Goal: Obtain resource: Obtain resource

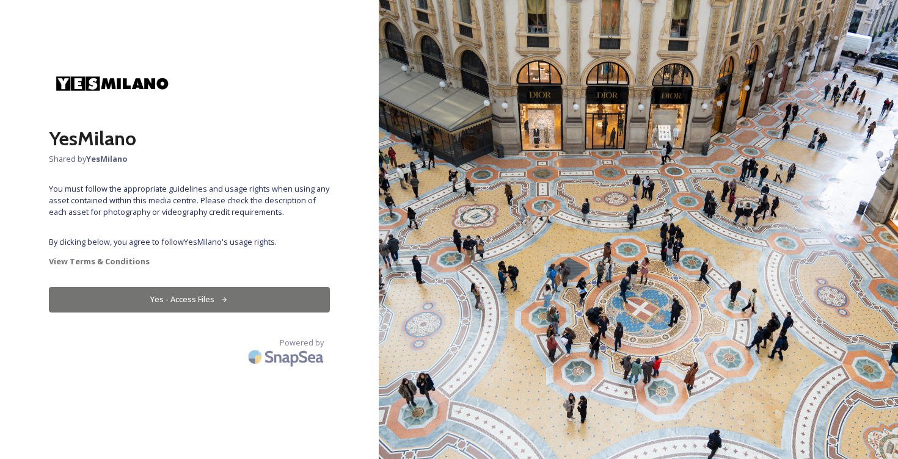
click at [218, 303] on button "Yes - Access Files" at bounding box center [189, 299] width 281 height 25
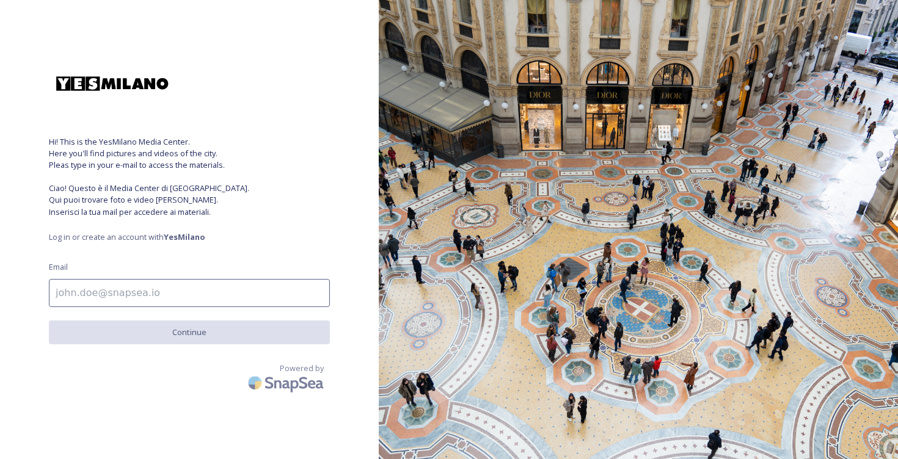
click at [152, 295] on input at bounding box center [189, 293] width 281 height 28
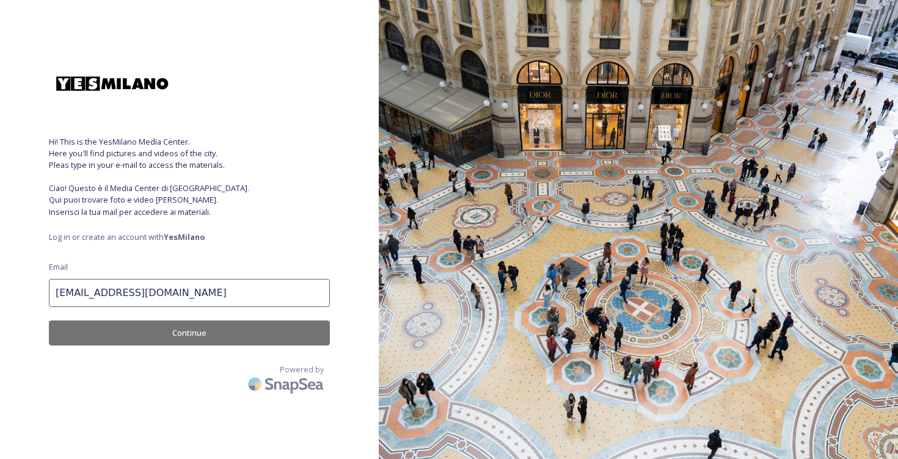
type input "info@miramagazine.ae"
click at [188, 332] on button "Continue" at bounding box center [189, 333] width 281 height 25
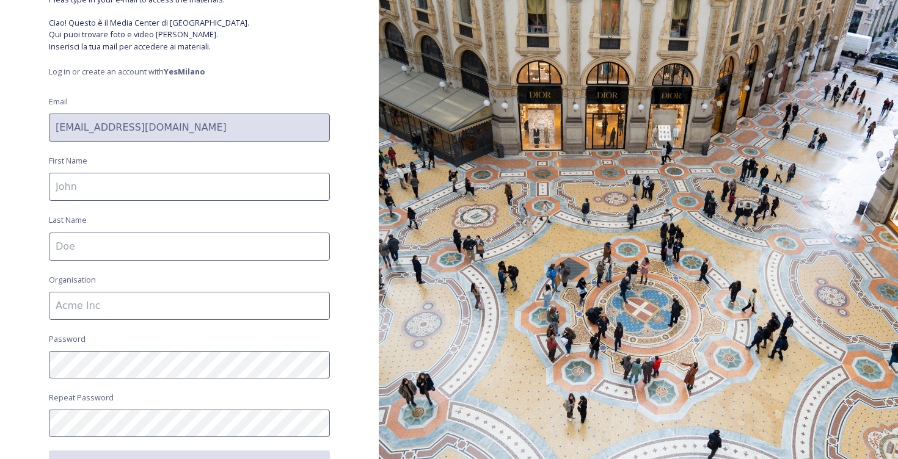
scroll to position [167, 0]
click at [238, 194] on input at bounding box center [189, 186] width 281 height 28
type input "Veronica"
click at [181, 245] on input at bounding box center [189, 246] width 281 height 28
type input "Denisova"
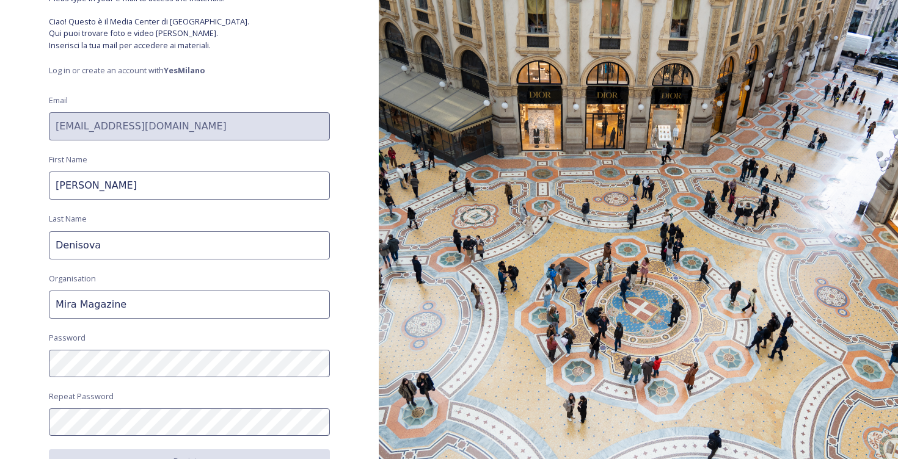
type input "Mira Magazine"
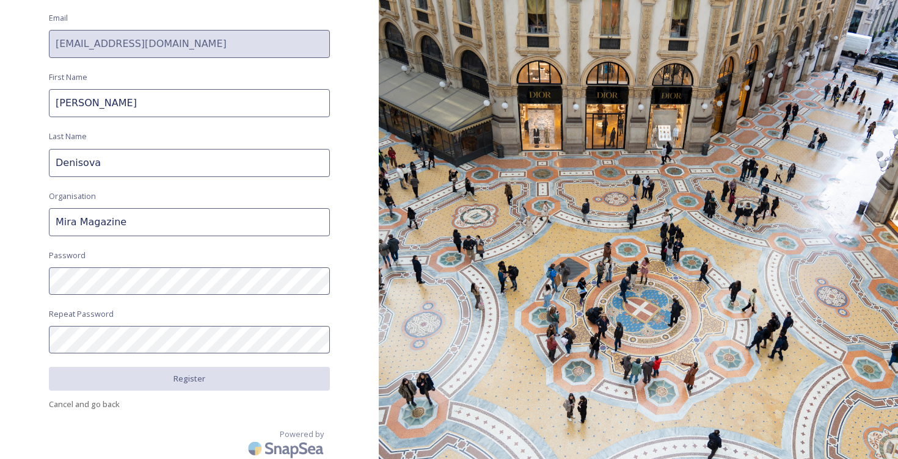
scroll to position [249, 0]
click at [5, 277] on div "Hi! This is the YesMilano Media Center. Here you'll find pictures and videos of…" at bounding box center [189, 229] width 379 height 459
click at [32, 335] on div "Hi! This is the YesMilano Media Center. Here you'll find pictures and videos of…" at bounding box center [189, 229] width 379 height 459
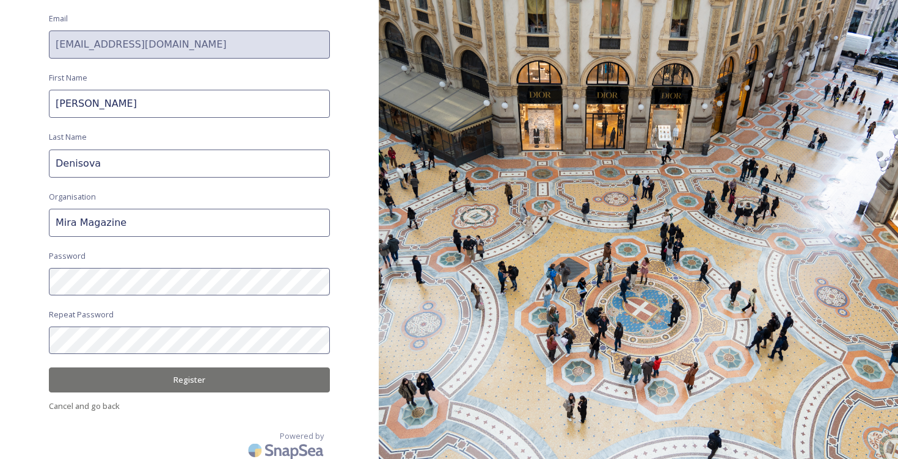
click at [124, 374] on button "Register" at bounding box center [189, 380] width 281 height 25
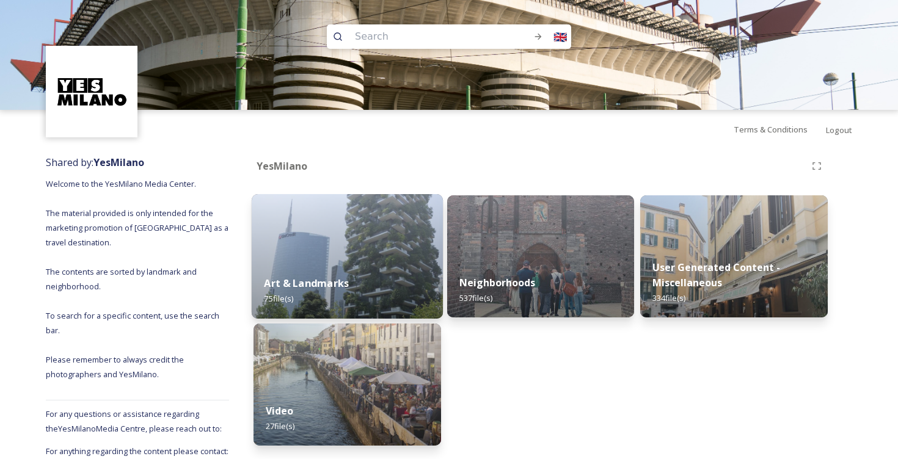
click at [402, 273] on div "Art & Landmarks 75 file(s)" at bounding box center [347, 291] width 191 height 56
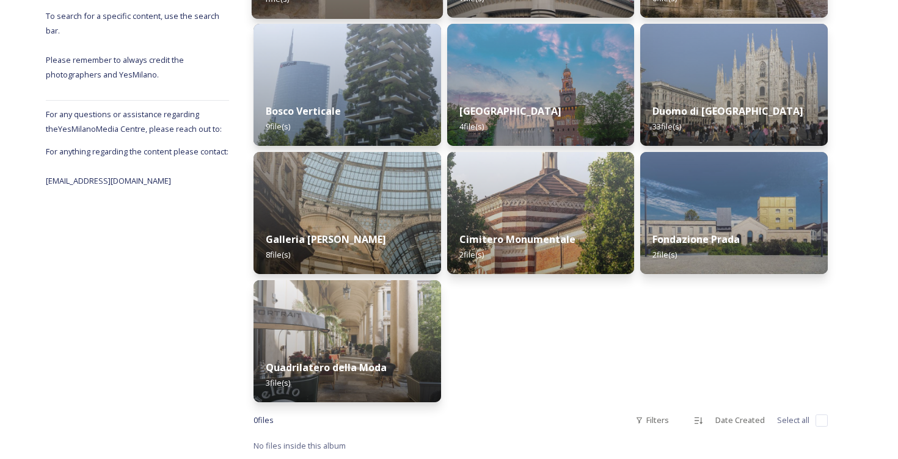
scroll to position [300, 0]
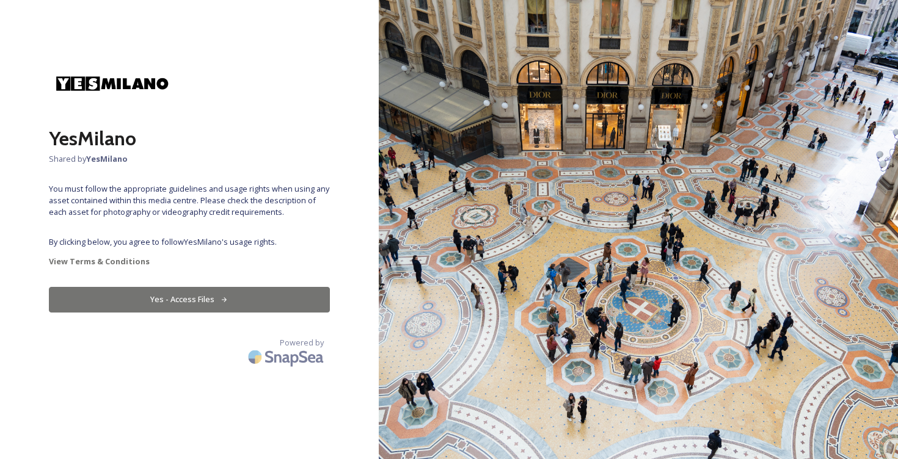
click at [224, 290] on button "Yes - Access Files" at bounding box center [189, 299] width 281 height 25
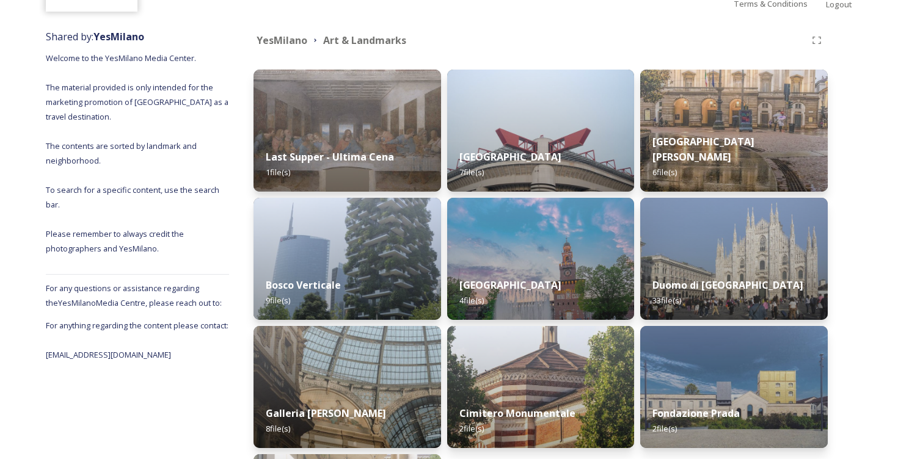
scroll to position [128, 0]
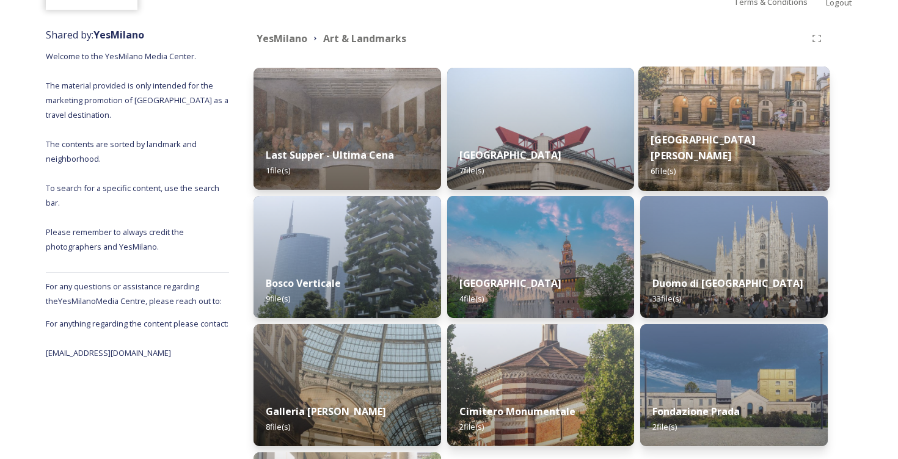
click at [679, 147] on div "Teatro alla Scala 6 file(s)" at bounding box center [733, 155] width 191 height 71
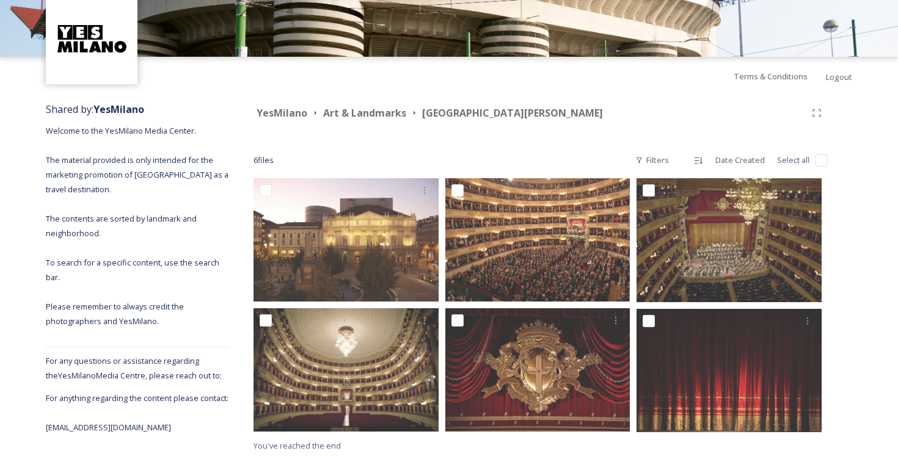
scroll to position [53, 0]
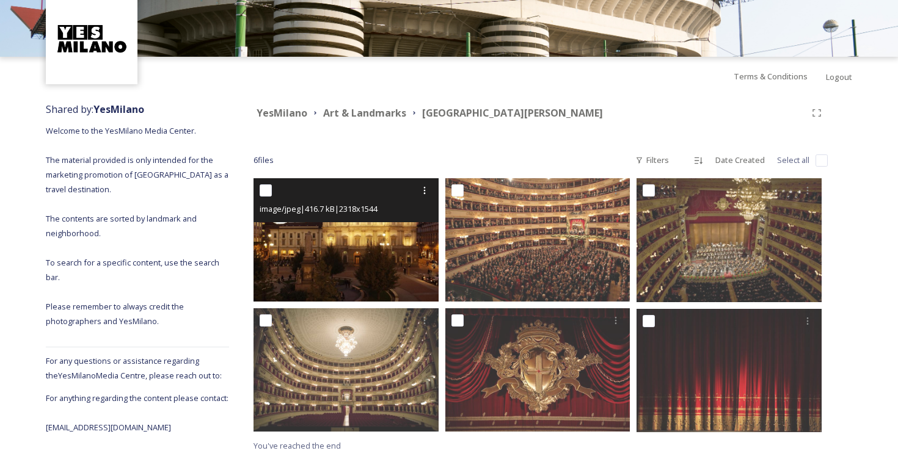
click at [264, 189] on input "checkbox" at bounding box center [266, 191] width 12 height 12
checkbox input "true"
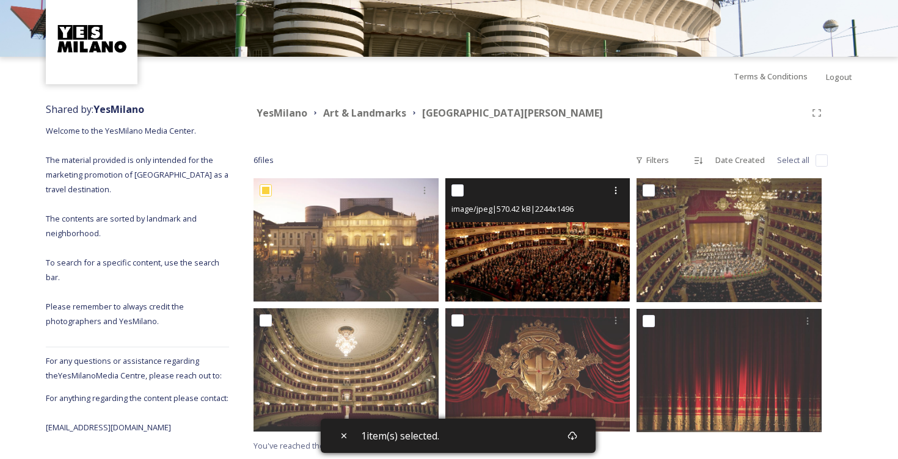
click at [459, 192] on input "checkbox" at bounding box center [458, 191] width 12 height 12
checkbox input "true"
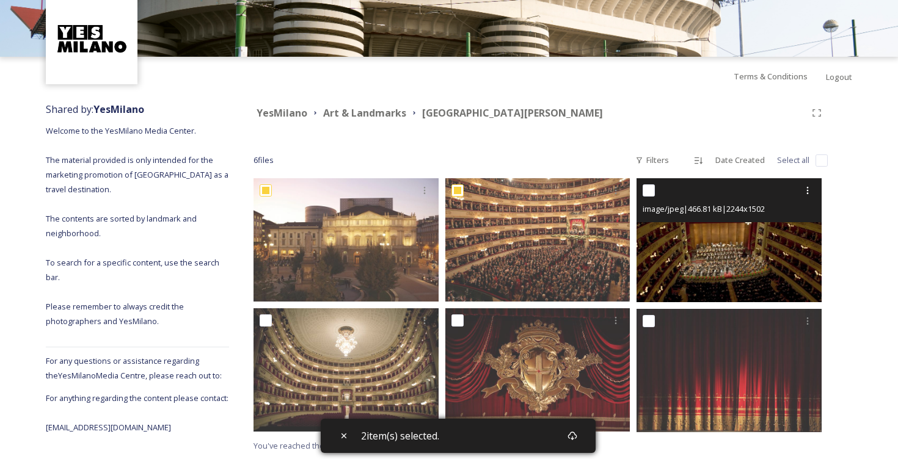
click at [653, 192] on input "checkbox" at bounding box center [649, 191] width 12 height 12
checkbox input "true"
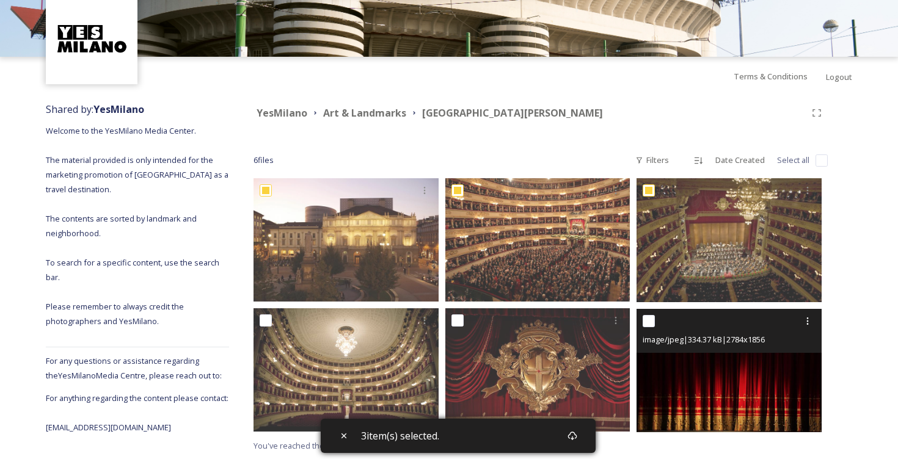
click at [645, 324] on input "checkbox" at bounding box center [649, 321] width 12 height 12
checkbox input "true"
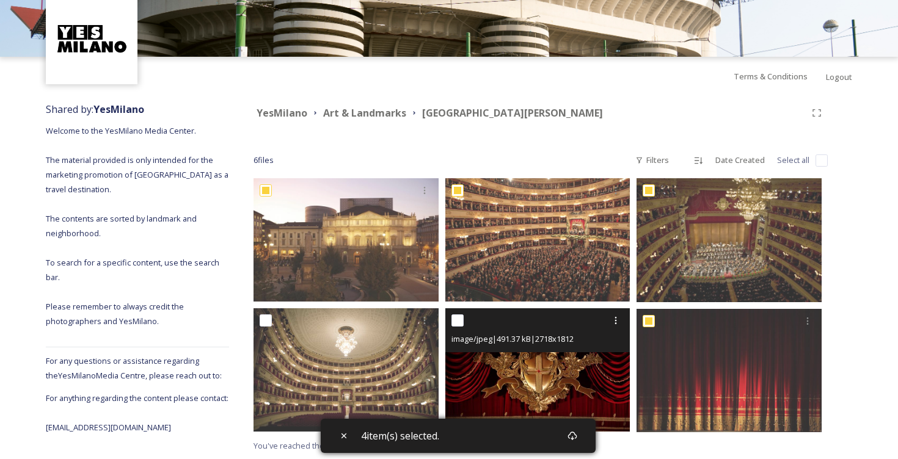
click at [460, 321] on input "checkbox" at bounding box center [458, 321] width 12 height 12
checkbox input "true"
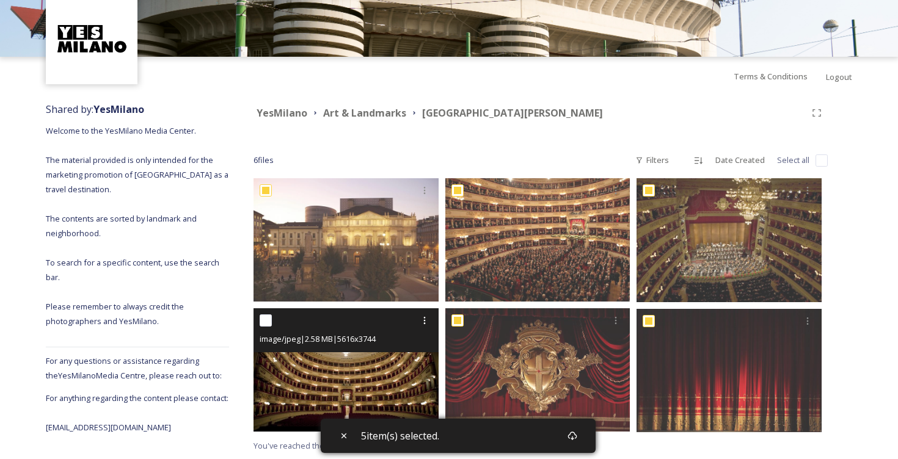
click at [266, 327] on div at bounding box center [348, 321] width 176 height 22
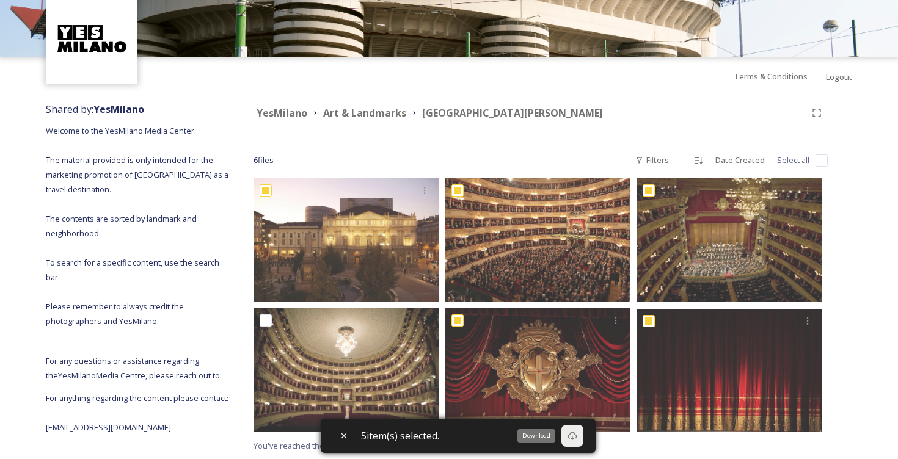
click at [573, 433] on icon at bounding box center [573, 436] width 10 height 10
click at [382, 112] on strong "Art & Landmarks" at bounding box center [364, 112] width 83 height 13
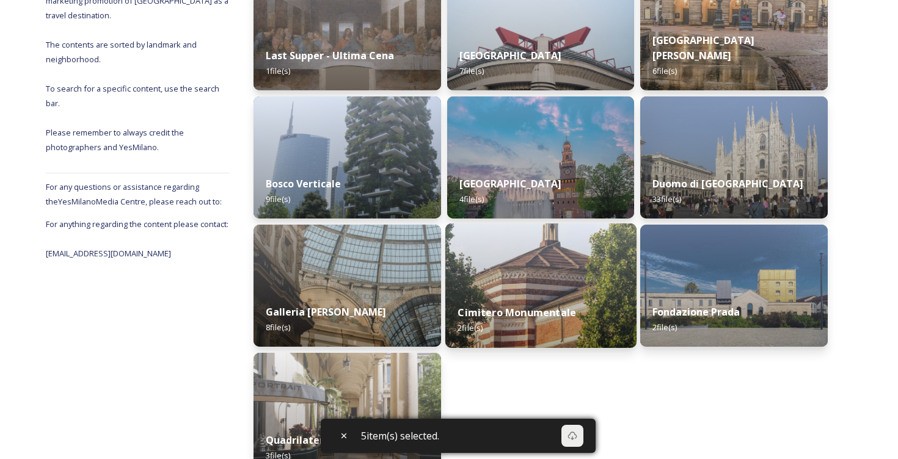
scroll to position [206, 0]
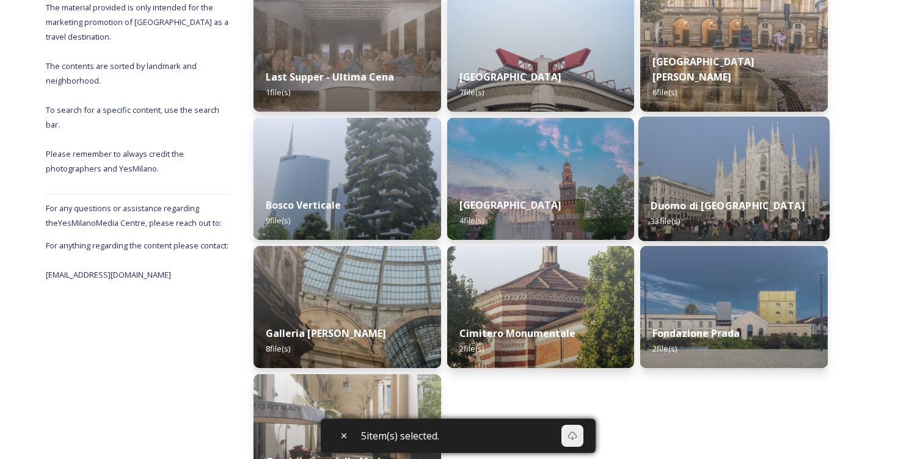
click at [715, 162] on img at bounding box center [733, 179] width 191 height 125
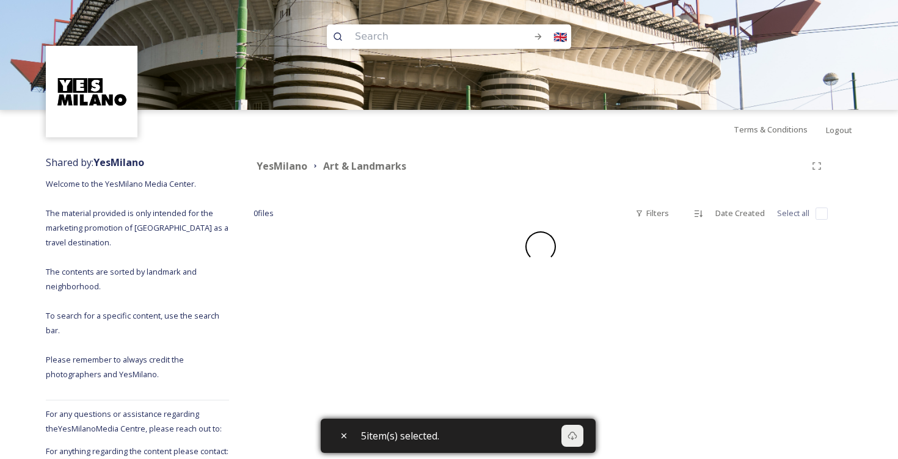
checkbox input "false"
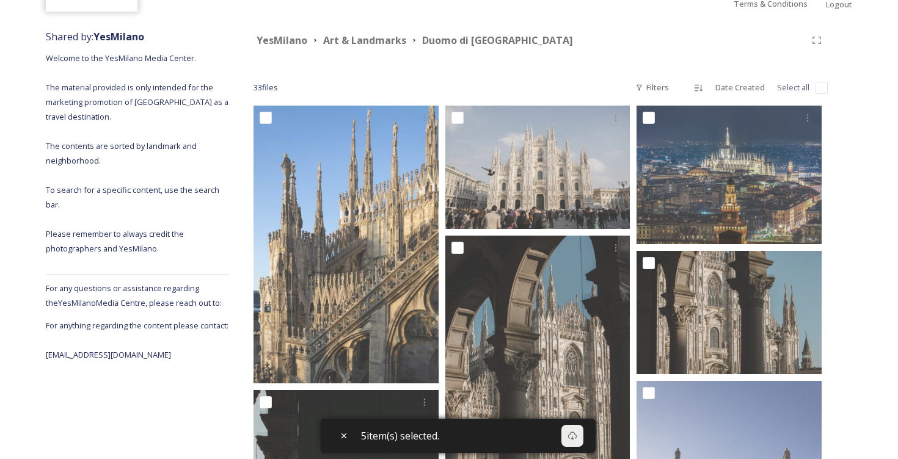
scroll to position [90, 0]
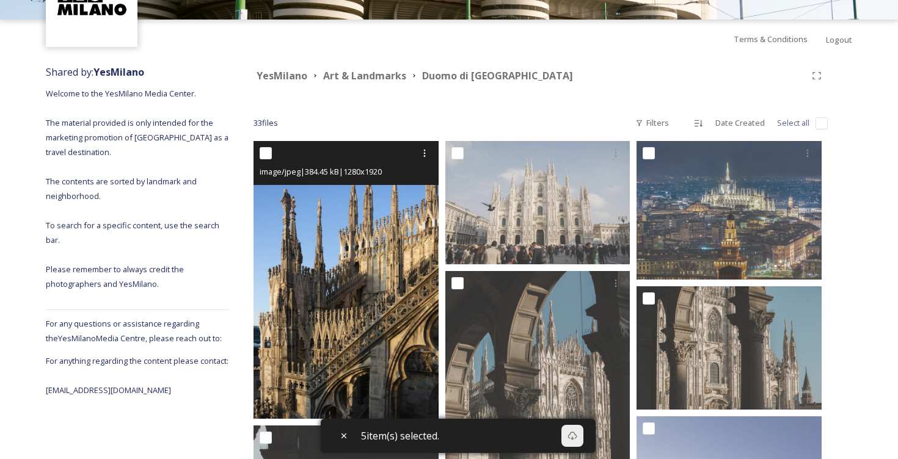
click at [263, 156] on input "checkbox" at bounding box center [266, 153] width 12 height 12
checkbox input "true"
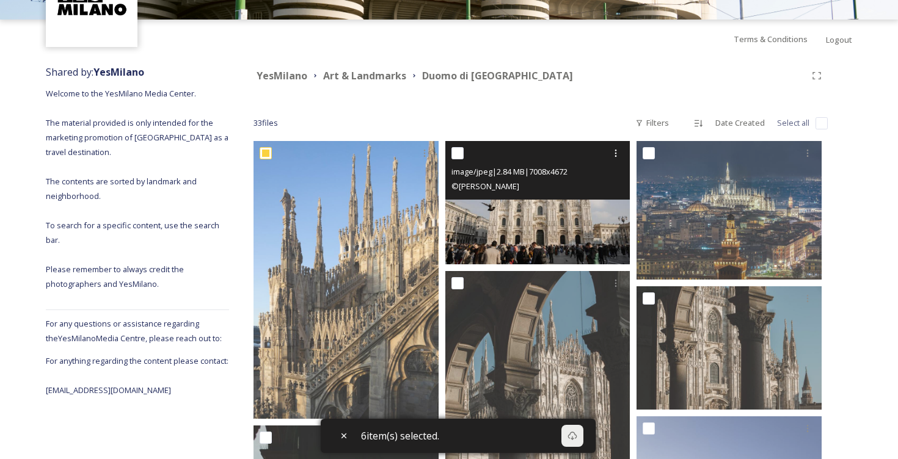
click at [461, 156] on input "checkbox" at bounding box center [458, 153] width 12 height 12
checkbox input "true"
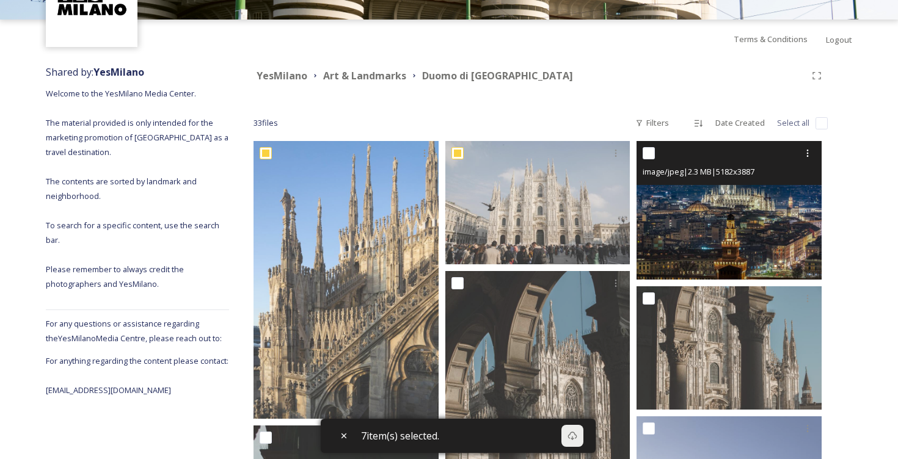
click at [656, 158] on div at bounding box center [731, 153] width 176 height 22
click at [648, 155] on input "checkbox" at bounding box center [649, 153] width 12 height 12
checkbox input "true"
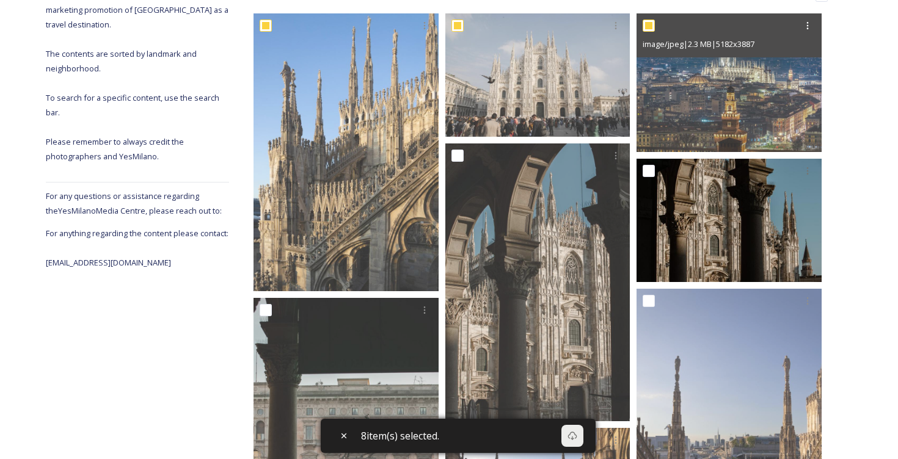
scroll to position [263, 0]
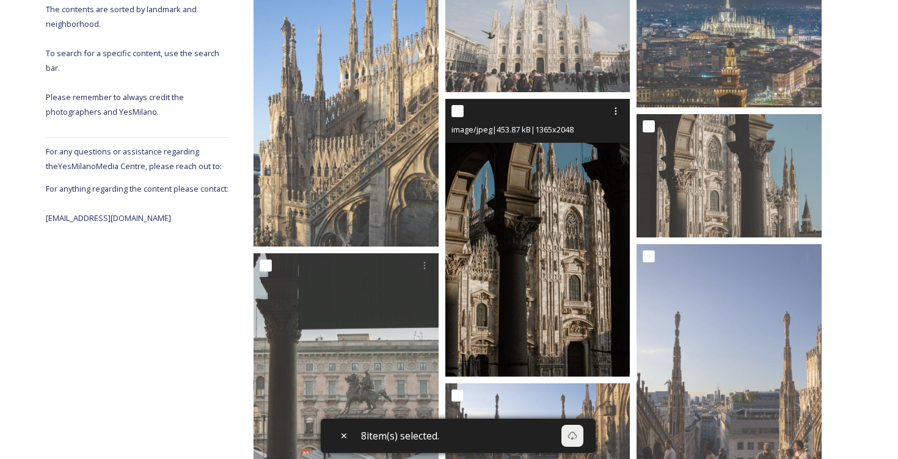
click at [458, 117] on div at bounding box center [540, 111] width 176 height 22
click at [459, 117] on input "checkbox" at bounding box center [458, 111] width 12 height 12
checkbox input "true"
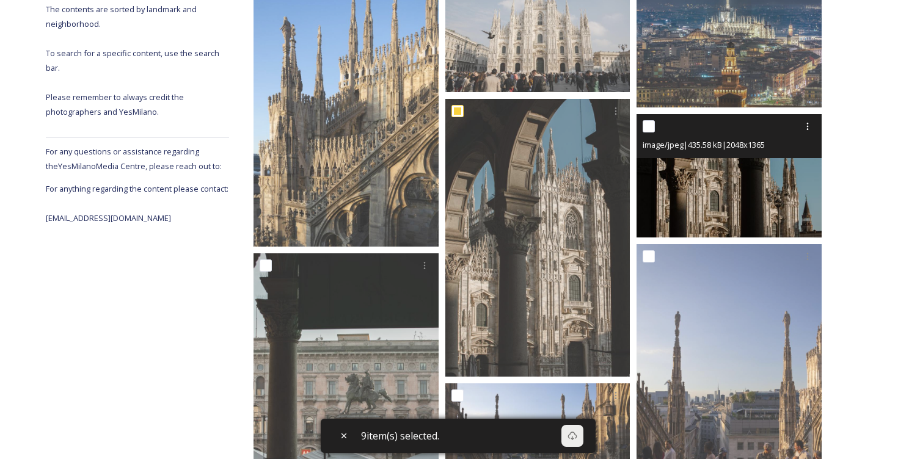
click at [649, 129] on input "checkbox" at bounding box center [649, 126] width 12 height 12
checkbox input "true"
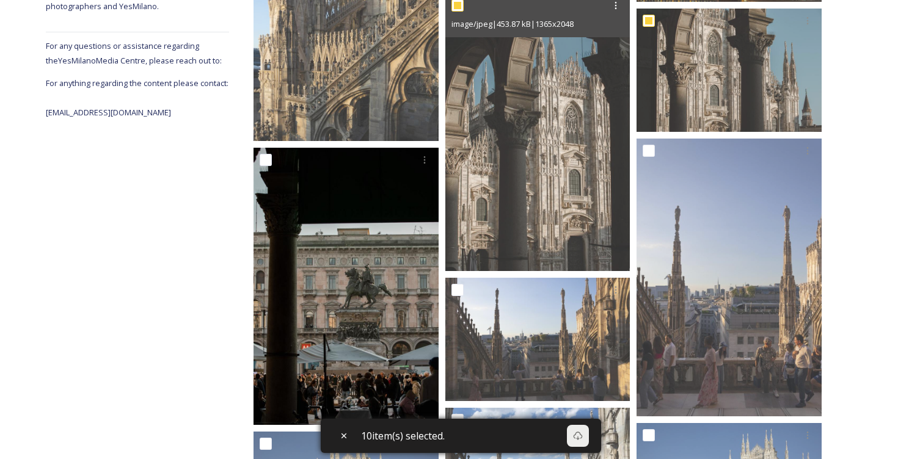
scroll to position [376, 0]
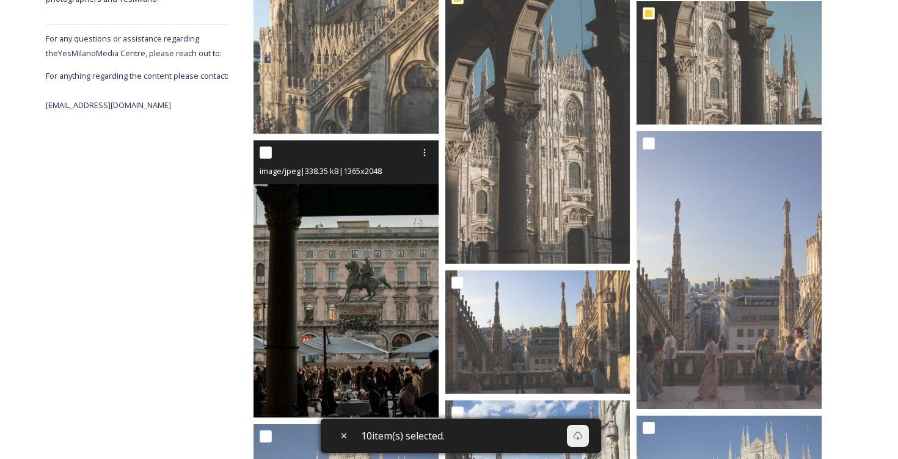
click at [269, 153] on input "checkbox" at bounding box center [266, 153] width 12 height 12
checkbox input "true"
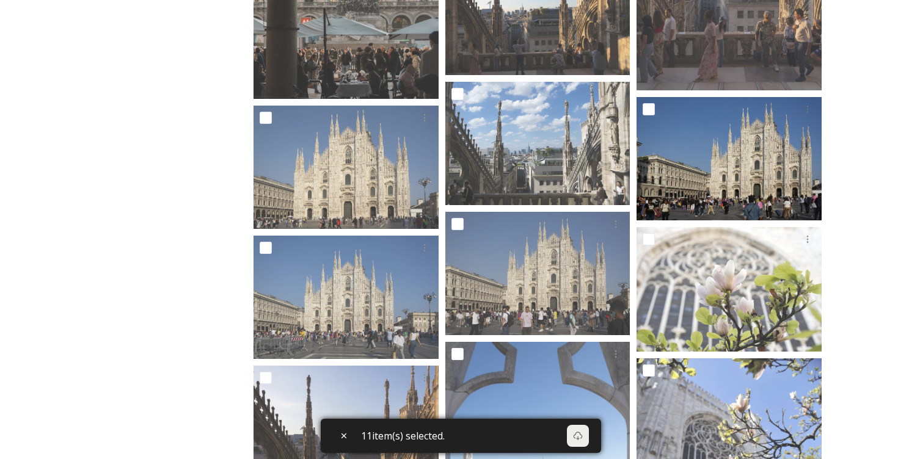
scroll to position [696, 0]
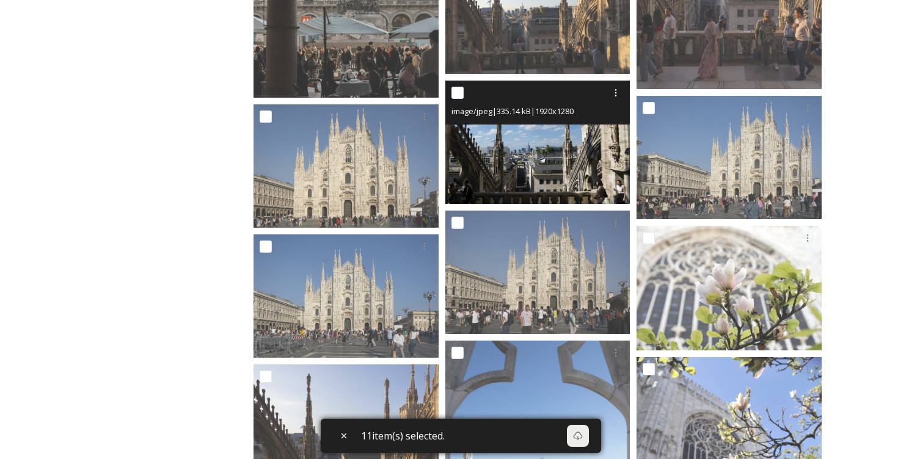
click at [460, 91] on input "checkbox" at bounding box center [458, 93] width 12 height 12
checkbox input "true"
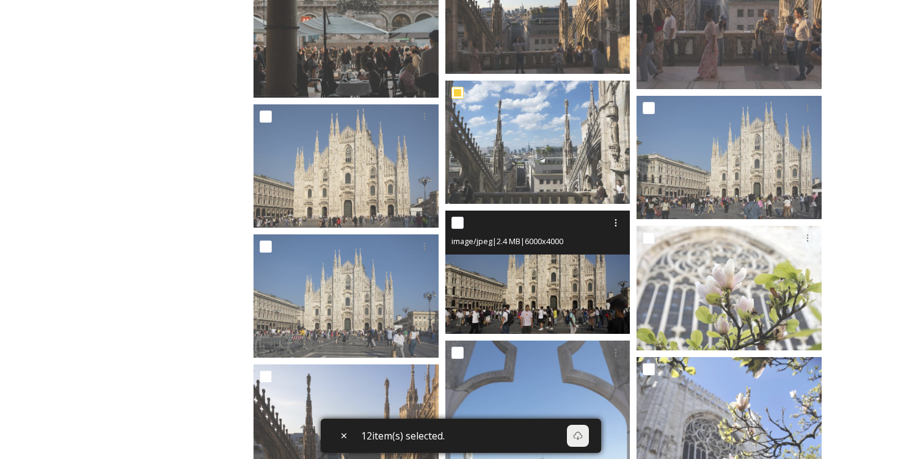
click at [456, 224] on input "checkbox" at bounding box center [458, 223] width 12 height 12
checkbox input "true"
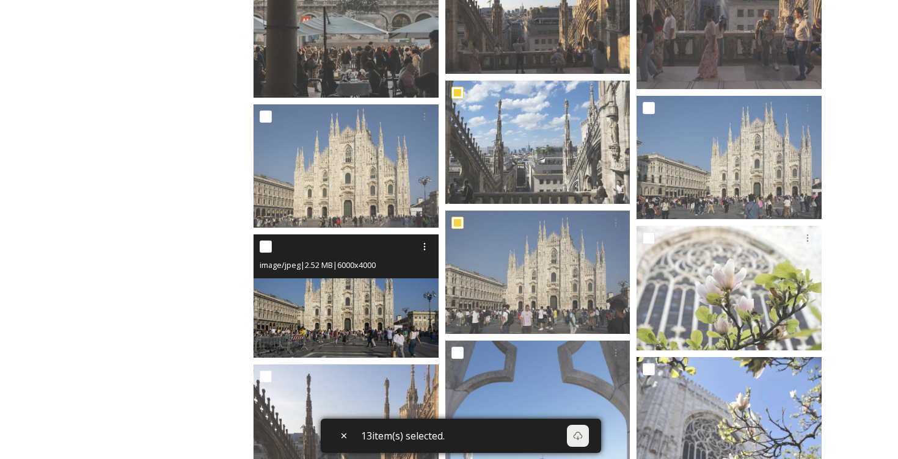
click at [267, 246] on input "checkbox" at bounding box center [266, 247] width 12 height 12
checkbox input "true"
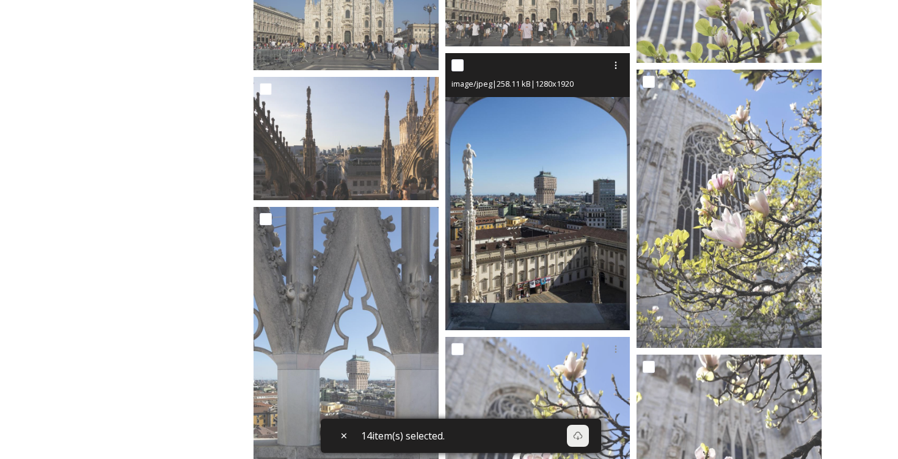
scroll to position [962, 0]
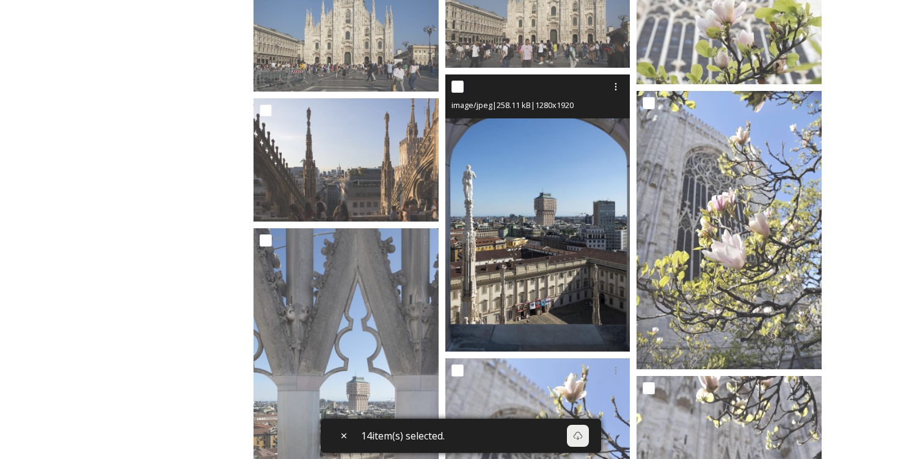
click at [458, 88] on input "checkbox" at bounding box center [458, 87] width 12 height 12
checkbox input "true"
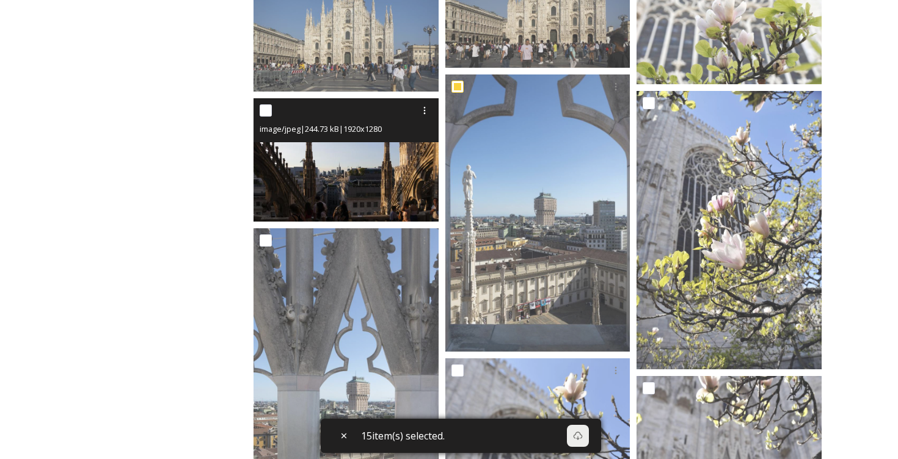
click at [266, 112] on input "checkbox" at bounding box center [266, 110] width 12 height 12
checkbox input "true"
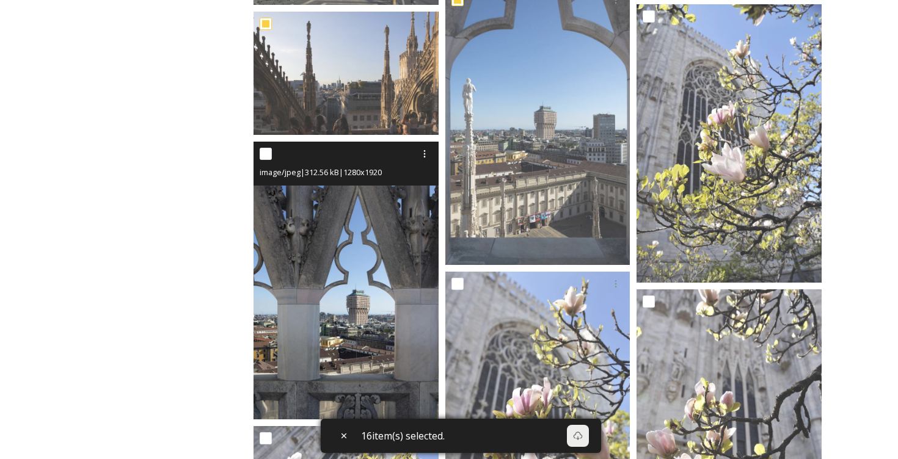
scroll to position [1061, 0]
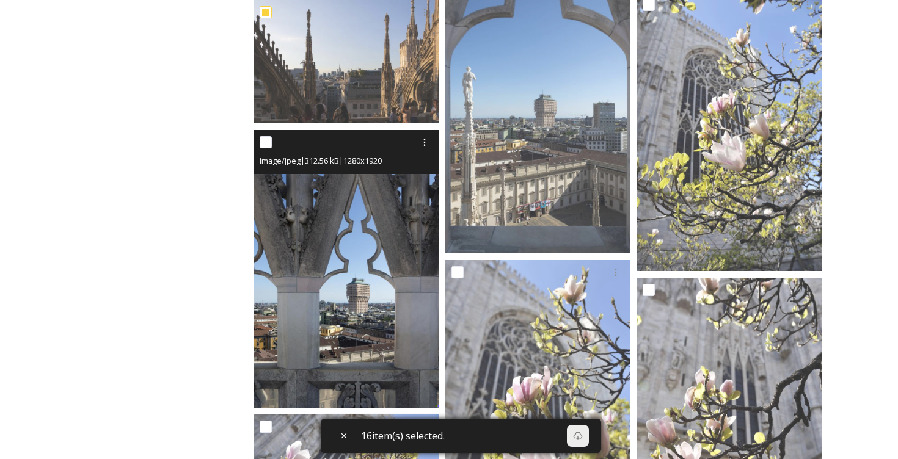
click at [264, 146] on input "checkbox" at bounding box center [266, 142] width 12 height 12
checkbox input "true"
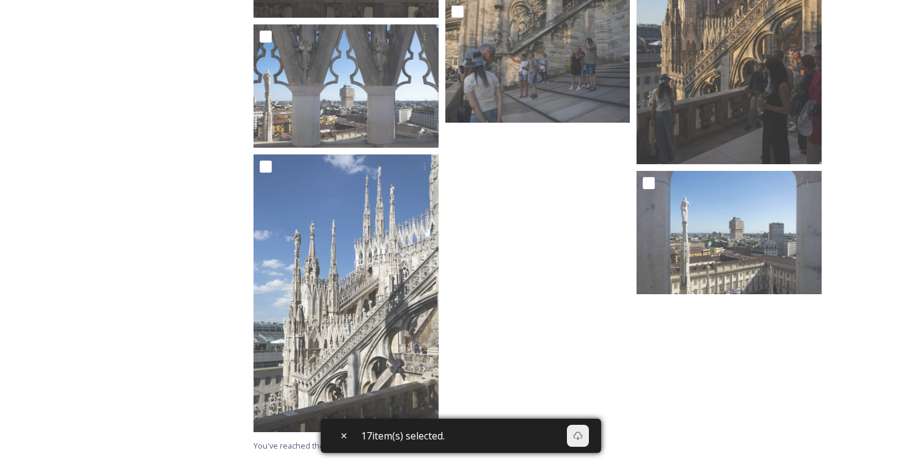
scroll to position [2151, 0]
click at [583, 439] on icon at bounding box center [578, 436] width 10 height 10
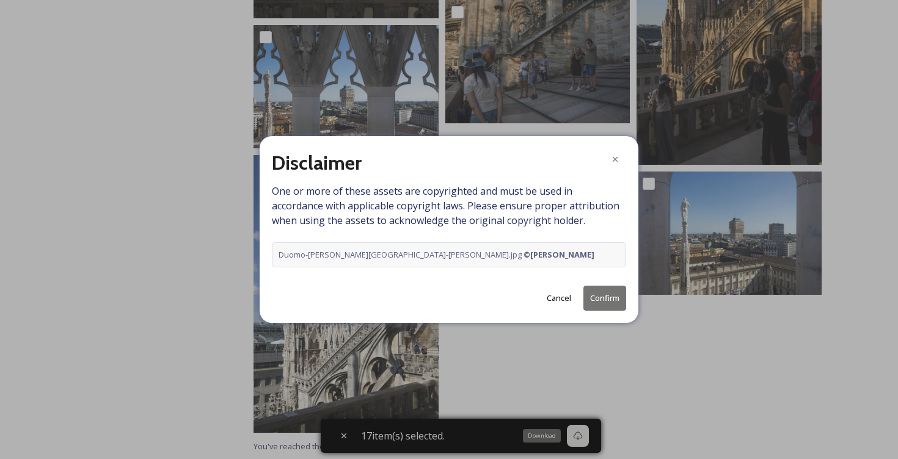
click at [551, 293] on button "Cancel" at bounding box center [559, 299] width 37 height 24
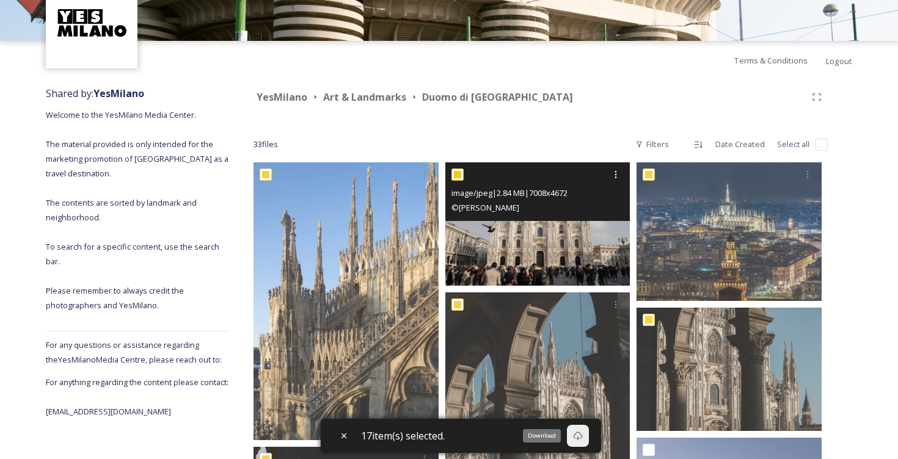
scroll to position [176, 0]
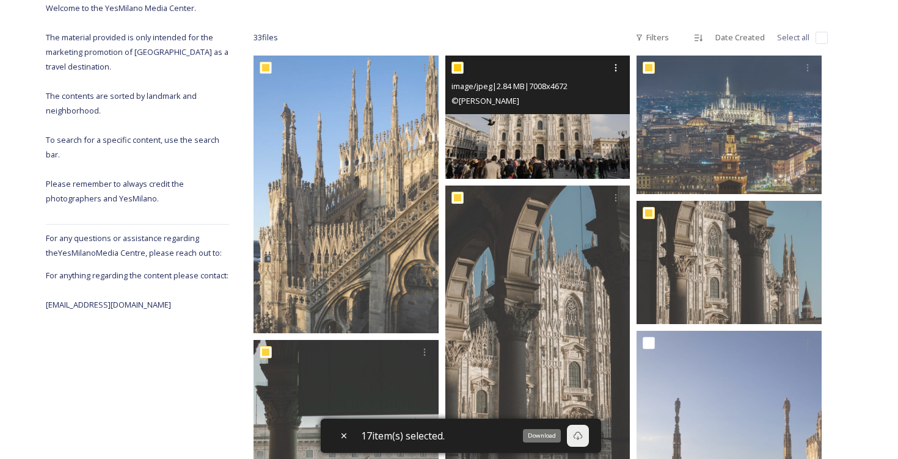
click at [461, 67] on input "checkbox" at bounding box center [458, 68] width 12 height 12
checkbox input "false"
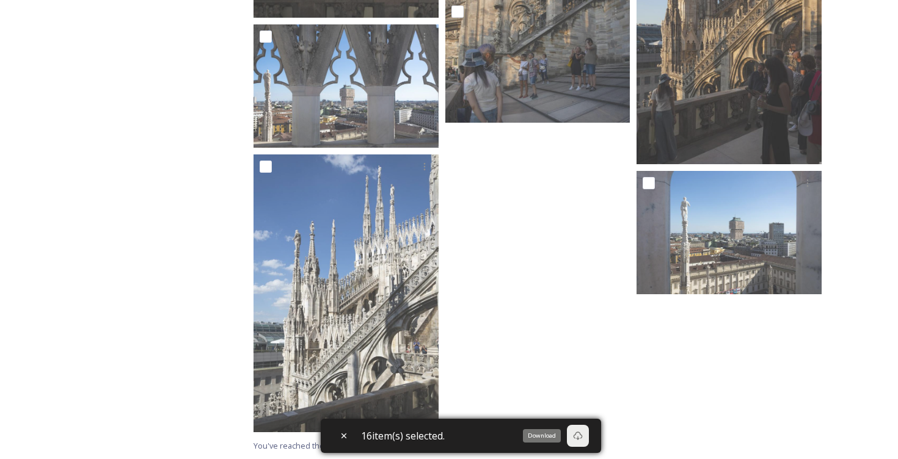
scroll to position [2151, 0]
click at [546, 433] on div "Download" at bounding box center [542, 436] width 38 height 13
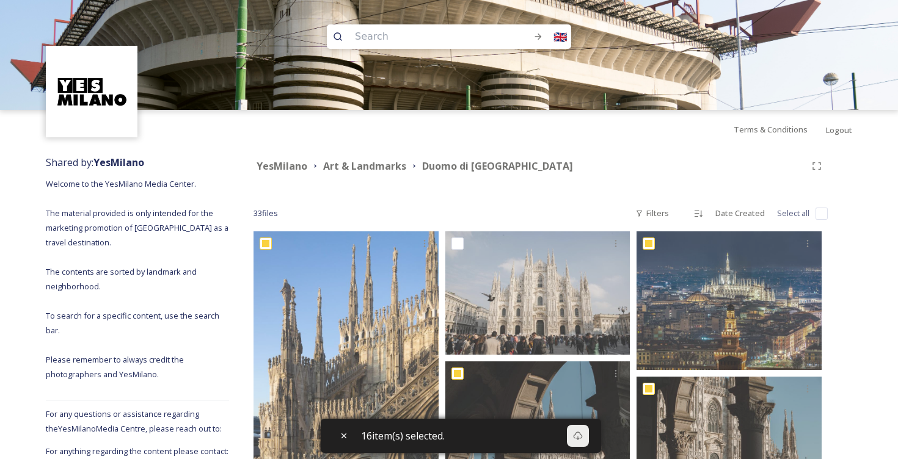
scroll to position [0, 0]
click at [386, 167] on strong "Art & Landmarks" at bounding box center [364, 165] width 83 height 13
checkbox input "true"
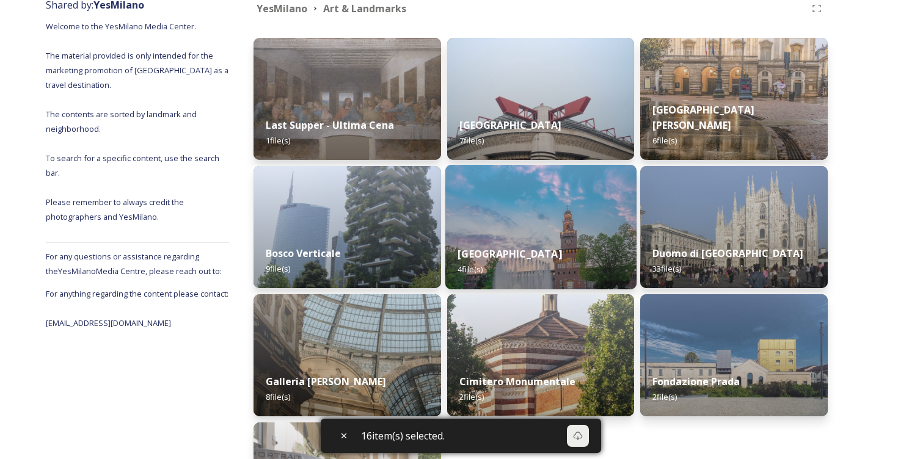
scroll to position [176, 0]
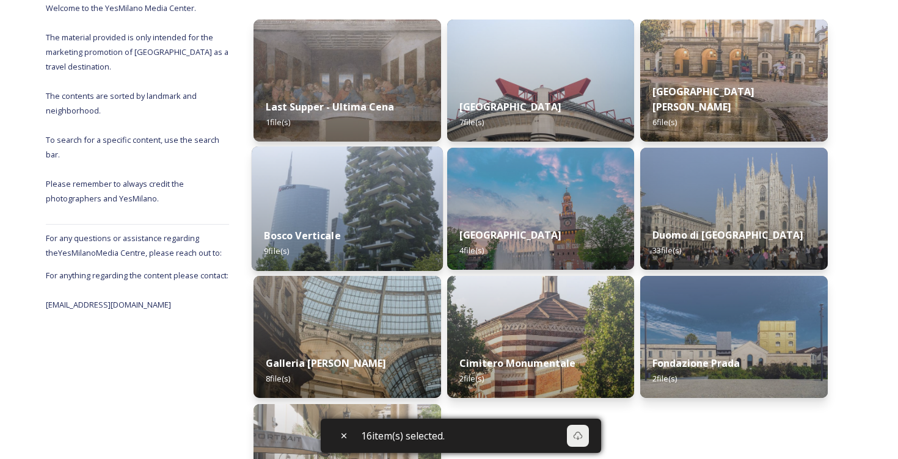
click at [368, 188] on img at bounding box center [347, 209] width 191 height 125
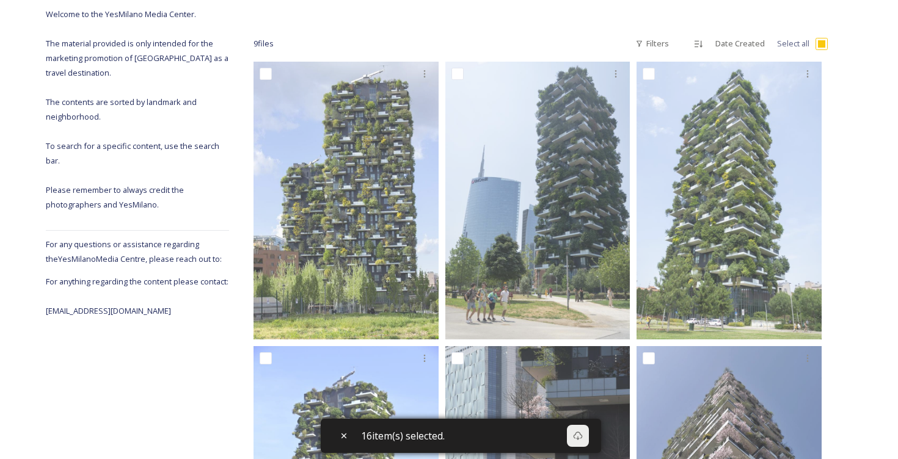
scroll to position [78, 0]
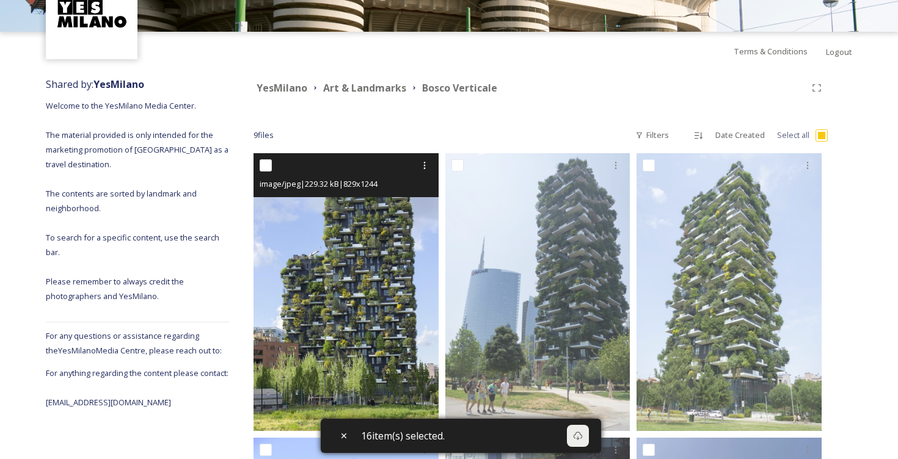
click at [269, 167] on input "checkbox" at bounding box center [266, 165] width 12 height 12
checkbox input "true"
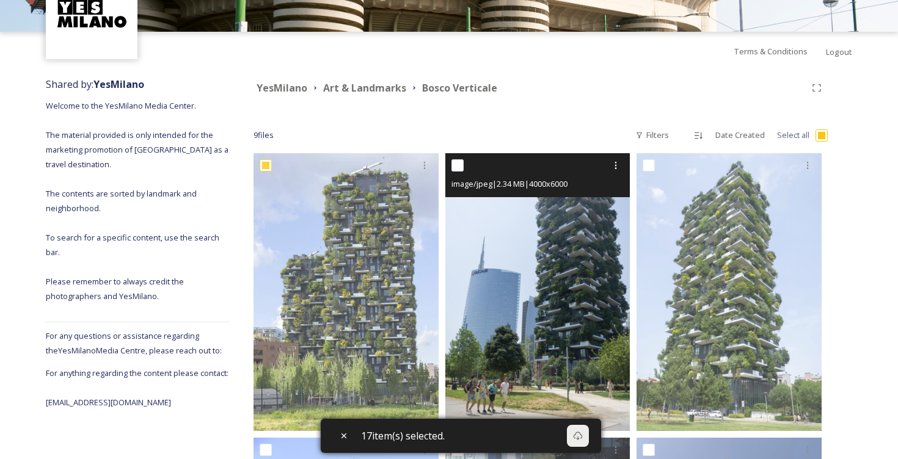
click at [459, 164] on input "checkbox" at bounding box center [458, 165] width 12 height 12
checkbox input "true"
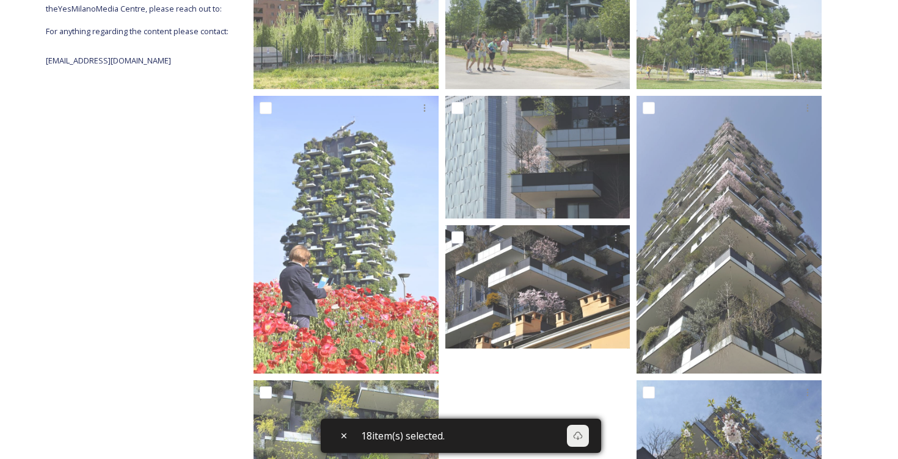
scroll to position [357, 0]
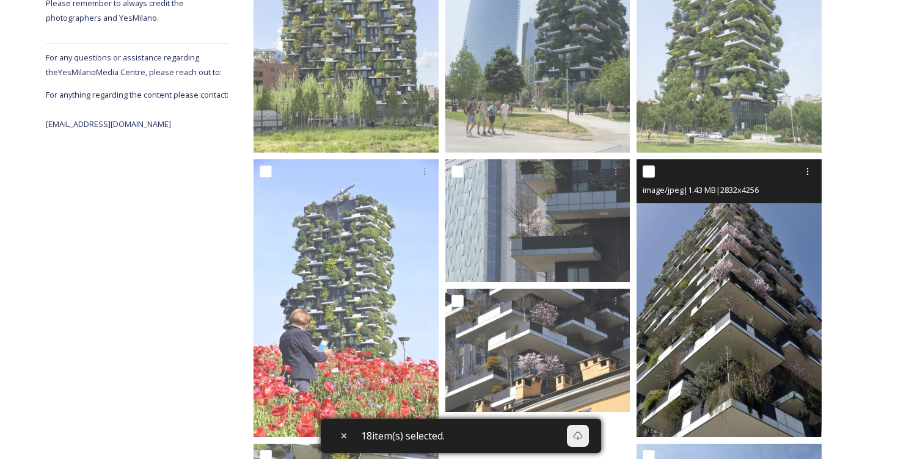
click at [649, 172] on input "checkbox" at bounding box center [649, 172] width 12 height 12
checkbox input "true"
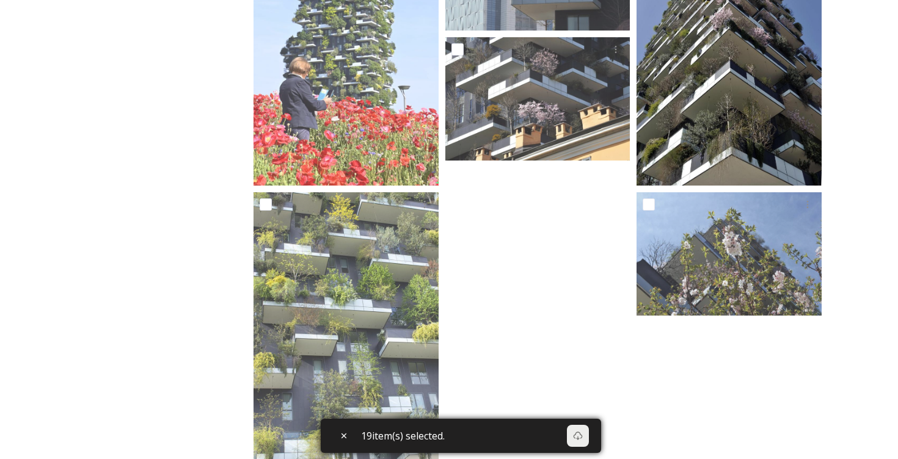
scroll to position [625, 0]
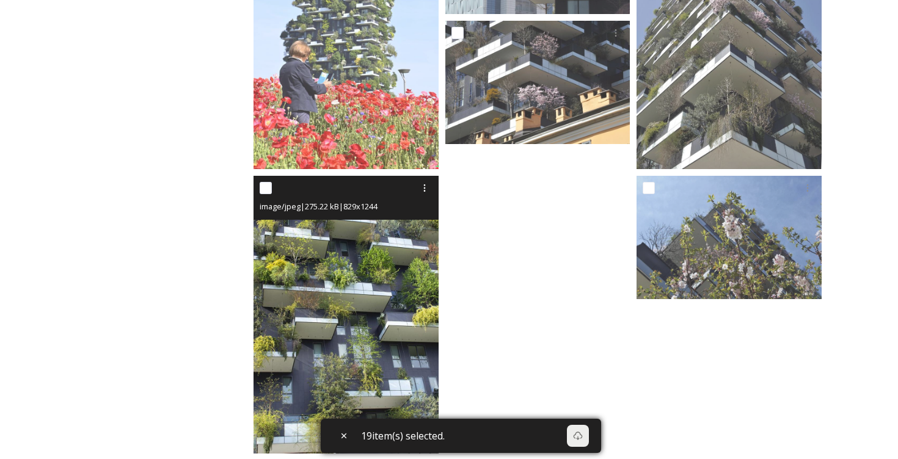
click at [269, 188] on input "checkbox" at bounding box center [266, 188] width 12 height 12
checkbox input "true"
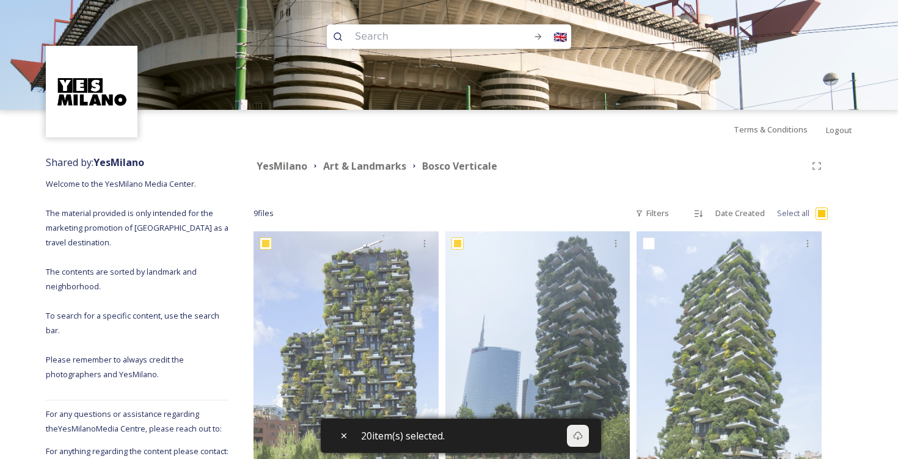
scroll to position [0, 0]
click at [824, 213] on input "checkbox" at bounding box center [822, 214] width 12 height 12
checkbox input "true"
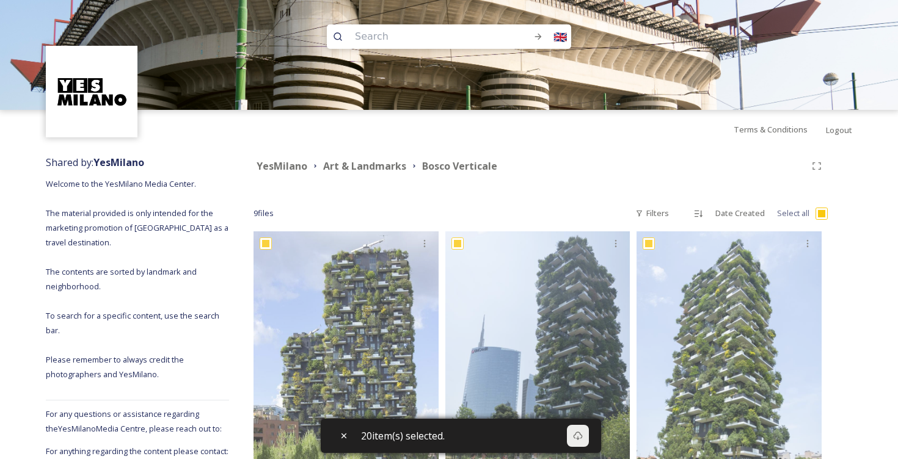
checkbox input "true"
click at [824, 213] on input "checkbox" at bounding box center [822, 214] width 12 height 12
checkbox input "false"
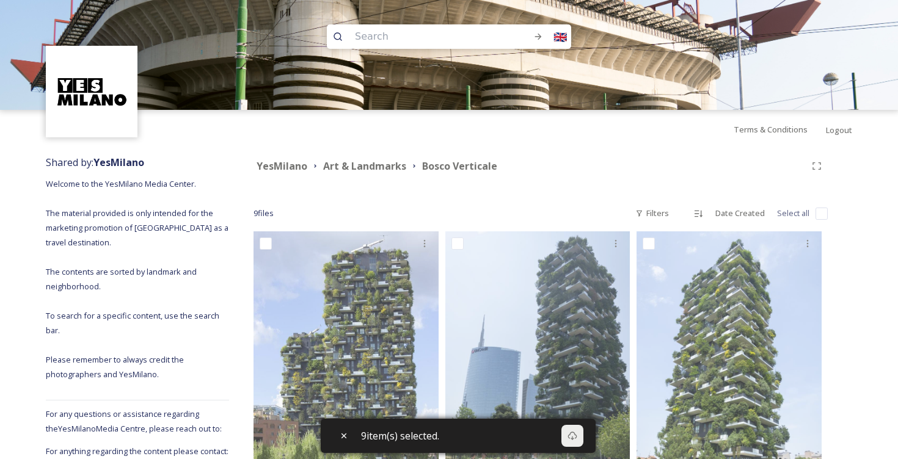
checkbox input "false"
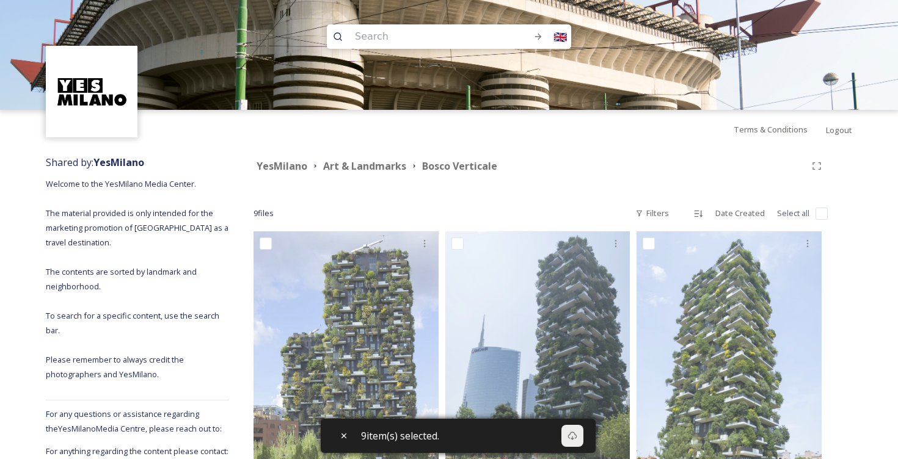
checkbox input "false"
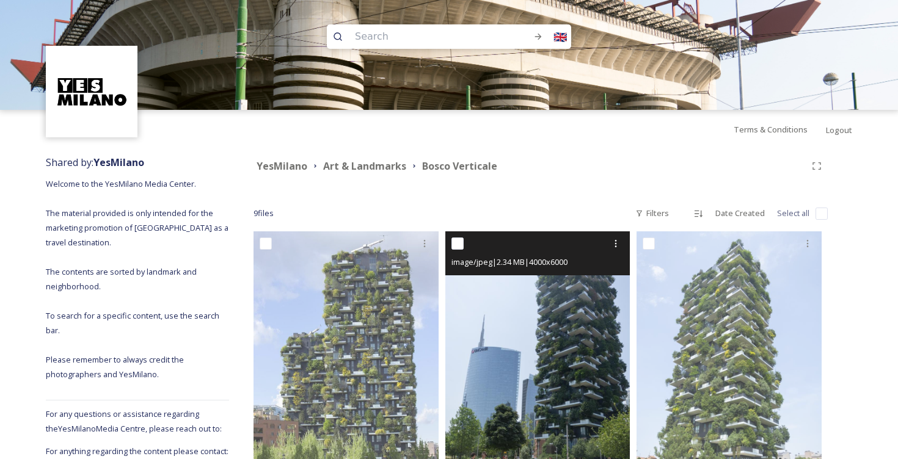
click at [500, 246] on div at bounding box center [540, 244] width 176 height 22
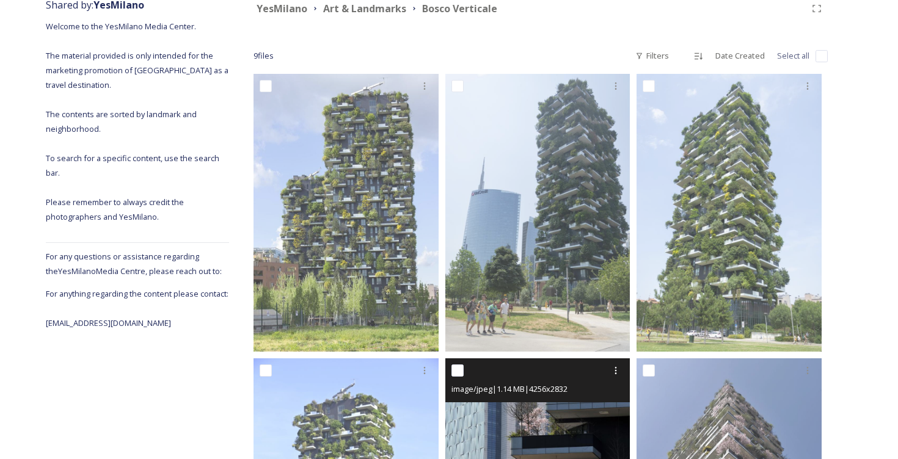
scroll to position [64, 0]
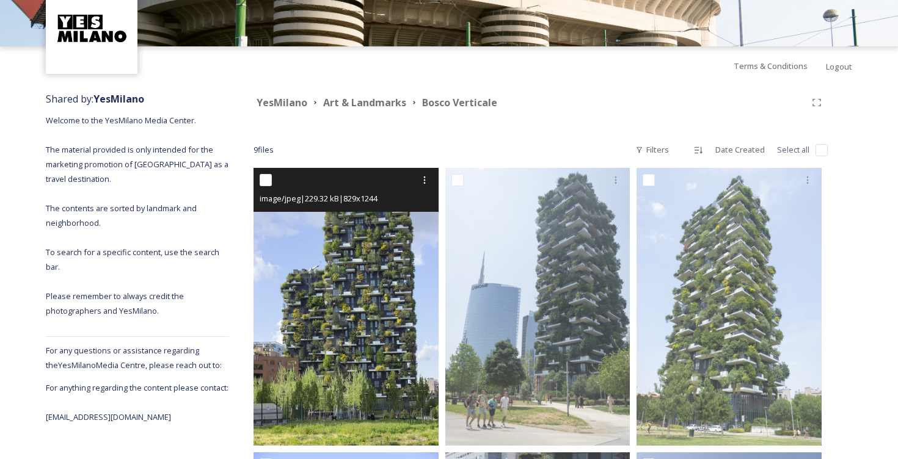
click at [273, 188] on div at bounding box center [348, 180] width 176 height 22
click at [270, 184] on input "checkbox" at bounding box center [266, 180] width 12 height 12
checkbox input "true"
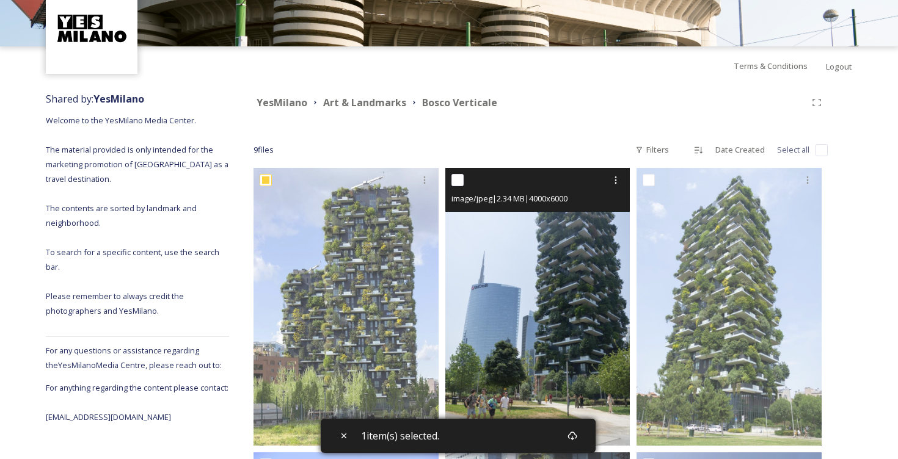
click at [463, 176] on input "checkbox" at bounding box center [458, 180] width 12 height 12
checkbox input "true"
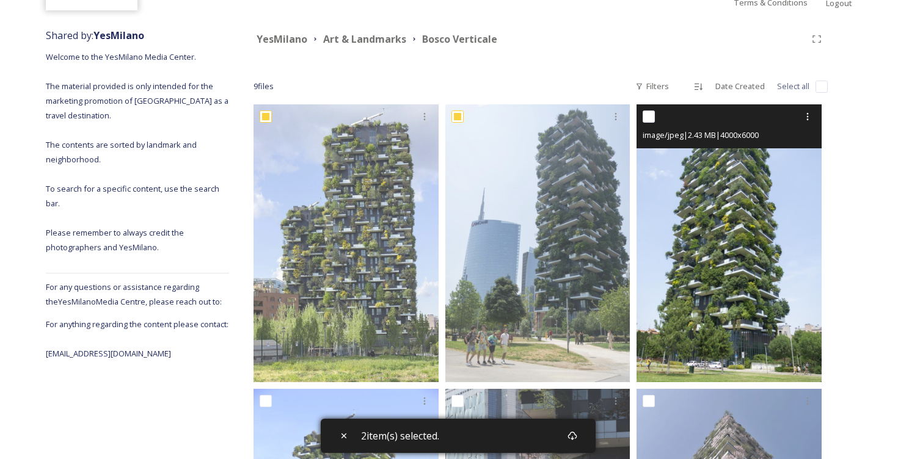
scroll to position [96, 0]
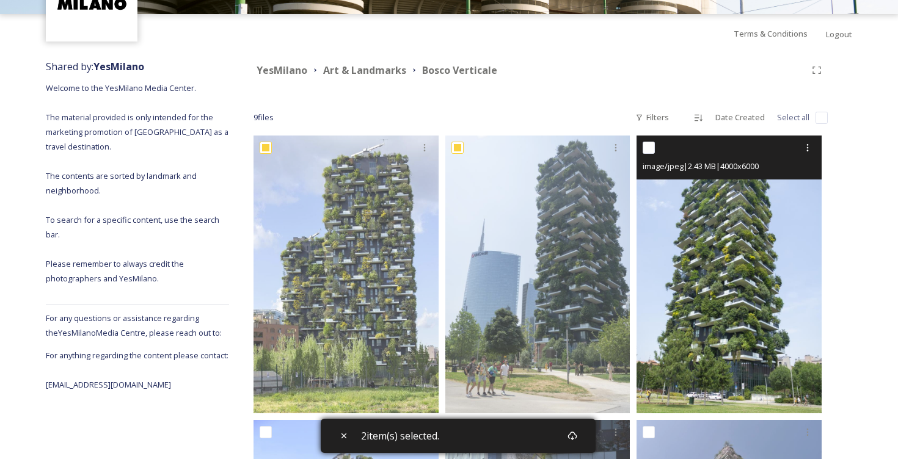
click at [647, 147] on input "checkbox" at bounding box center [649, 148] width 12 height 12
checkbox input "true"
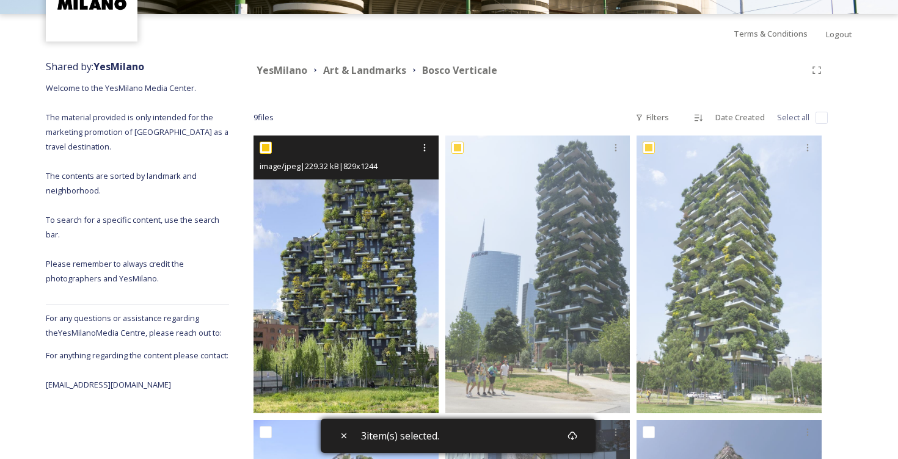
click at [265, 150] on input "checkbox" at bounding box center [266, 148] width 12 height 12
checkbox input "false"
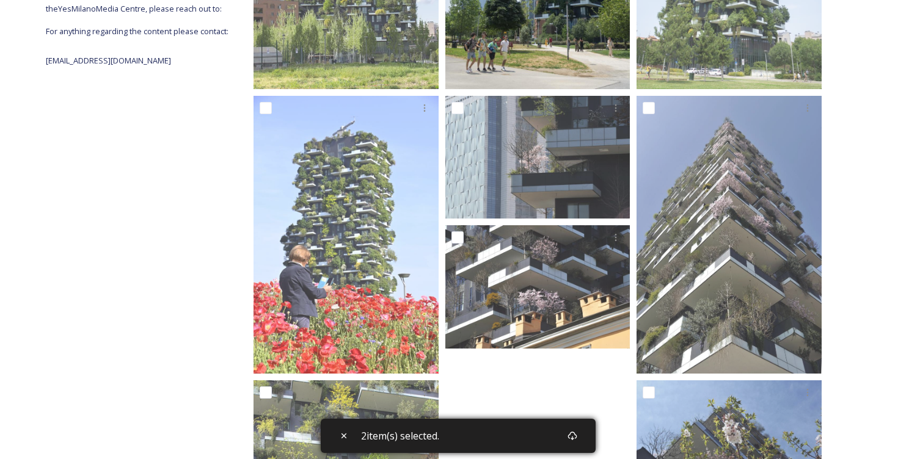
scroll to position [422, 0]
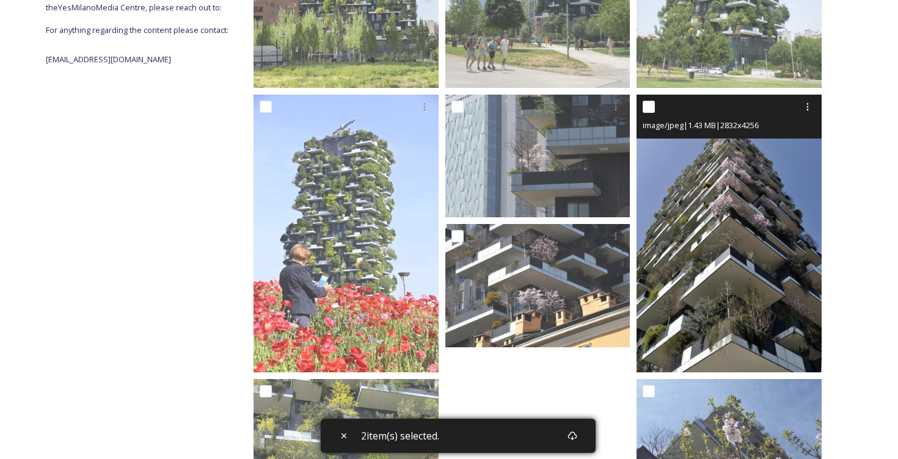
click at [651, 111] on input "checkbox" at bounding box center [649, 107] width 12 height 12
checkbox input "true"
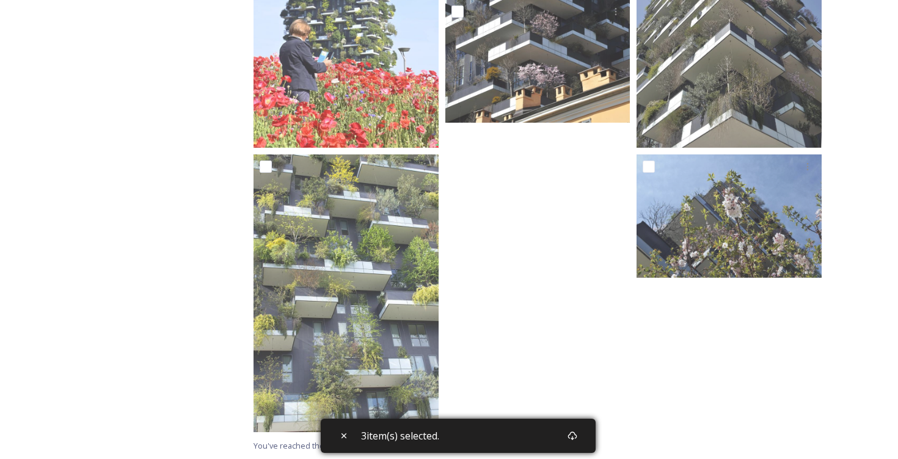
scroll to position [646, 0]
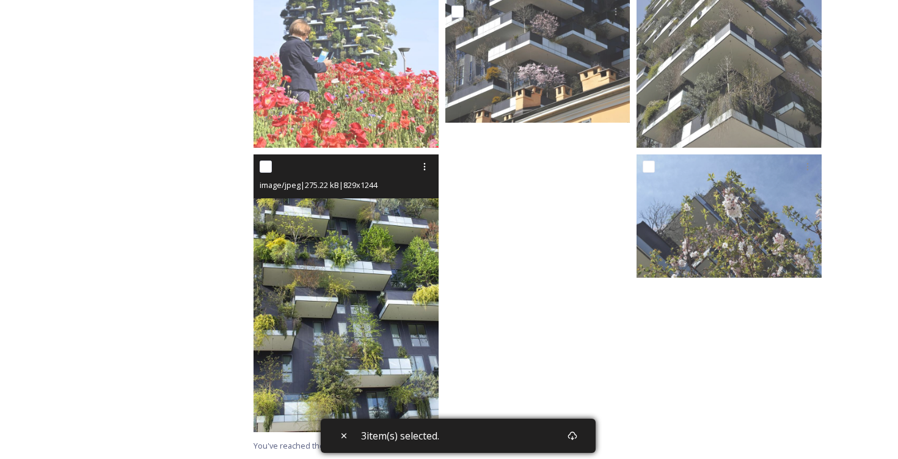
click at [269, 169] on input "checkbox" at bounding box center [266, 167] width 12 height 12
checkbox input "true"
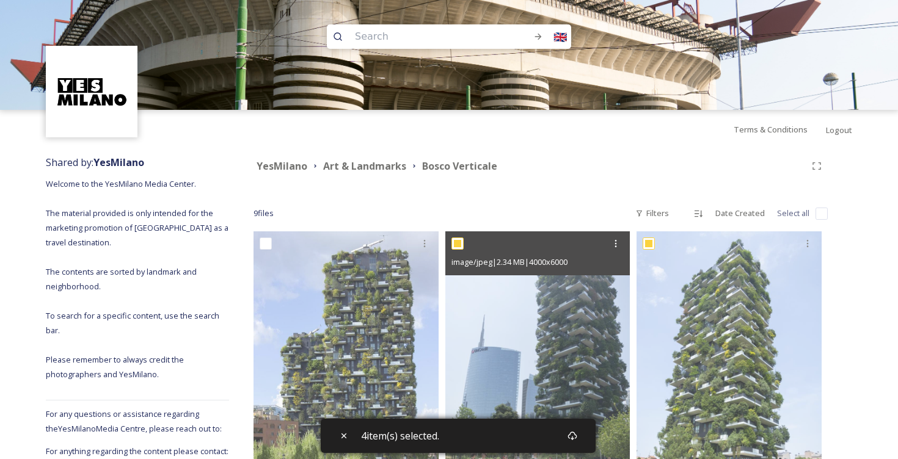
scroll to position [0, 0]
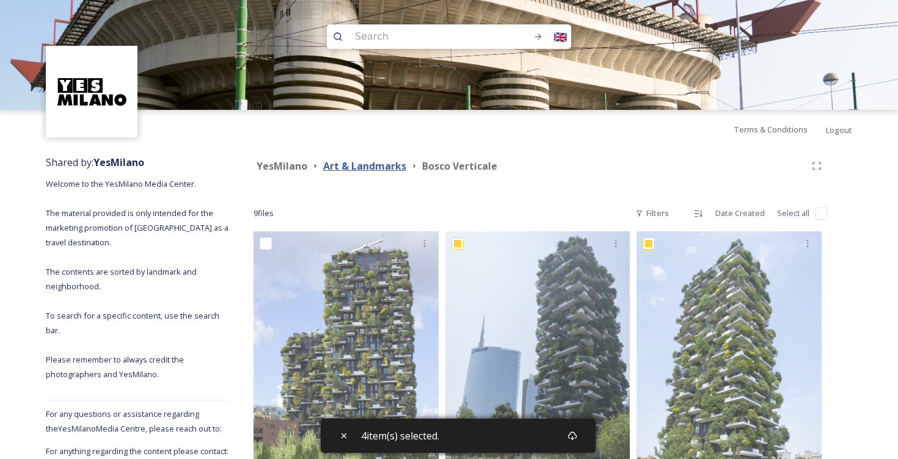
click at [370, 161] on strong "Art & Landmarks" at bounding box center [364, 165] width 83 height 13
checkbox input "true"
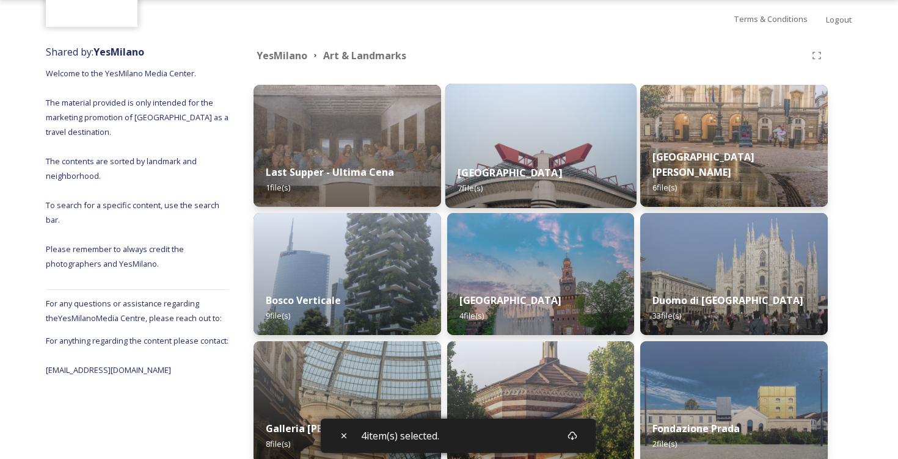
scroll to position [112, 0]
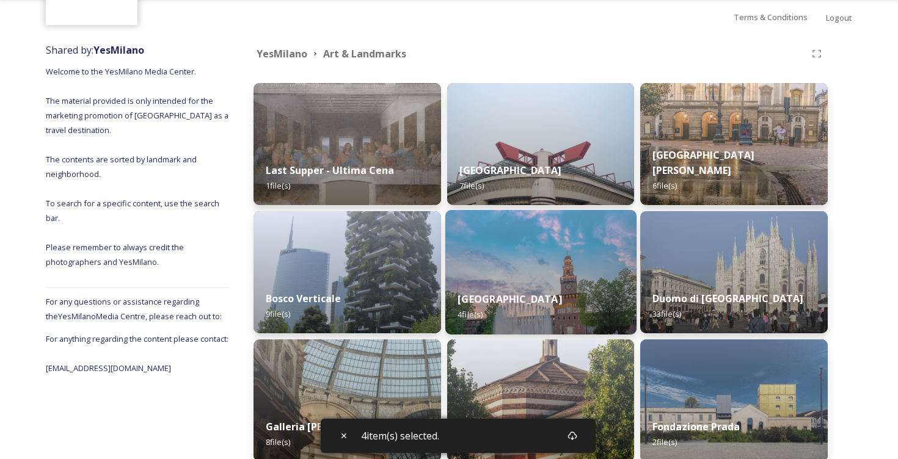
click at [580, 257] on img at bounding box center [540, 272] width 191 height 125
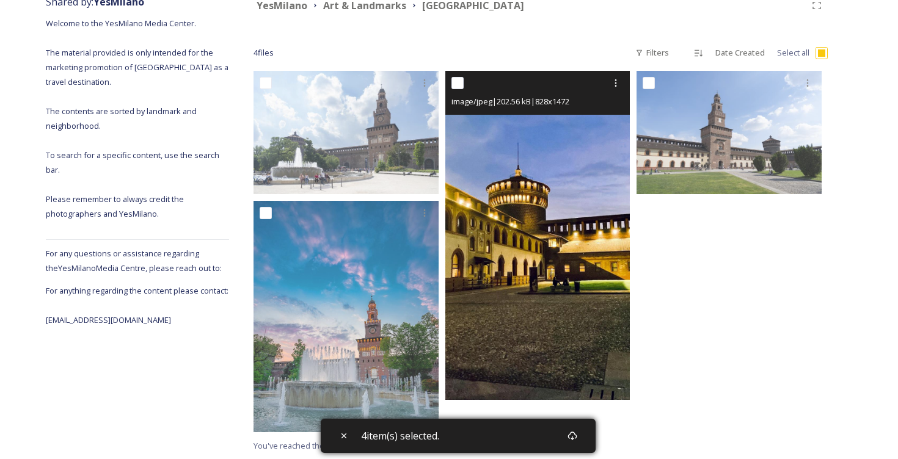
scroll to position [161, 0]
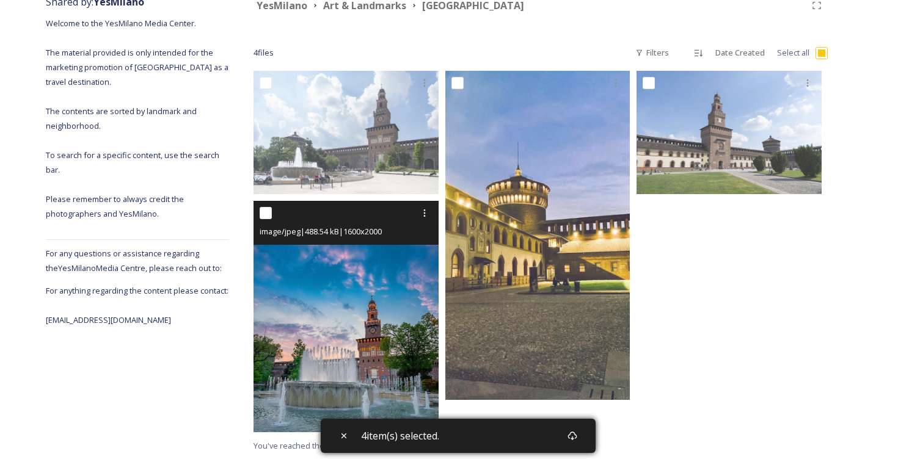
click at [271, 216] on input "checkbox" at bounding box center [266, 213] width 12 height 12
checkbox input "true"
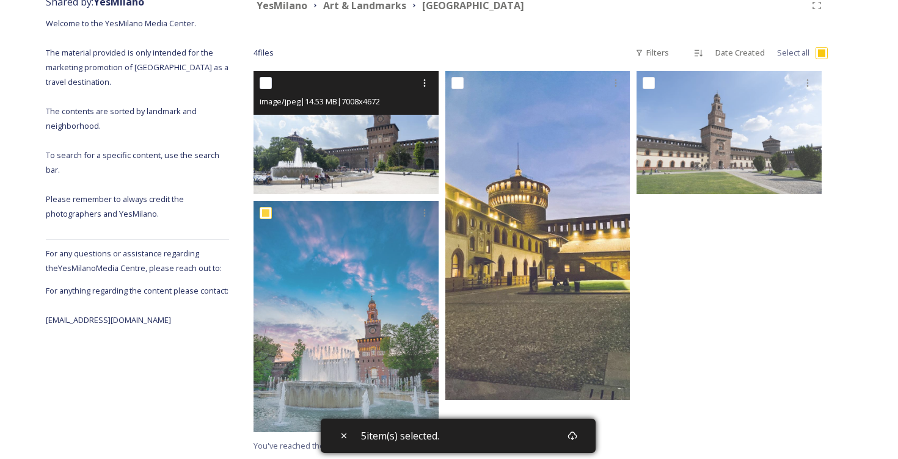
click at [269, 89] on input "checkbox" at bounding box center [266, 83] width 12 height 12
checkbox input "true"
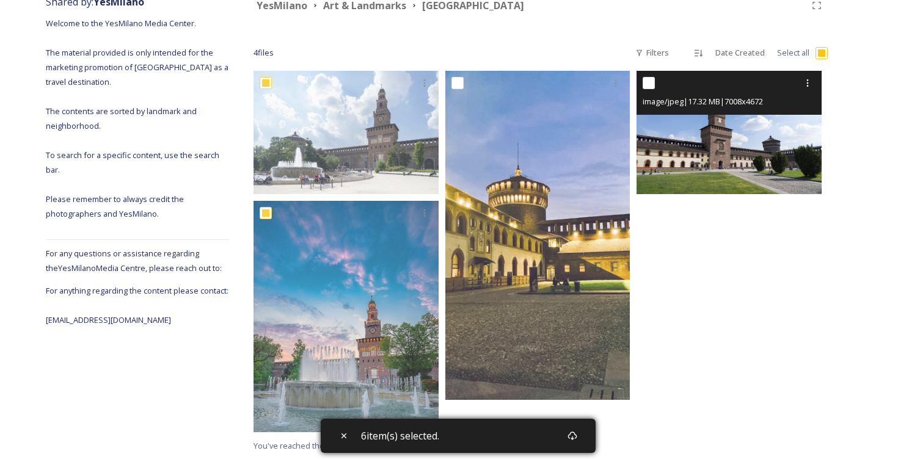
click at [653, 87] on input "checkbox" at bounding box center [649, 83] width 12 height 12
checkbox input "true"
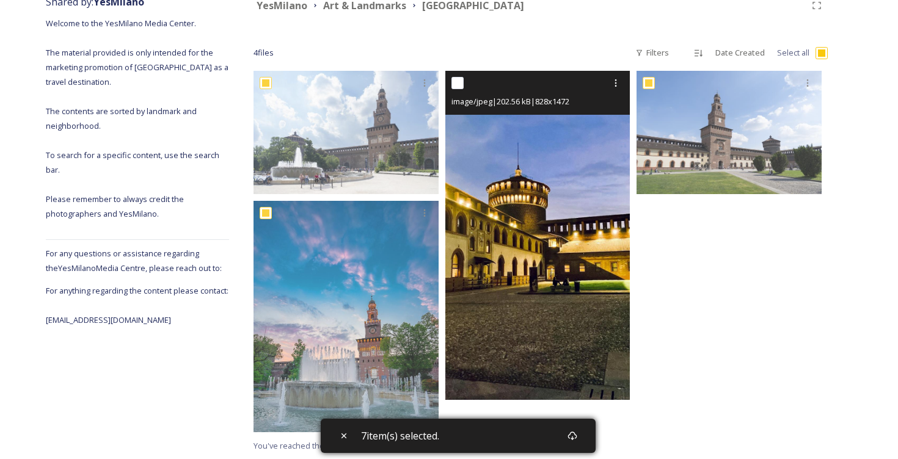
click at [458, 80] on input "checkbox" at bounding box center [458, 83] width 12 height 12
checkbox input "true"
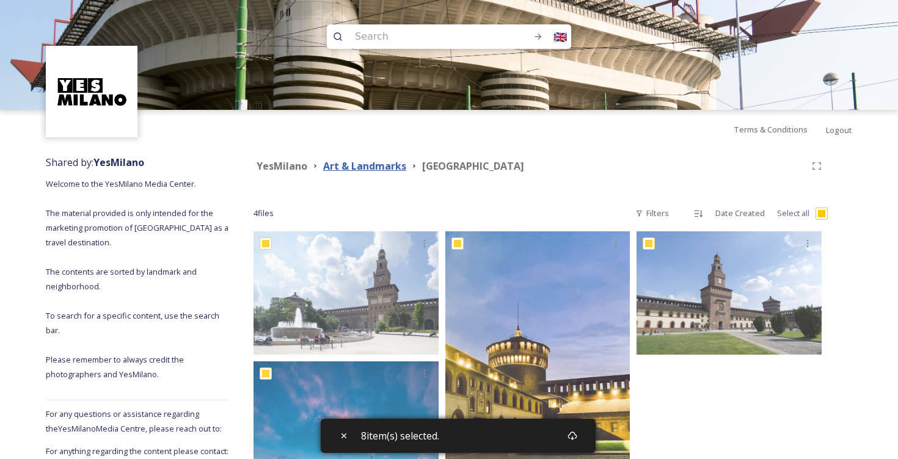
scroll to position [0, 0]
click at [369, 165] on strong "Art & Landmarks" at bounding box center [364, 165] width 83 height 13
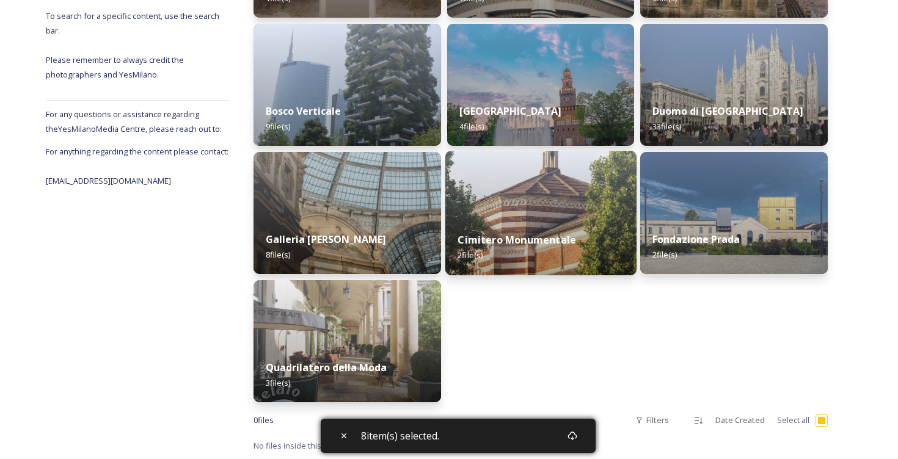
scroll to position [300, 0]
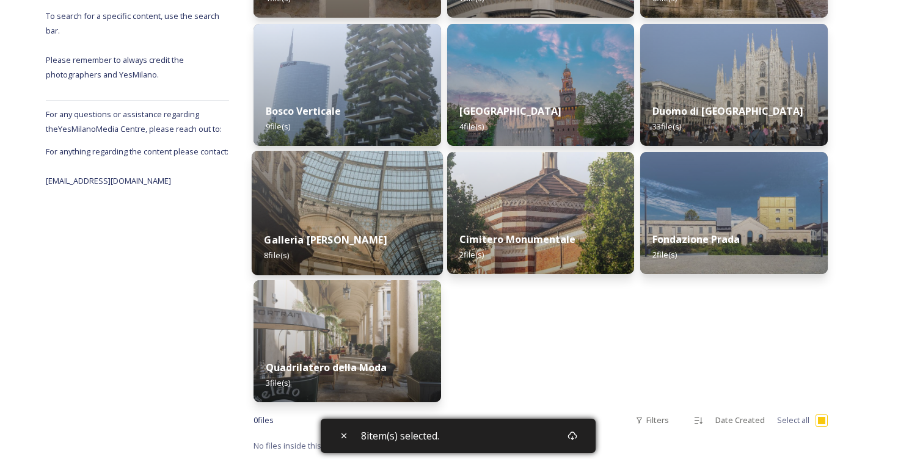
click at [389, 216] on img at bounding box center [347, 213] width 191 height 125
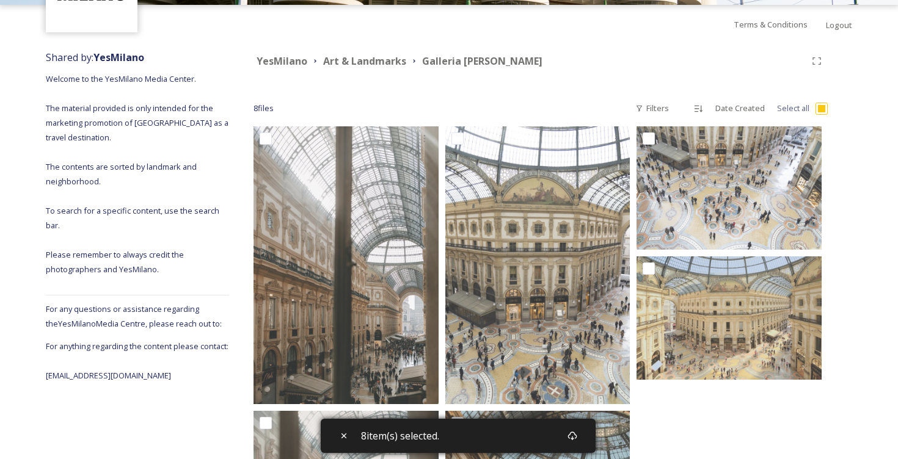
scroll to position [127, 0]
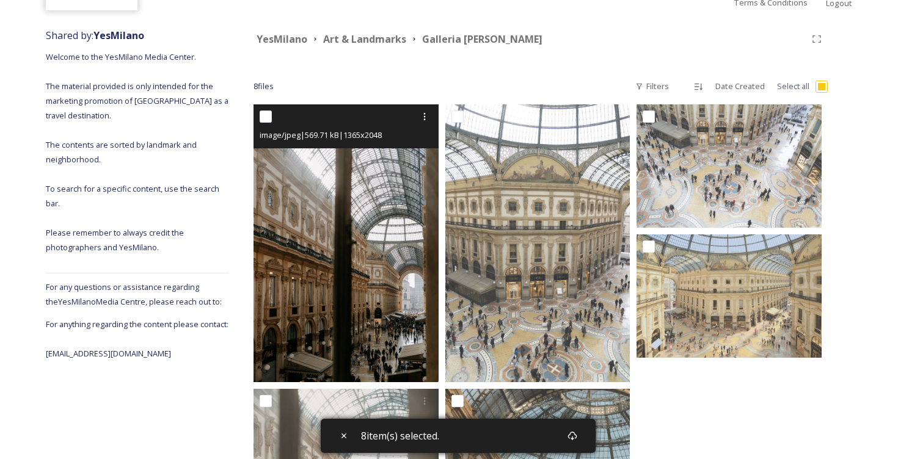
click at [272, 121] on div at bounding box center [348, 117] width 176 height 22
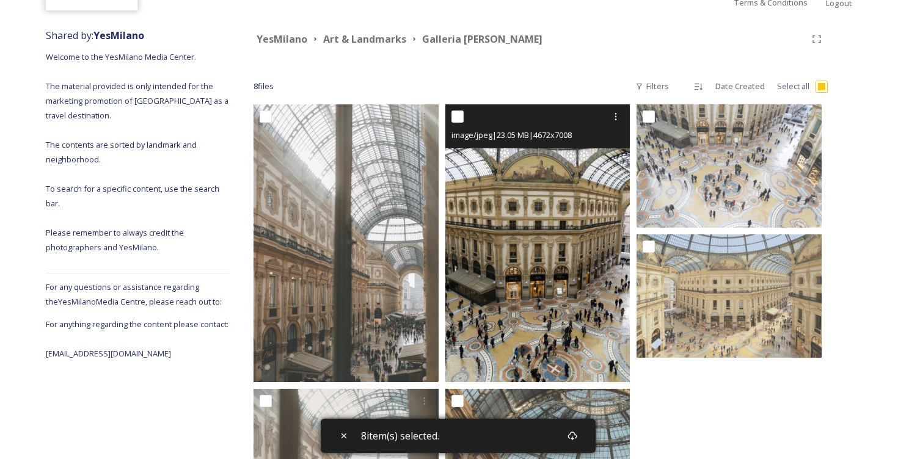
click at [459, 115] on input "checkbox" at bounding box center [458, 117] width 12 height 12
checkbox input "true"
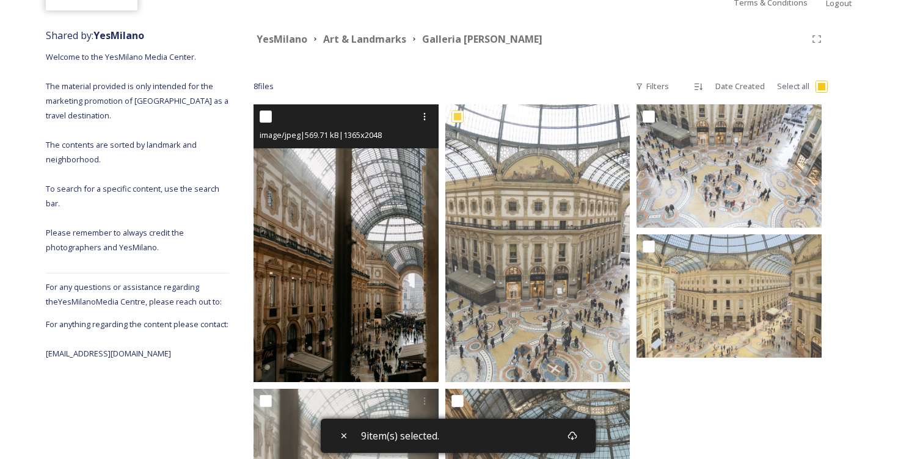
click at [272, 115] on div at bounding box center [348, 117] width 176 height 22
click at [271, 117] on input "checkbox" at bounding box center [266, 117] width 12 height 12
checkbox input "true"
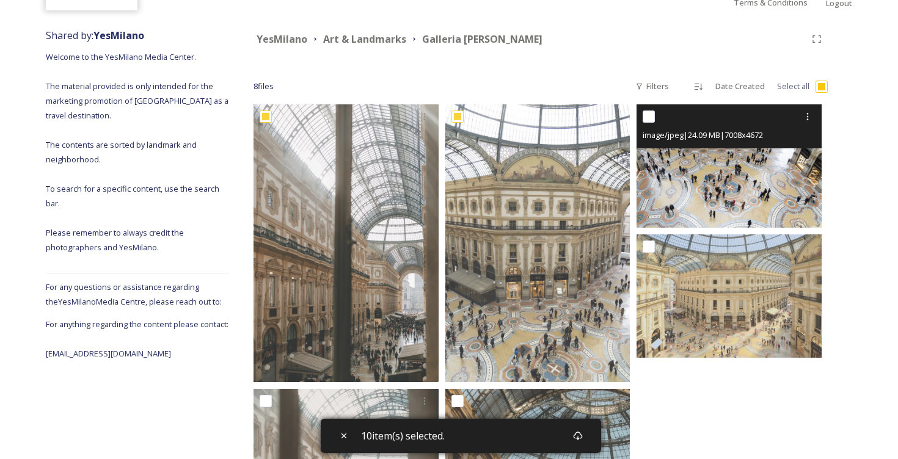
click at [651, 117] on input "checkbox" at bounding box center [649, 117] width 12 height 12
checkbox input "true"
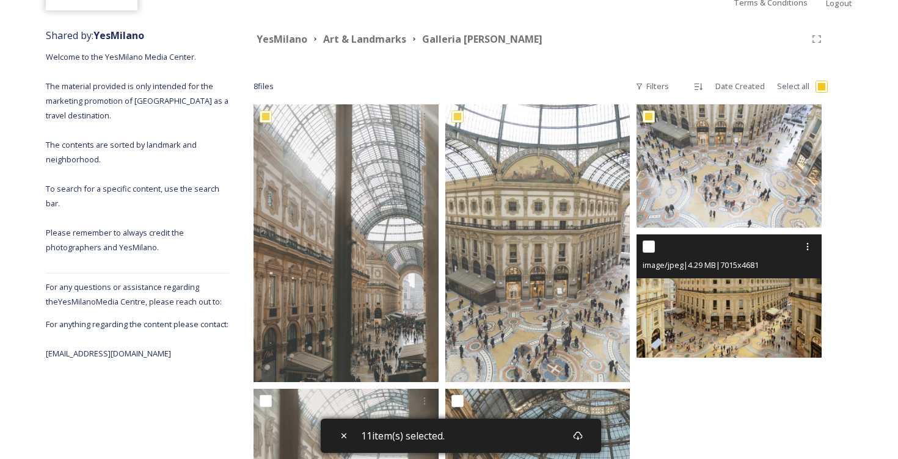
click at [653, 243] on input "checkbox" at bounding box center [649, 247] width 12 height 12
checkbox input "true"
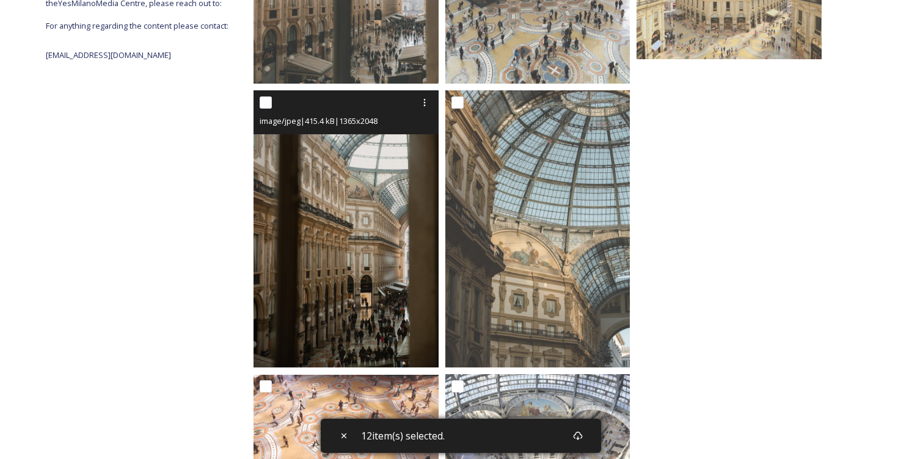
scroll to position [420, 0]
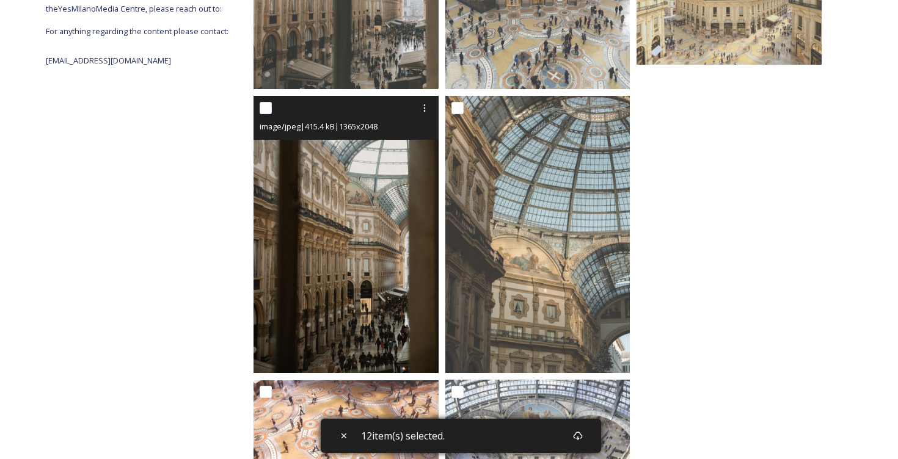
click at [267, 108] on input "checkbox" at bounding box center [266, 108] width 12 height 12
checkbox input "true"
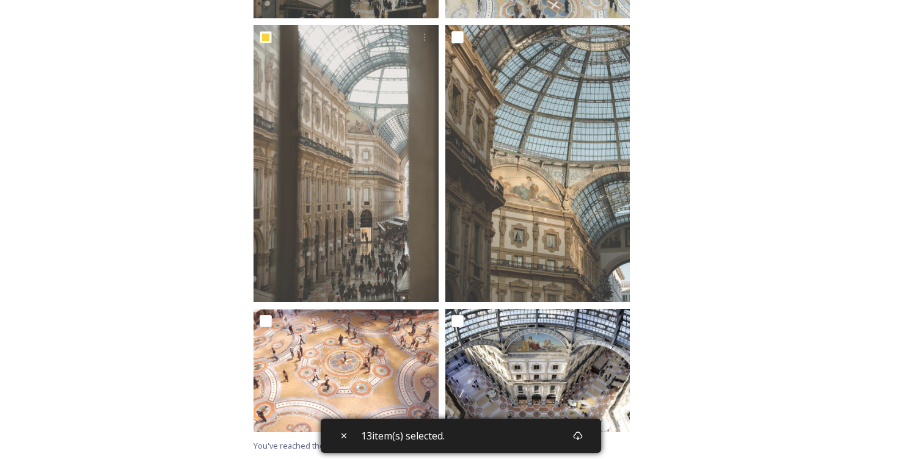
scroll to position [491, 0]
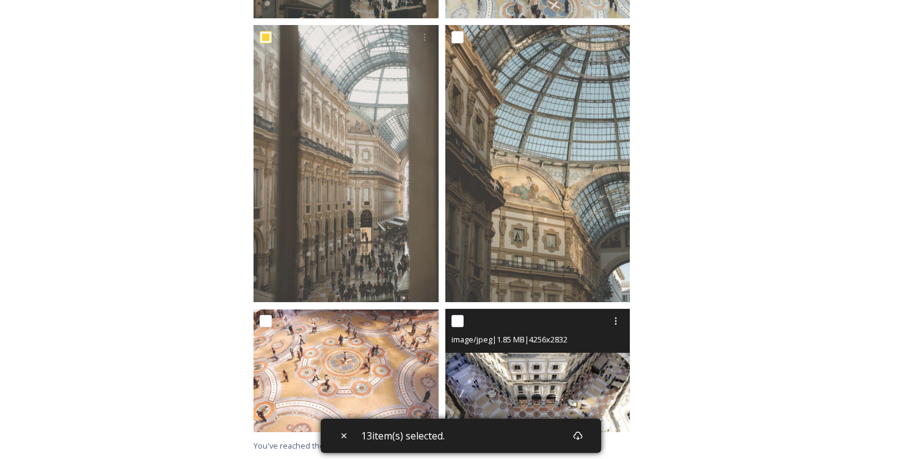
click at [459, 323] on input "checkbox" at bounding box center [458, 321] width 12 height 12
checkbox input "true"
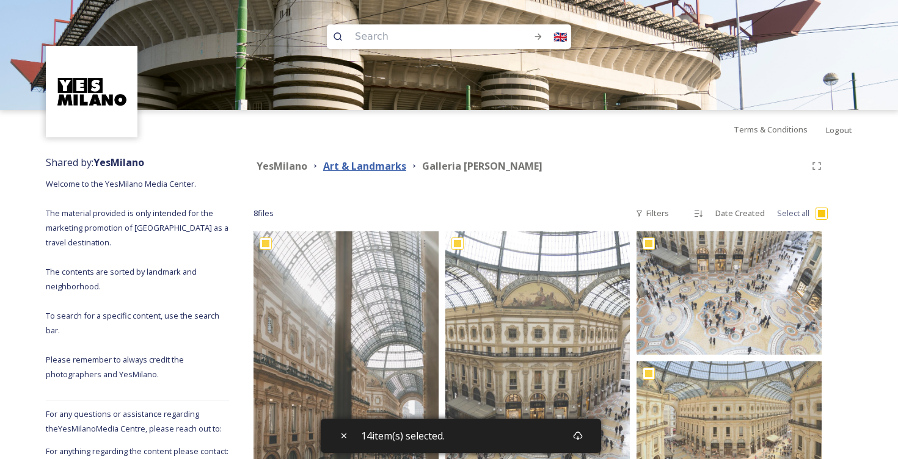
scroll to position [0, 0]
click at [370, 166] on strong "Art & Landmarks" at bounding box center [364, 165] width 83 height 13
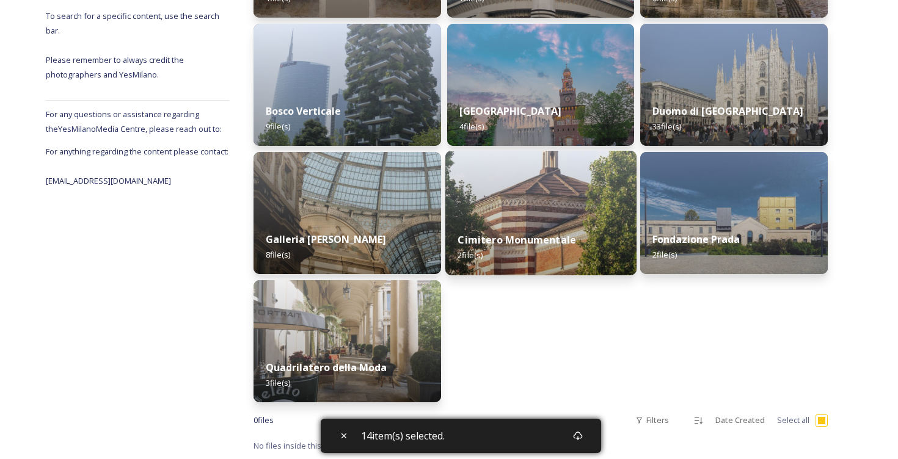
scroll to position [300, 0]
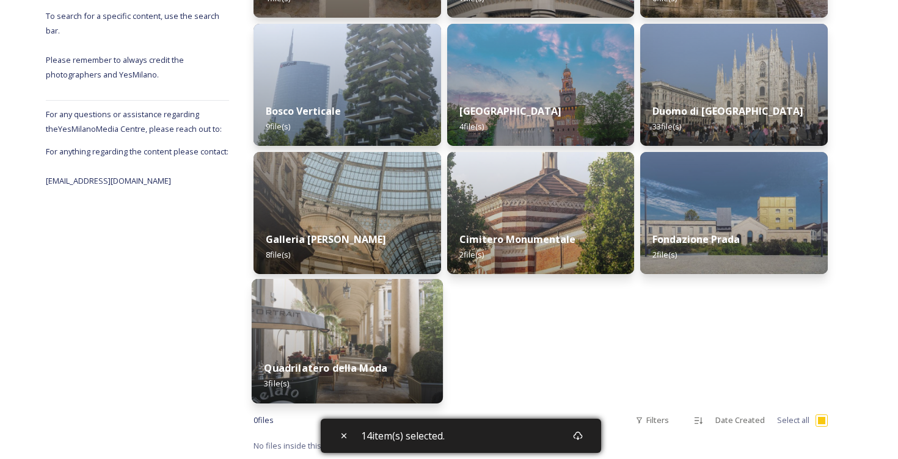
click at [355, 310] on img at bounding box center [347, 341] width 191 height 125
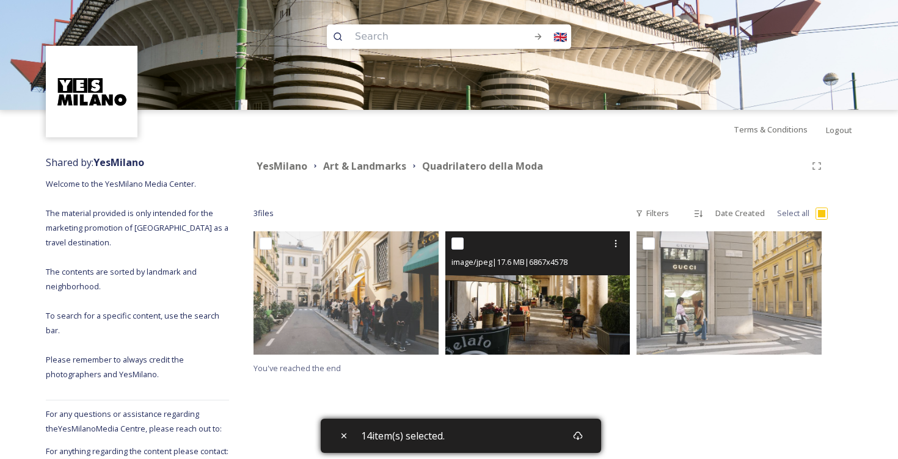
click at [458, 241] on input "checkbox" at bounding box center [458, 244] width 12 height 12
checkbox input "true"
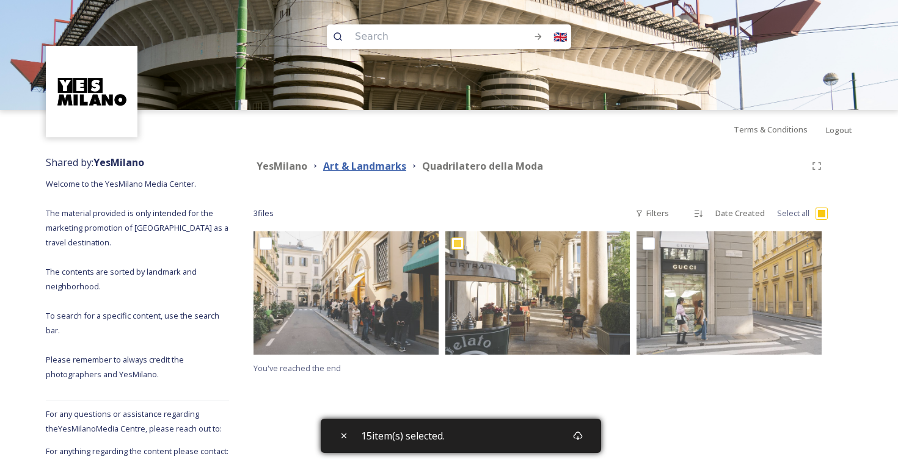
click at [367, 167] on strong "Art & Landmarks" at bounding box center [364, 165] width 83 height 13
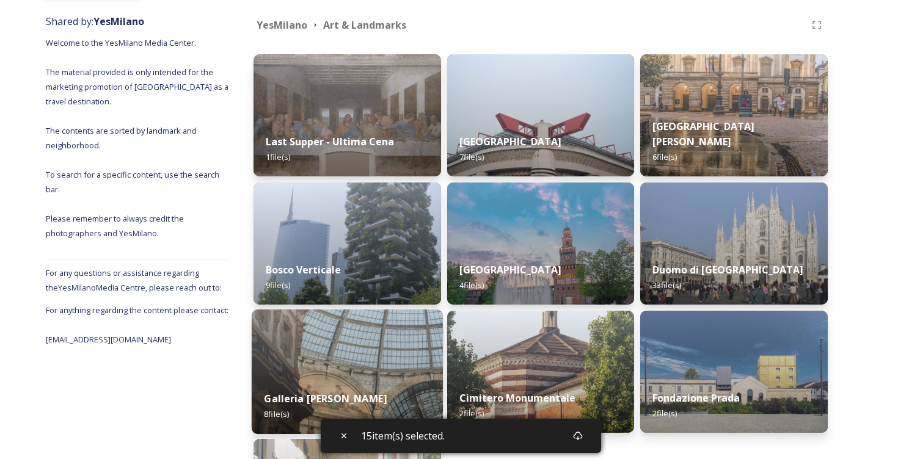
scroll to position [132, 0]
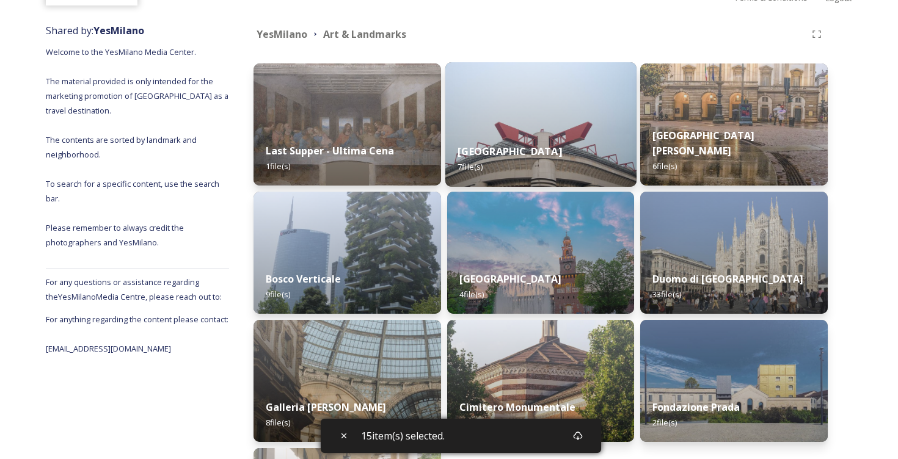
click at [540, 136] on div "Stadio Meazza San Siro 7 file(s)" at bounding box center [540, 159] width 191 height 56
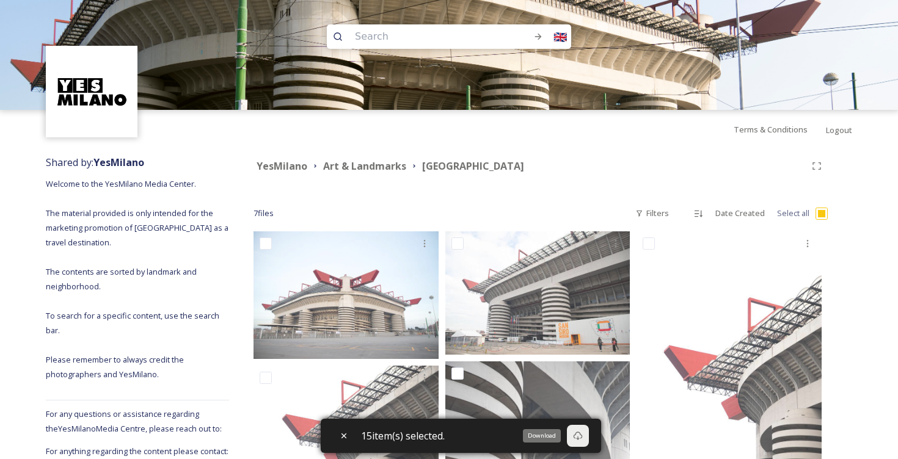
click at [583, 439] on icon at bounding box center [578, 436] width 10 height 10
click at [580, 435] on icon at bounding box center [578, 436] width 10 height 10
click at [379, 168] on strong "Art & Landmarks" at bounding box center [364, 165] width 83 height 13
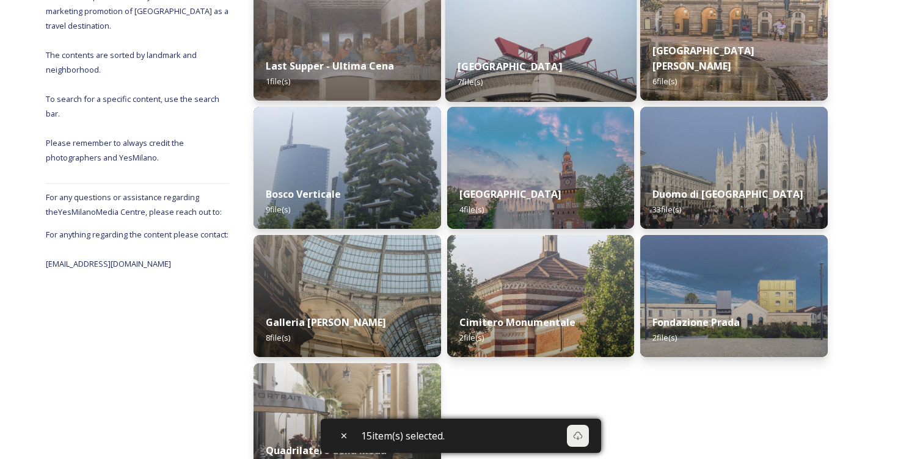
scroll to position [219, 0]
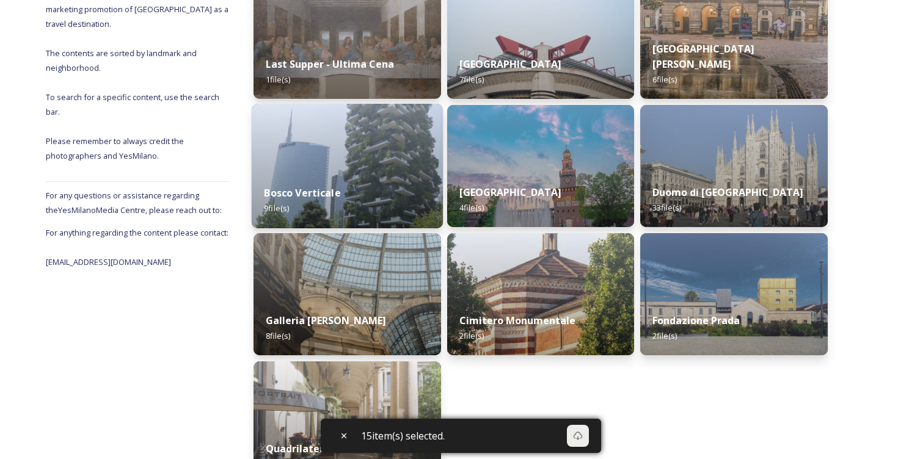
click at [374, 167] on img at bounding box center [347, 166] width 191 height 125
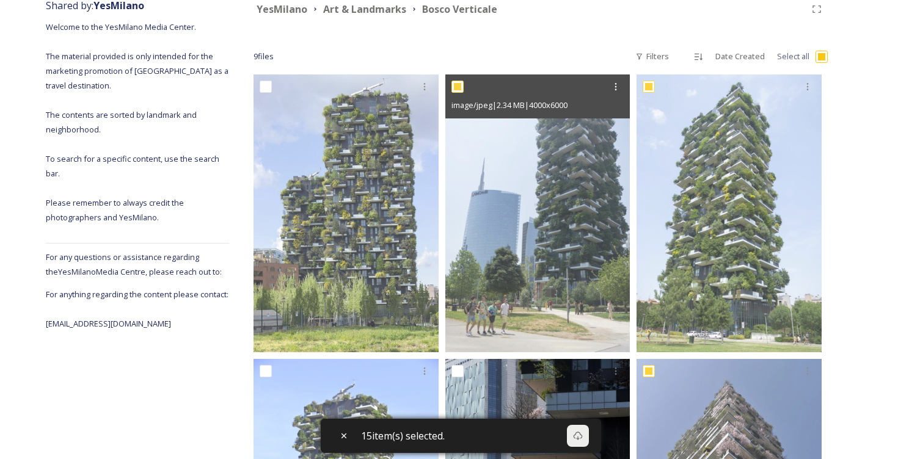
scroll to position [171, 0]
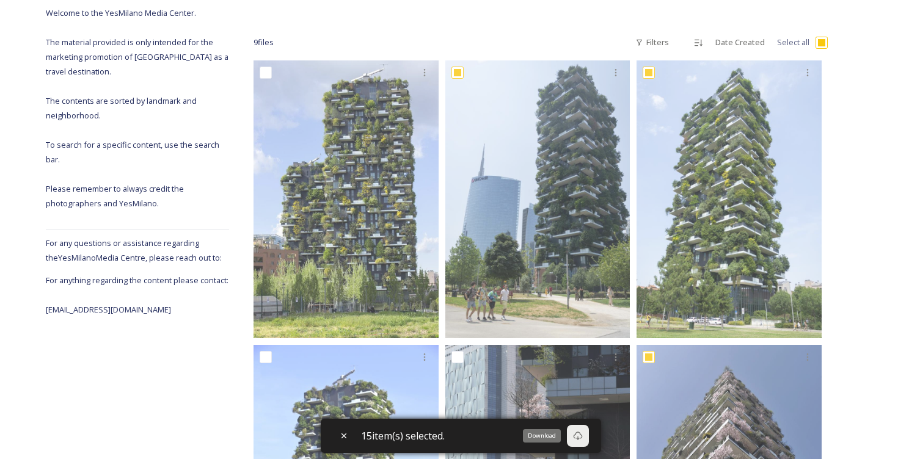
click at [582, 436] on icon at bounding box center [578, 436] width 10 height 10
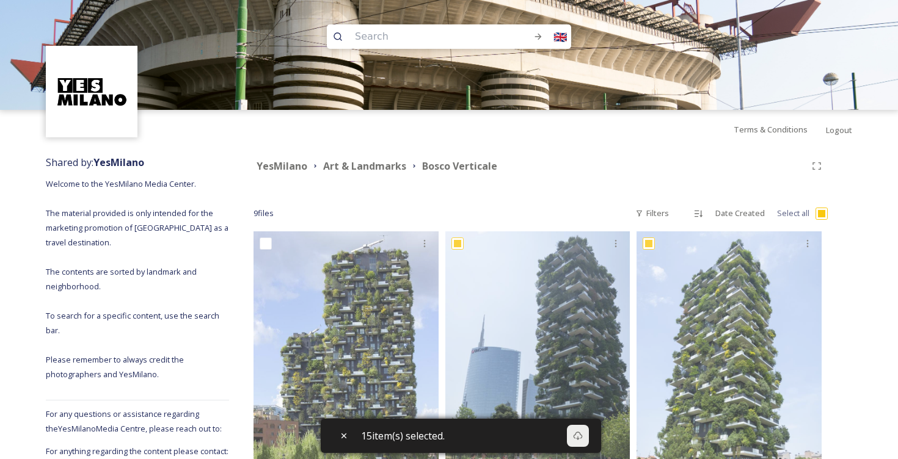
scroll to position [0, 0]
click at [349, 157] on div "YesMilano Art & Landmarks Bosco Verticale" at bounding box center [541, 166] width 574 height 22
click at [350, 166] on strong "Art & Landmarks" at bounding box center [364, 165] width 83 height 13
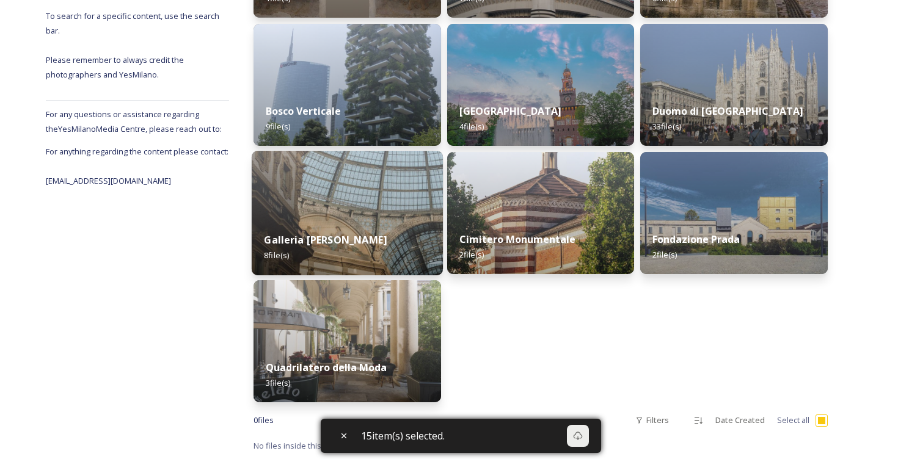
scroll to position [300, 0]
click at [357, 194] on img at bounding box center [347, 213] width 191 height 125
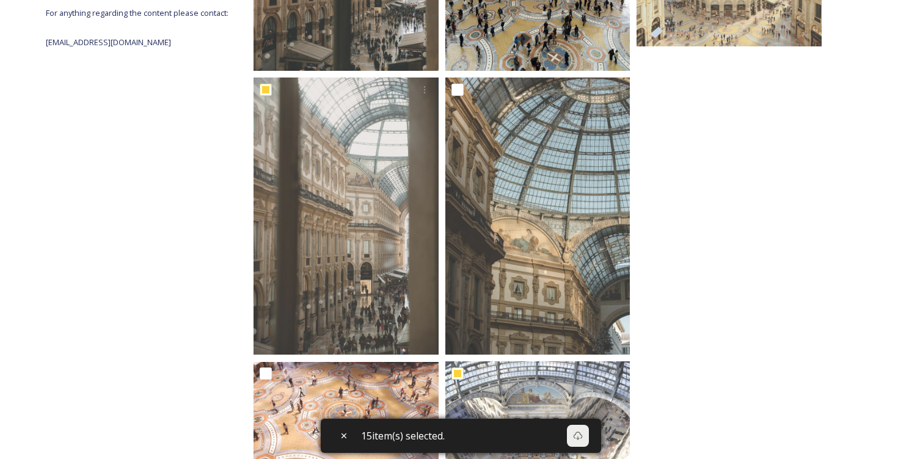
scroll to position [489, 0]
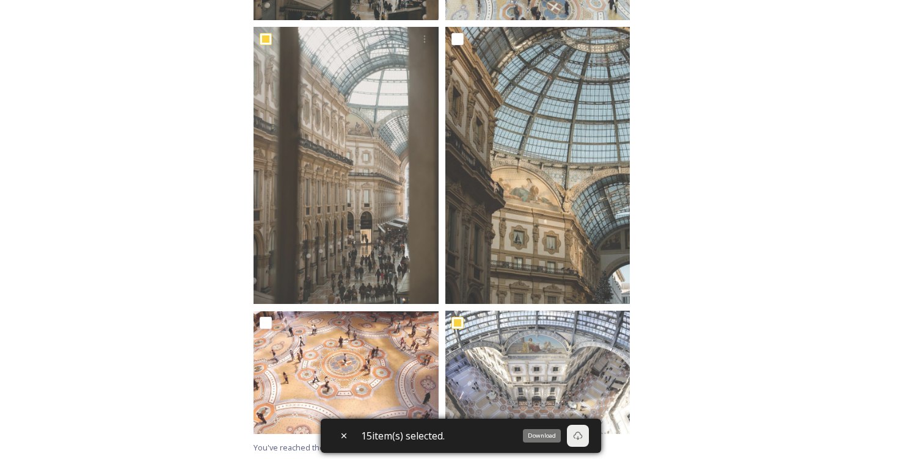
click at [579, 434] on icon at bounding box center [578, 436] width 9 height 9
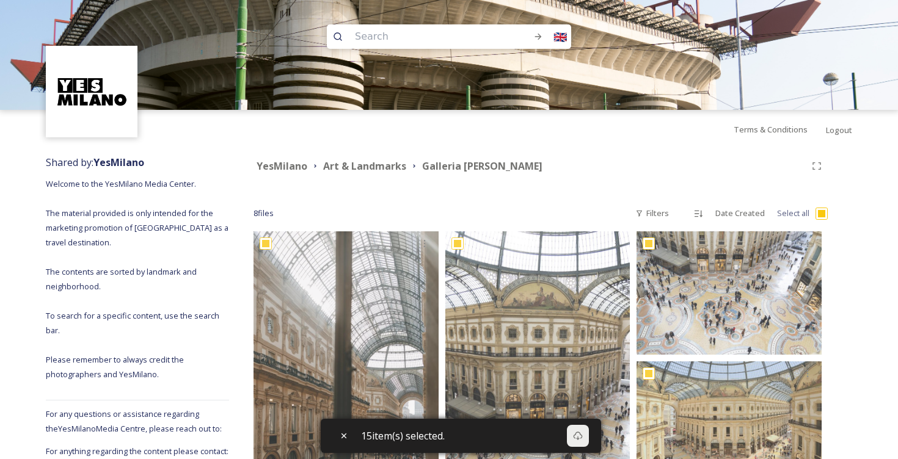
scroll to position [0, 0]
click at [389, 166] on strong "Art & Landmarks" at bounding box center [364, 165] width 83 height 13
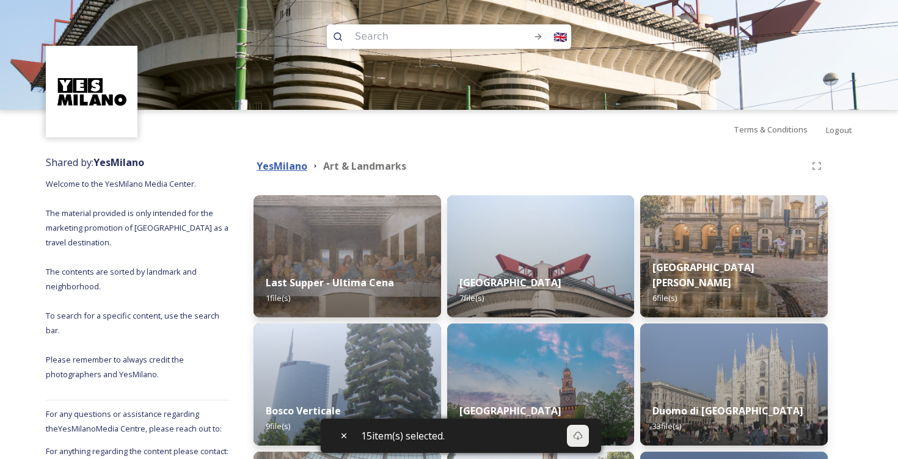
click at [297, 165] on strong "YesMilano" at bounding box center [282, 165] width 51 height 13
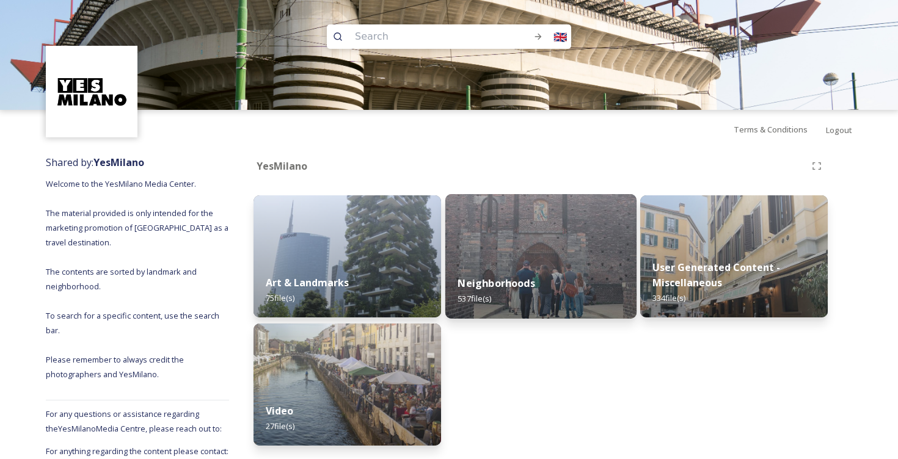
click at [531, 243] on img at bounding box center [540, 256] width 191 height 125
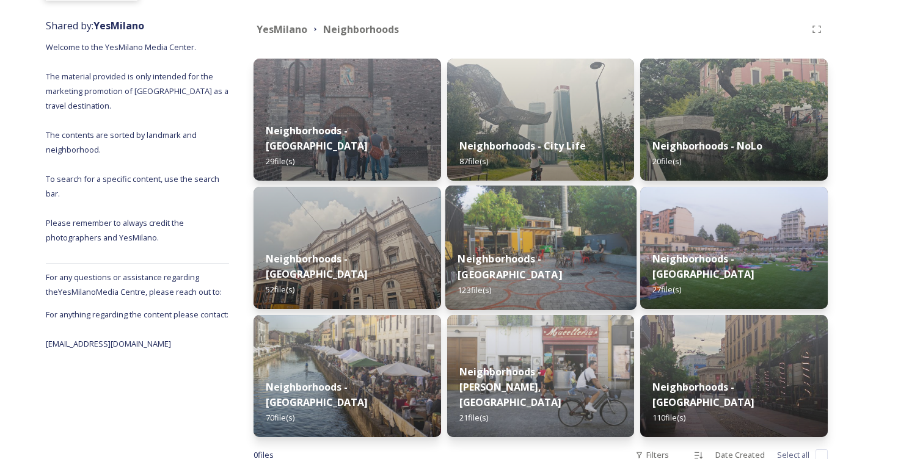
scroll to position [107, 0]
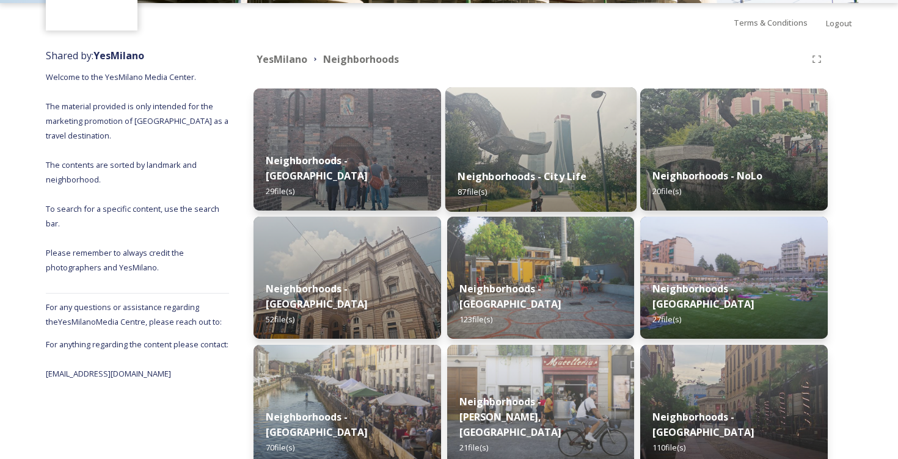
click at [516, 137] on img at bounding box center [540, 149] width 191 height 125
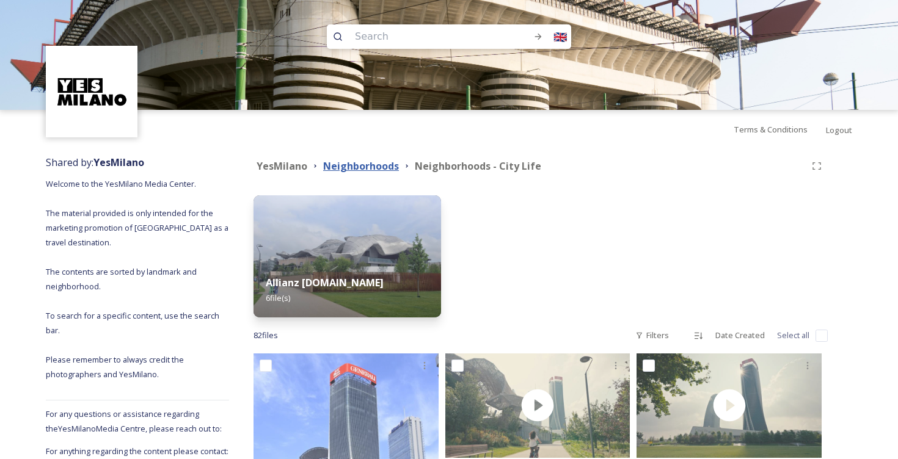
click at [356, 166] on strong "Neighborhoods" at bounding box center [361, 165] width 76 height 13
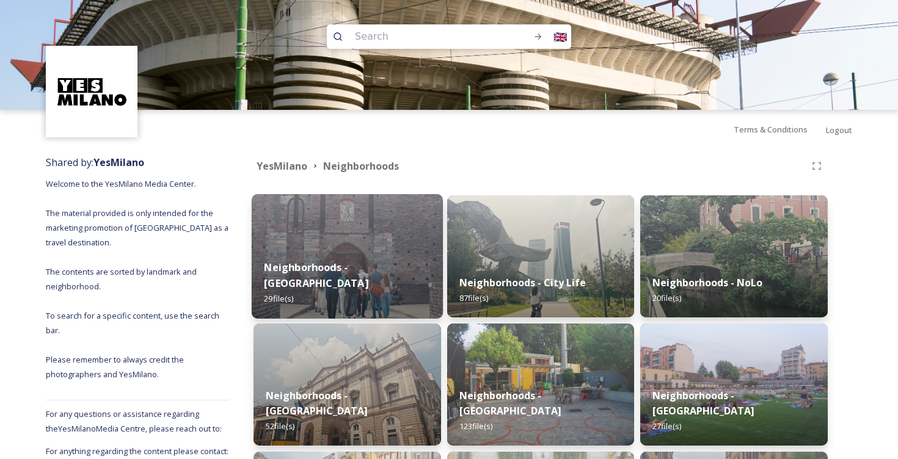
click at [376, 233] on img at bounding box center [347, 256] width 191 height 125
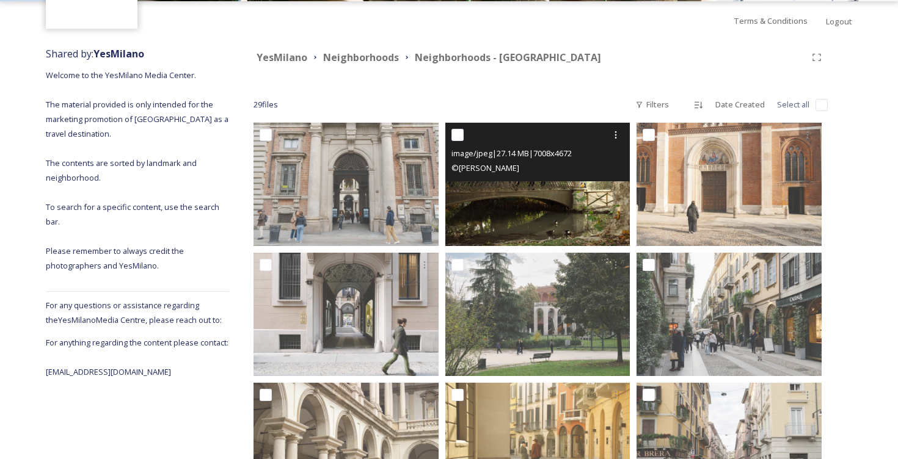
scroll to position [110, 0]
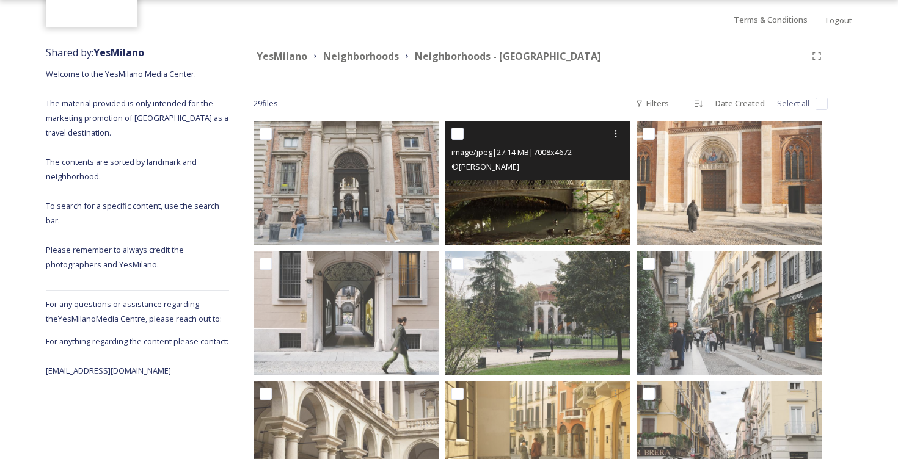
click at [456, 136] on input "checkbox" at bounding box center [458, 134] width 12 height 12
checkbox input "true"
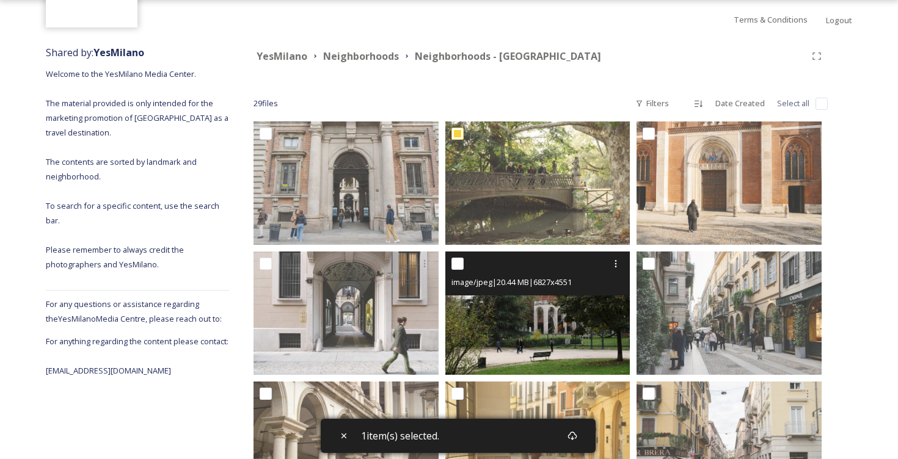
click at [462, 265] on input "checkbox" at bounding box center [458, 264] width 12 height 12
checkbox input "true"
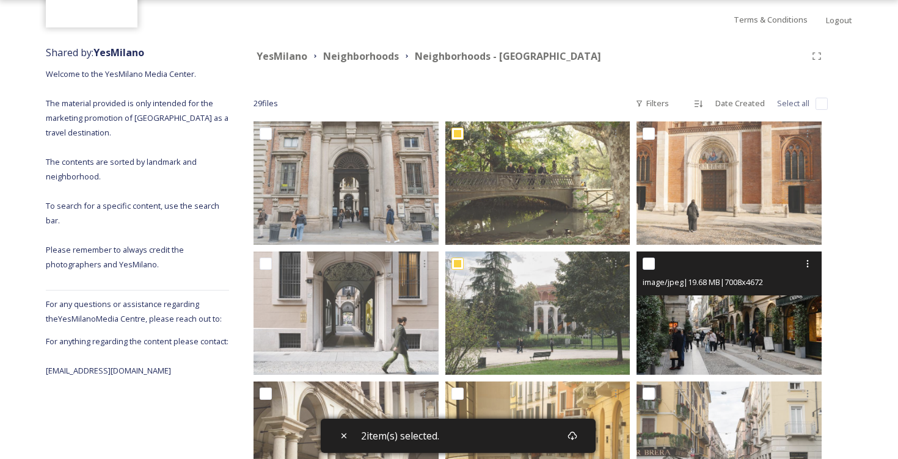
click at [649, 265] on input "checkbox" at bounding box center [649, 264] width 12 height 12
checkbox input "true"
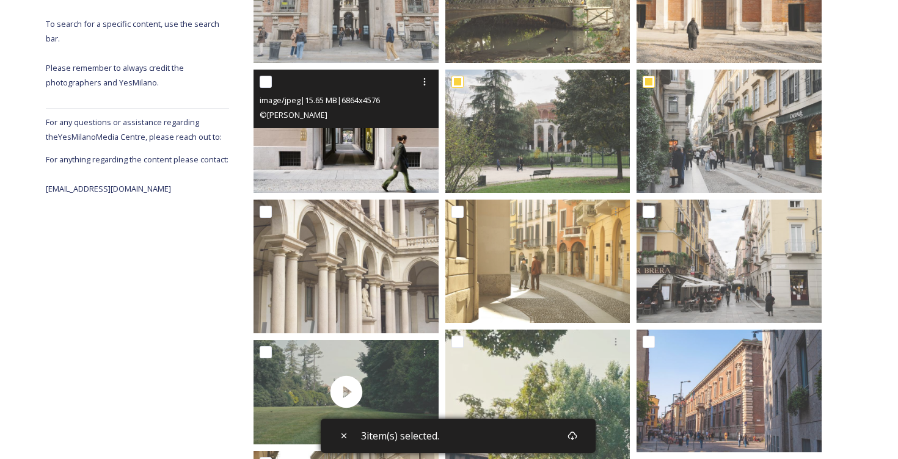
scroll to position [293, 0]
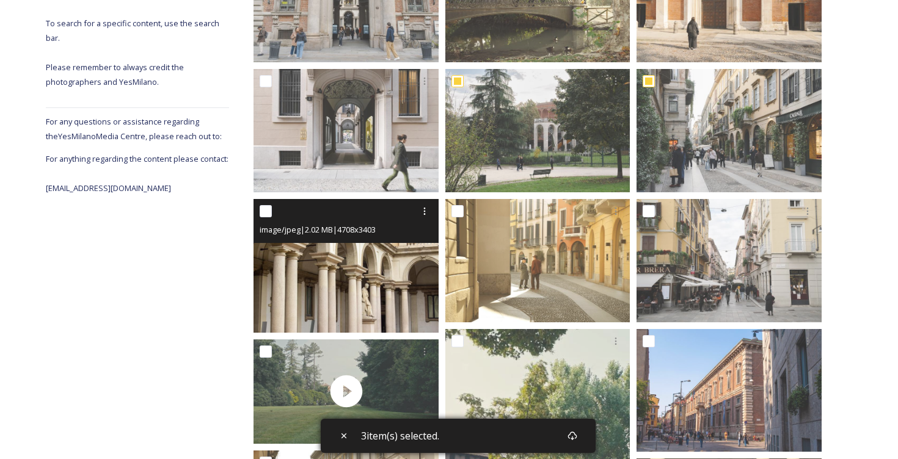
click at [268, 211] on input "checkbox" at bounding box center [266, 211] width 12 height 12
checkbox input "true"
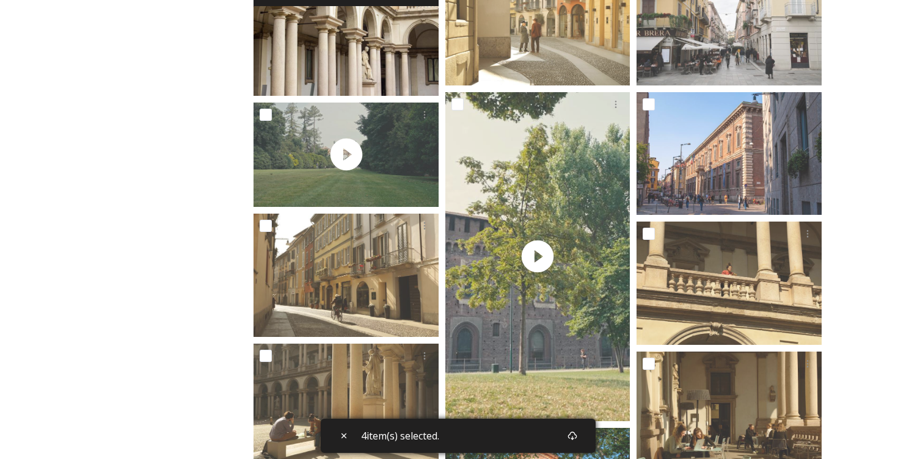
scroll to position [531, 0]
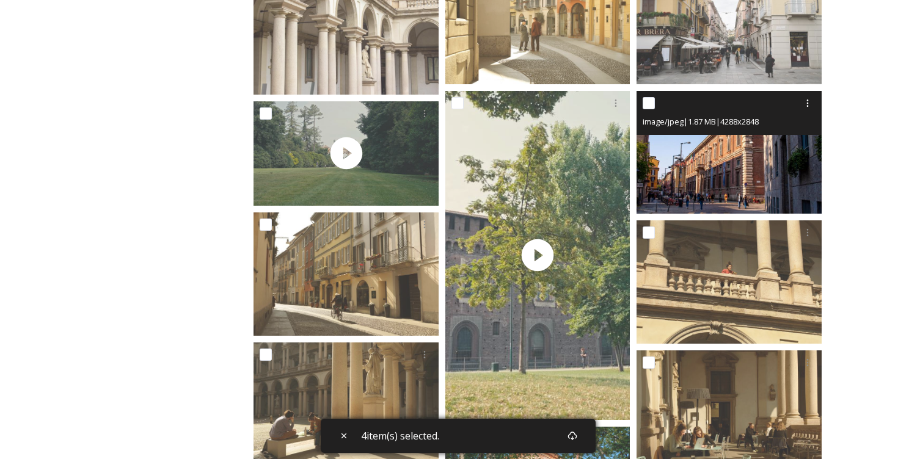
click at [647, 110] on div at bounding box center [731, 103] width 176 height 22
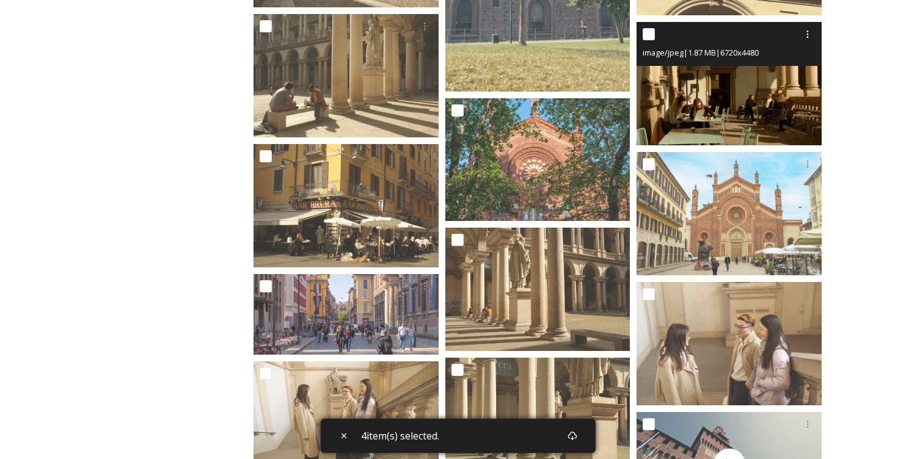
scroll to position [873, 0]
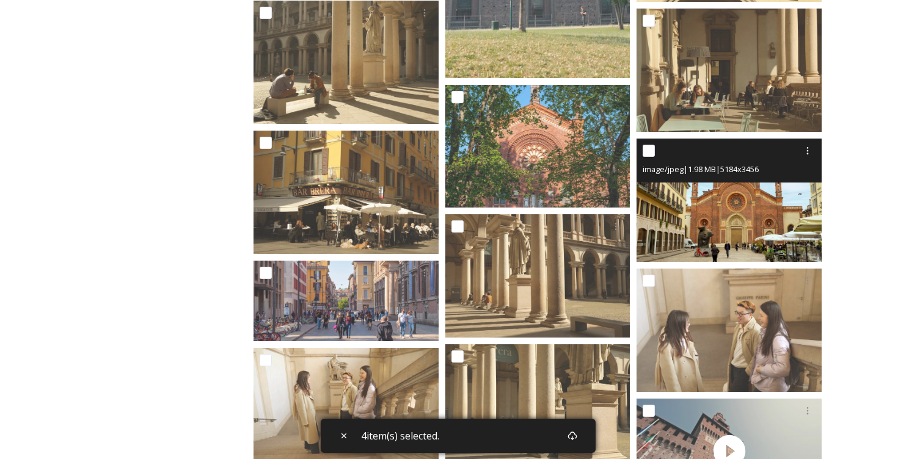
click at [653, 152] on input "checkbox" at bounding box center [649, 151] width 12 height 12
checkbox input "true"
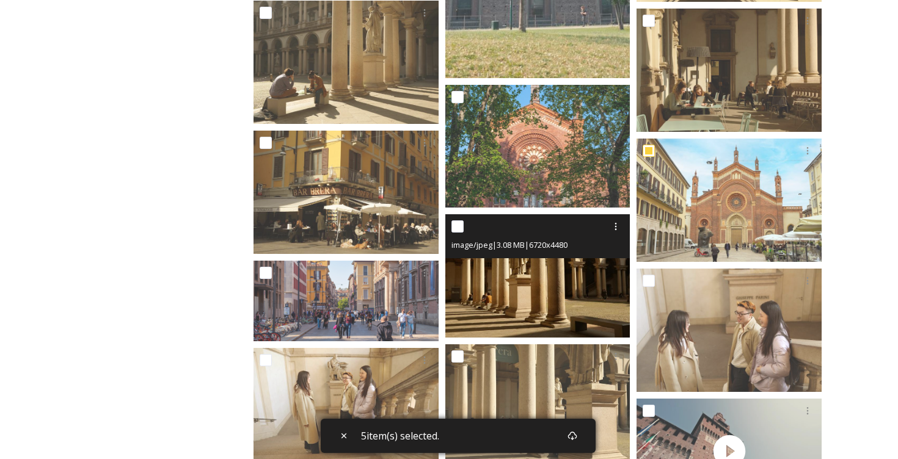
click at [459, 227] on input "checkbox" at bounding box center [458, 227] width 12 height 12
checkbox input "true"
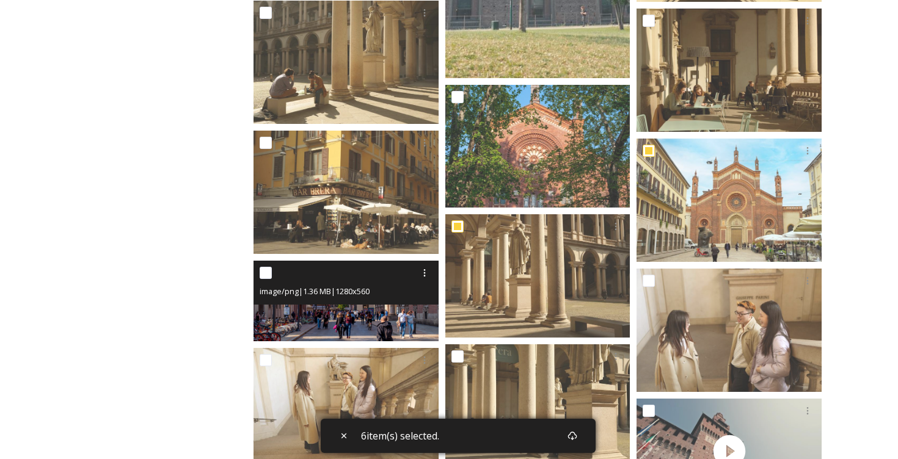
click at [267, 273] on input "checkbox" at bounding box center [266, 273] width 12 height 12
checkbox input "true"
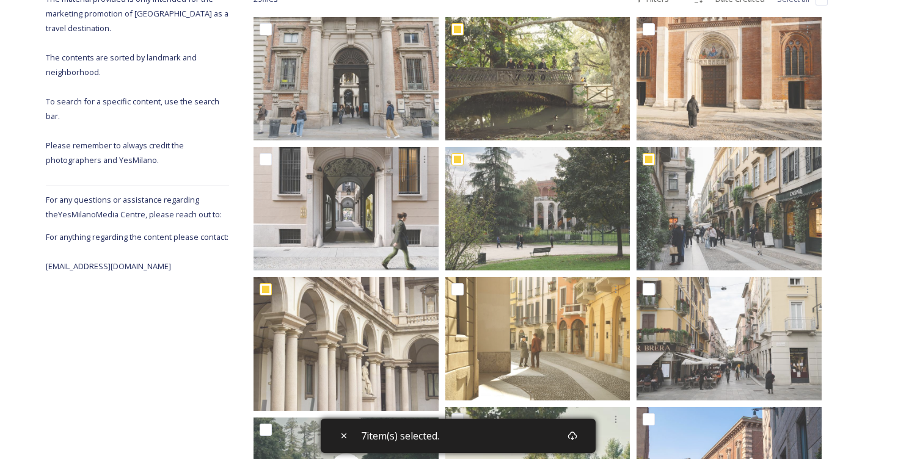
scroll to position [215, 0]
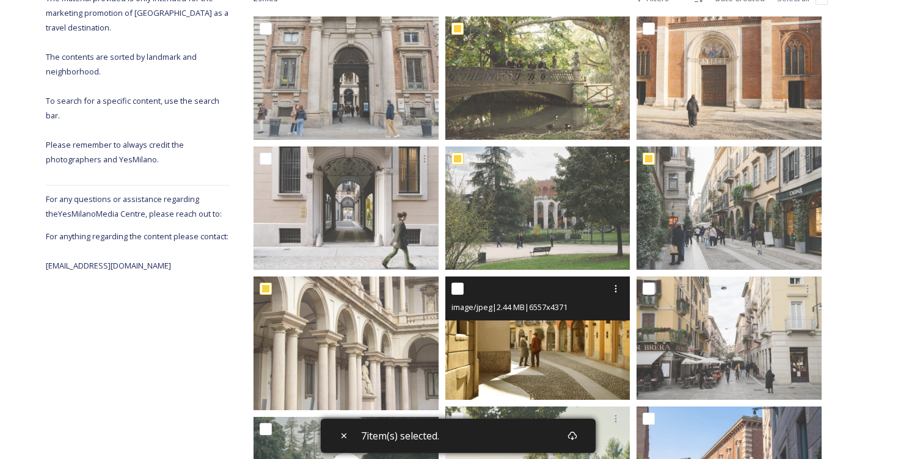
click at [461, 288] on input "checkbox" at bounding box center [458, 289] width 12 height 12
checkbox input "true"
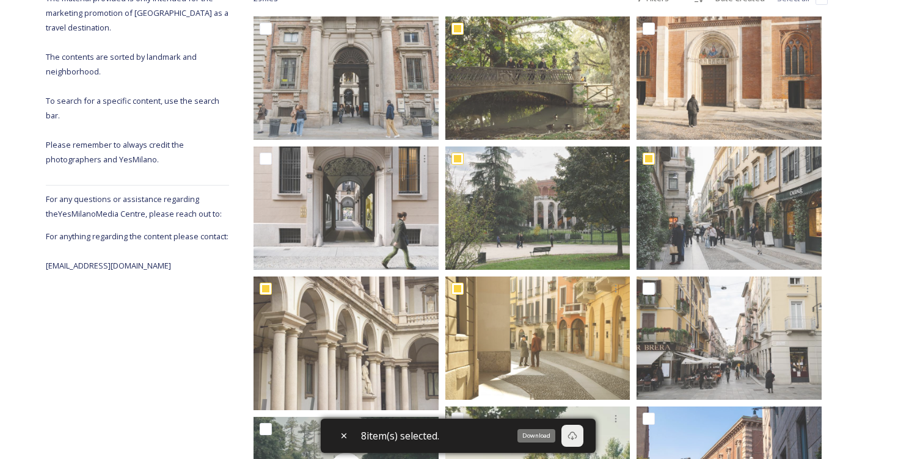
click at [575, 441] on div "Download" at bounding box center [573, 436] width 22 height 22
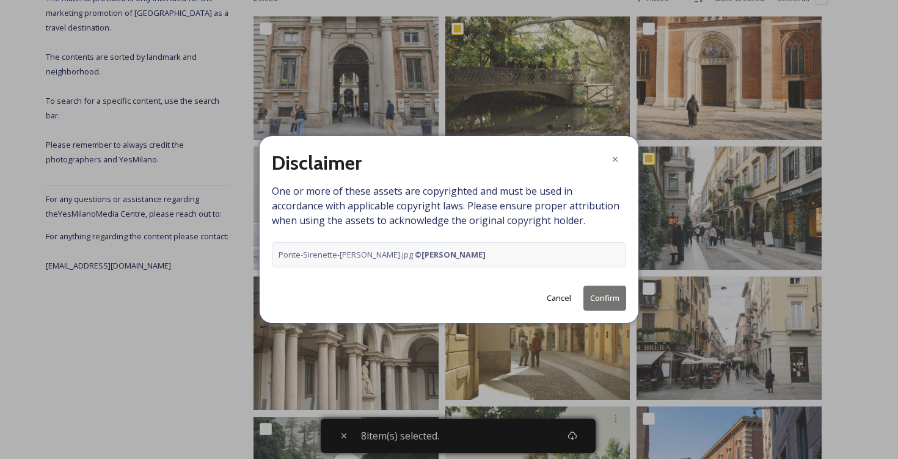
click at [554, 299] on button "Cancel" at bounding box center [559, 299] width 37 height 24
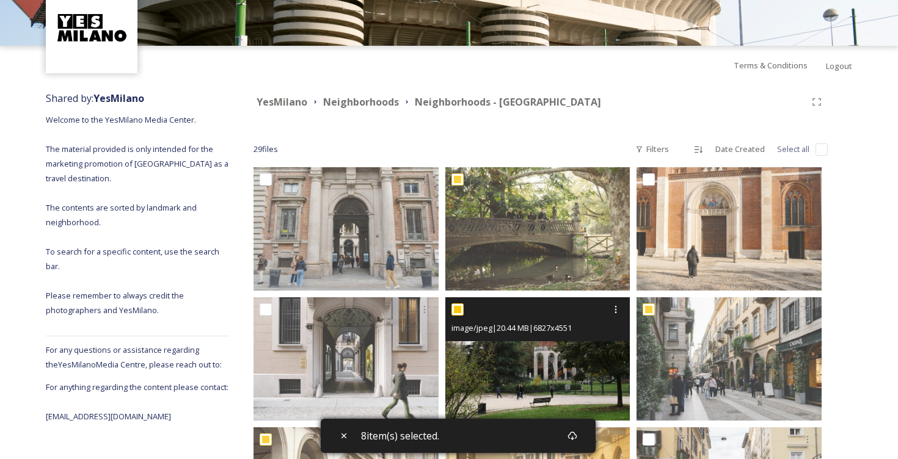
scroll to position [34, 0]
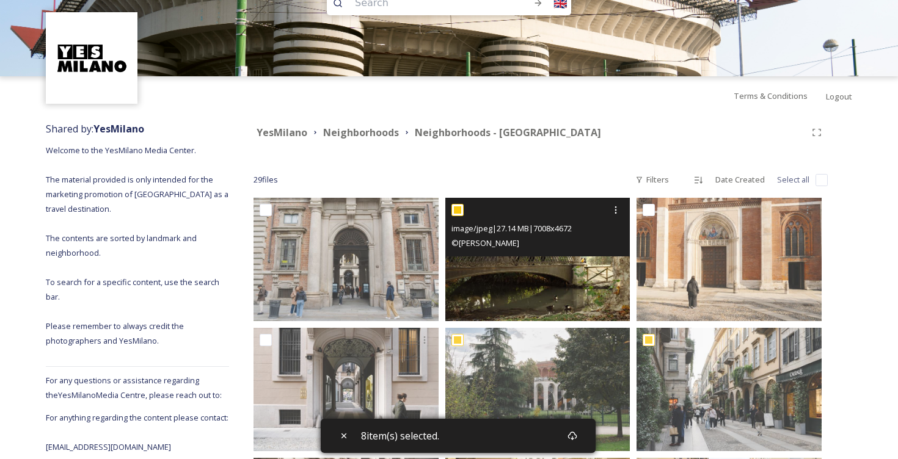
click at [454, 210] on input "checkbox" at bounding box center [458, 210] width 12 height 12
checkbox input "false"
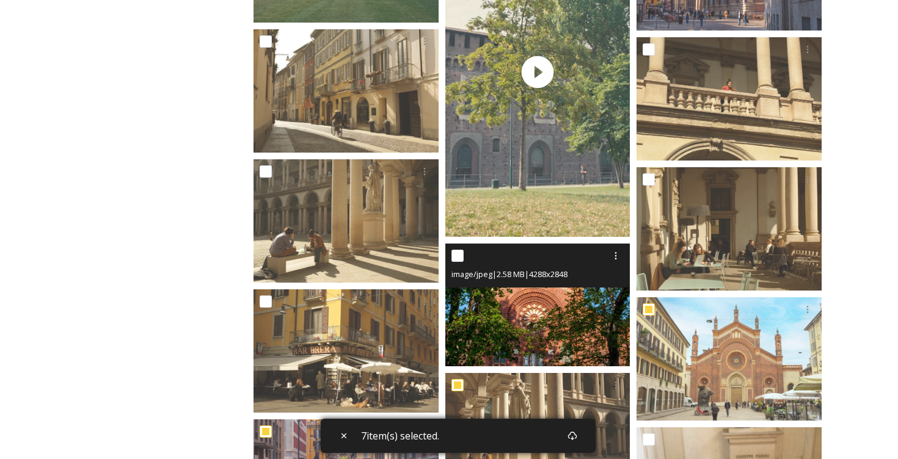
scroll to position [717, 0]
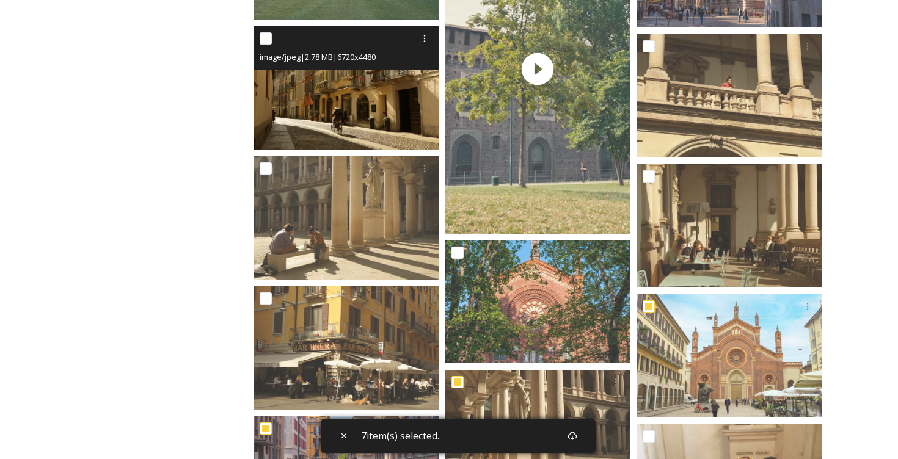
click at [268, 38] on input "checkbox" at bounding box center [266, 38] width 12 height 12
checkbox input "true"
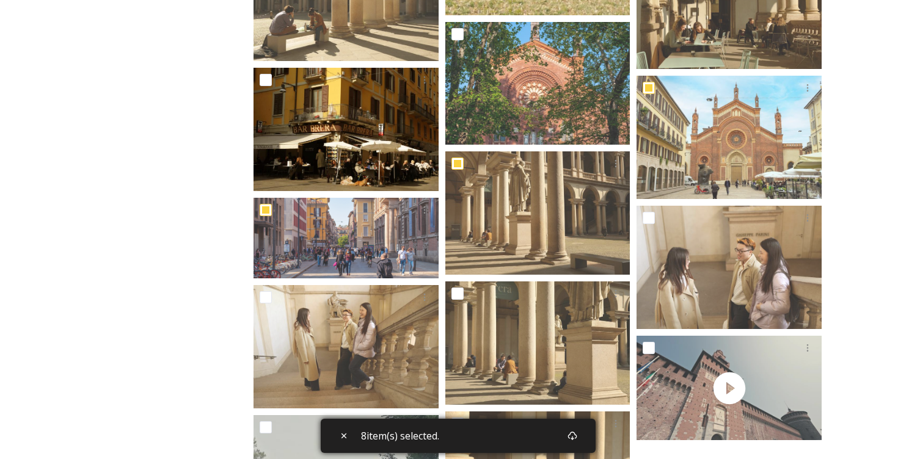
scroll to position [938, 0]
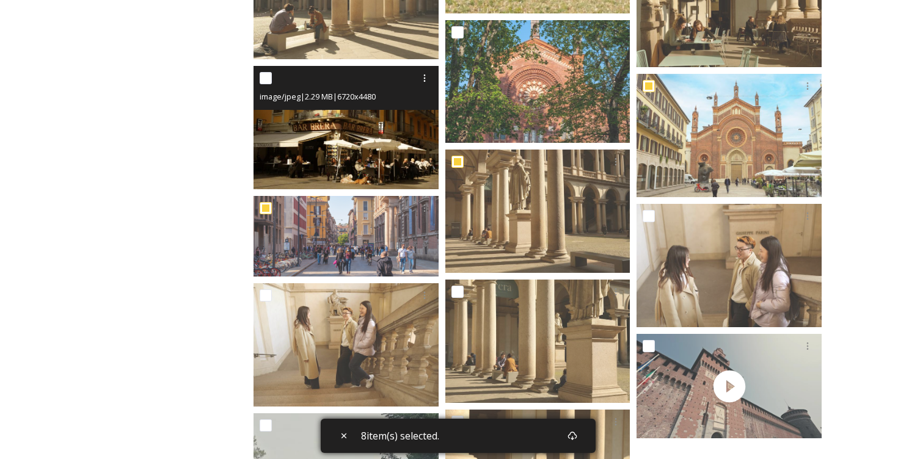
click at [268, 82] on input "checkbox" at bounding box center [266, 78] width 12 height 12
checkbox input "true"
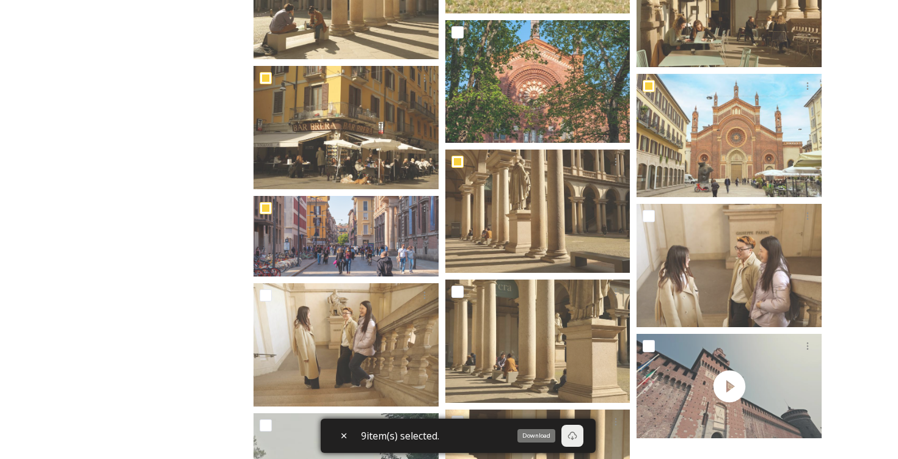
click at [576, 436] on icon at bounding box center [573, 436] width 10 height 10
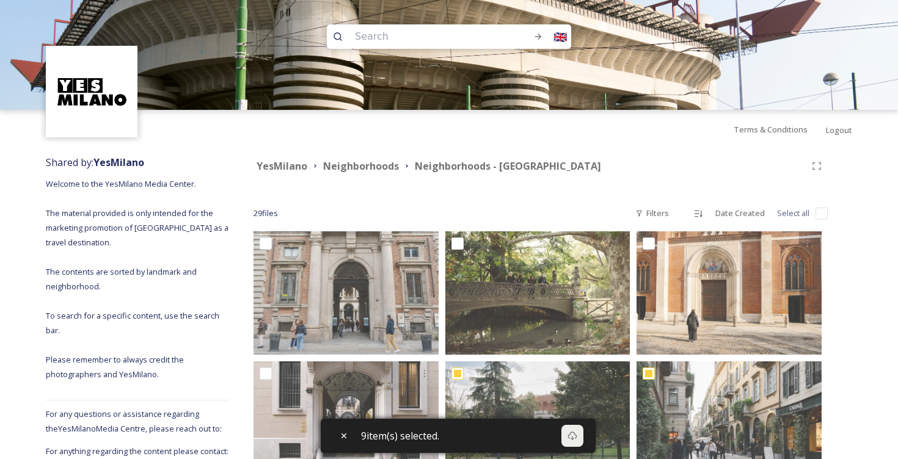
scroll to position [0, 0]
click at [388, 161] on strong "Neighborhoods" at bounding box center [361, 165] width 76 height 13
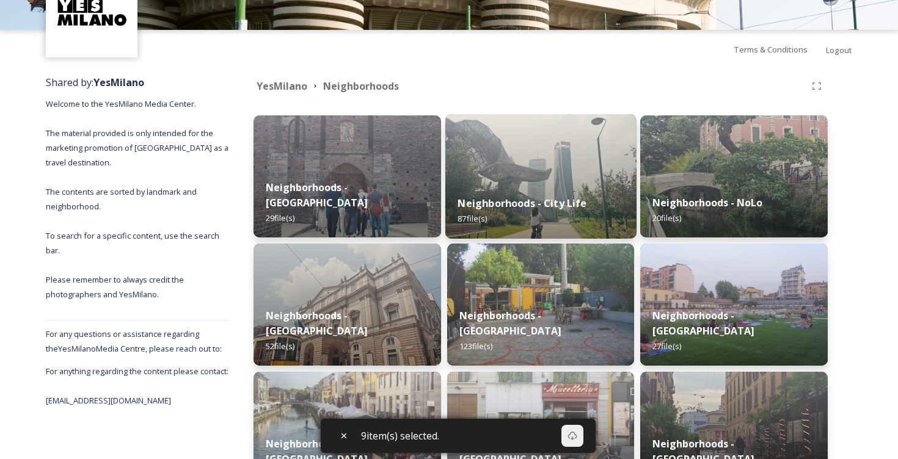
scroll to position [81, 0]
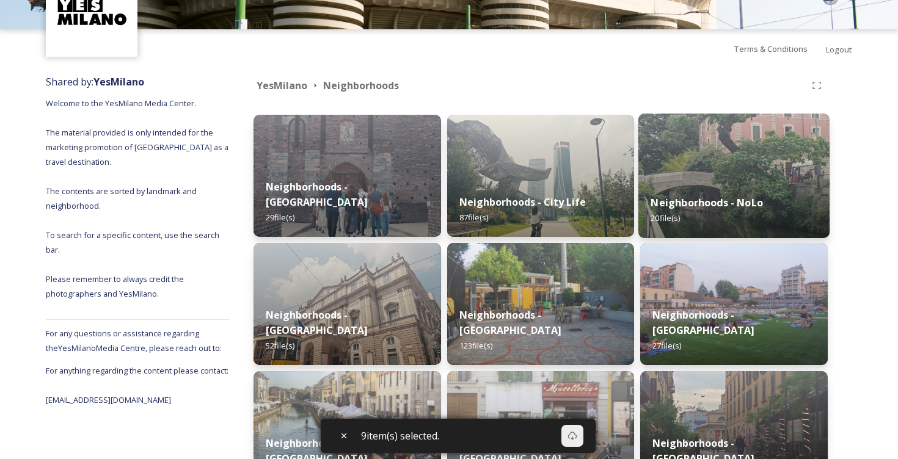
click at [740, 163] on img at bounding box center [733, 176] width 191 height 125
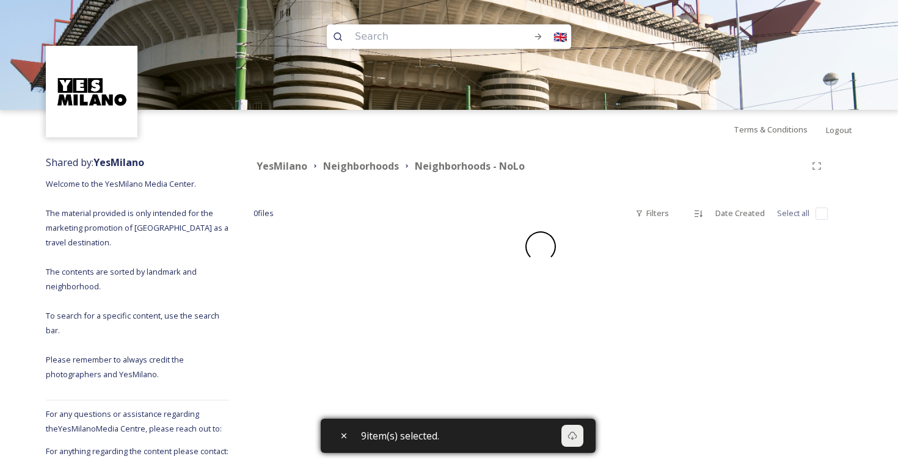
checkbox input "false"
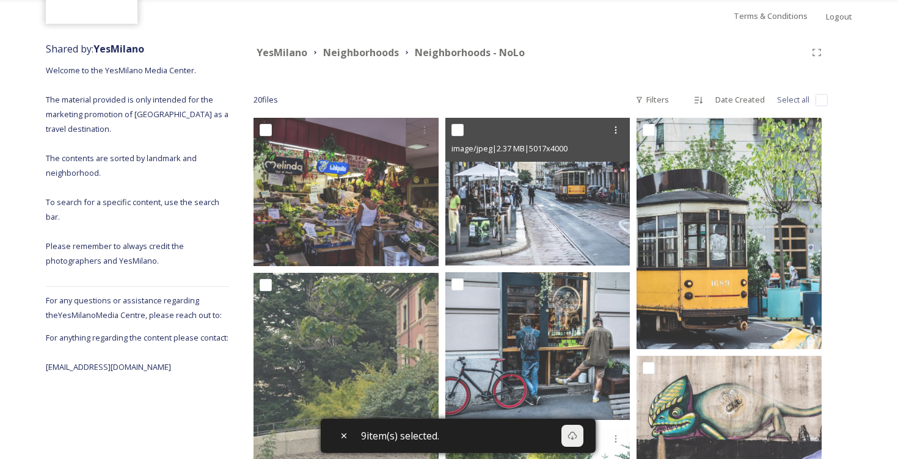
scroll to position [114, 0]
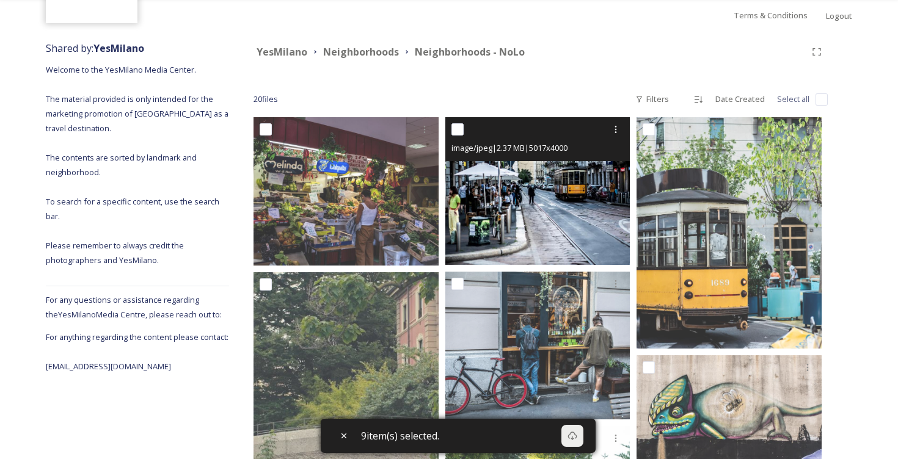
click at [459, 127] on input "checkbox" at bounding box center [458, 129] width 12 height 12
checkbox input "true"
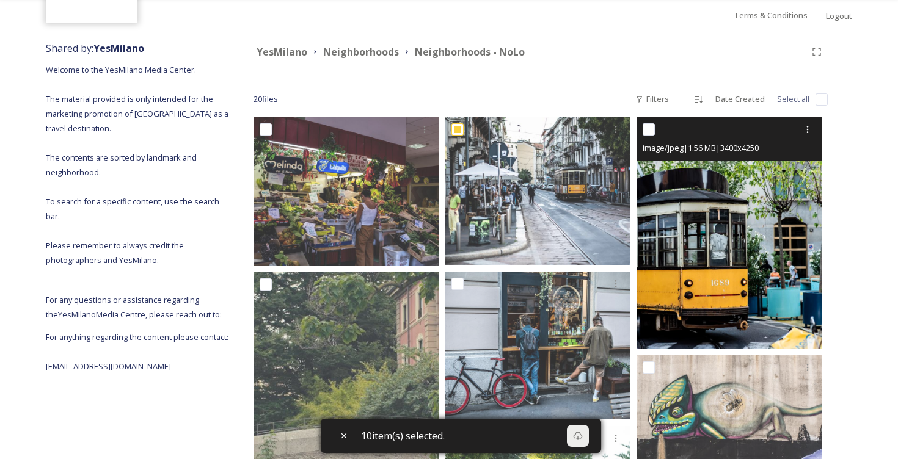
click at [650, 124] on input "checkbox" at bounding box center [649, 129] width 12 height 12
checkbox input "true"
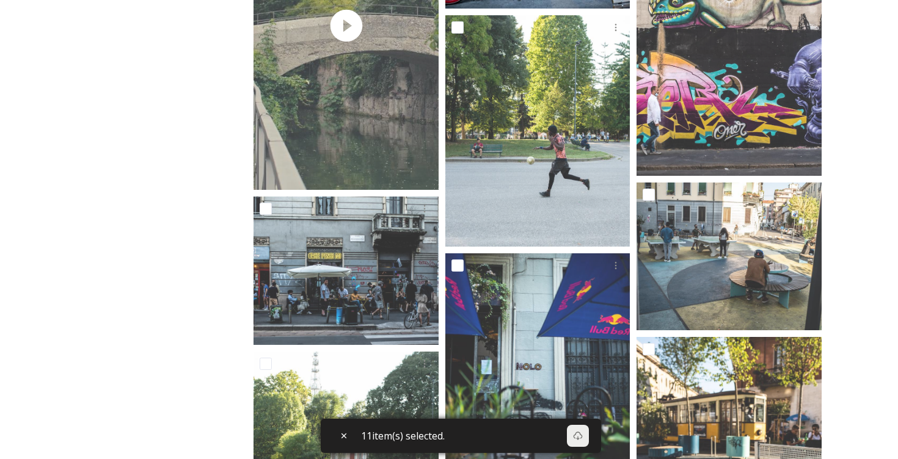
scroll to position [525, 0]
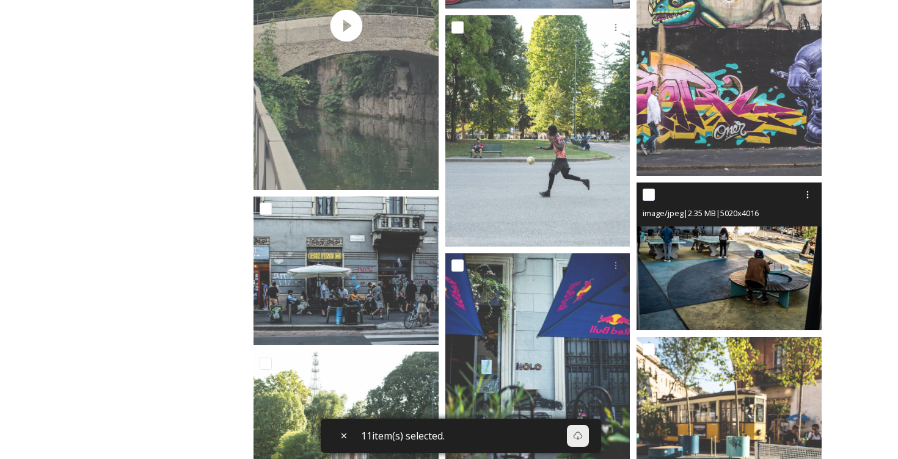
click at [646, 194] on input "checkbox" at bounding box center [649, 195] width 12 height 12
checkbox input "true"
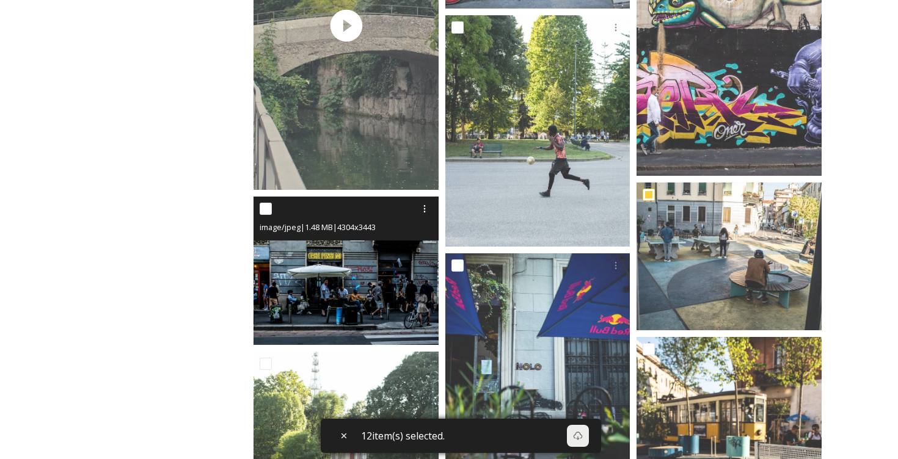
click at [269, 208] on input "checkbox" at bounding box center [266, 209] width 12 height 12
checkbox input "true"
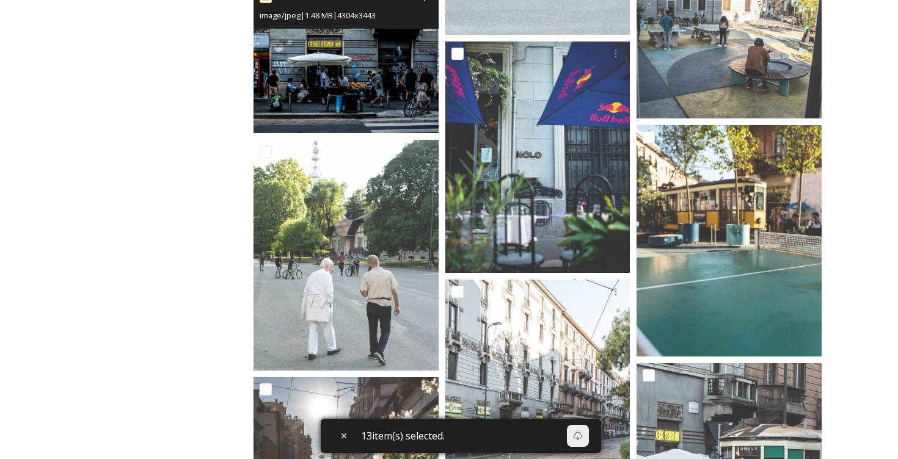
scroll to position [738, 0]
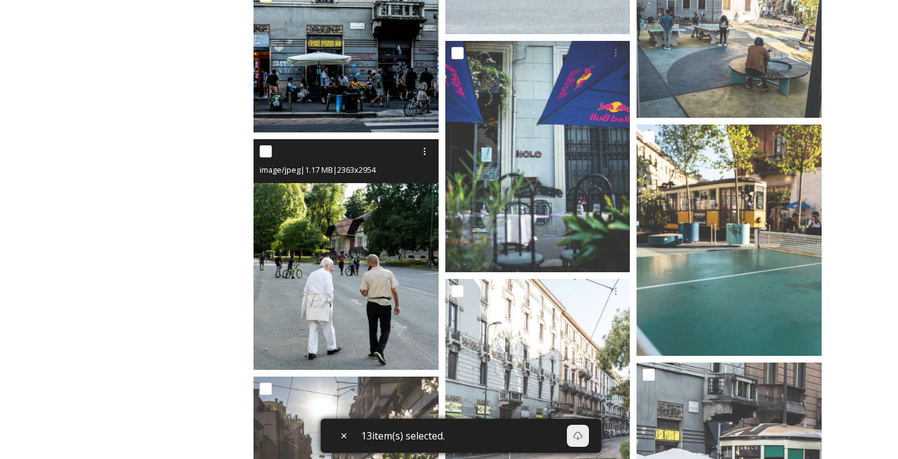
click at [266, 154] on input "checkbox" at bounding box center [266, 151] width 12 height 12
checkbox input "true"
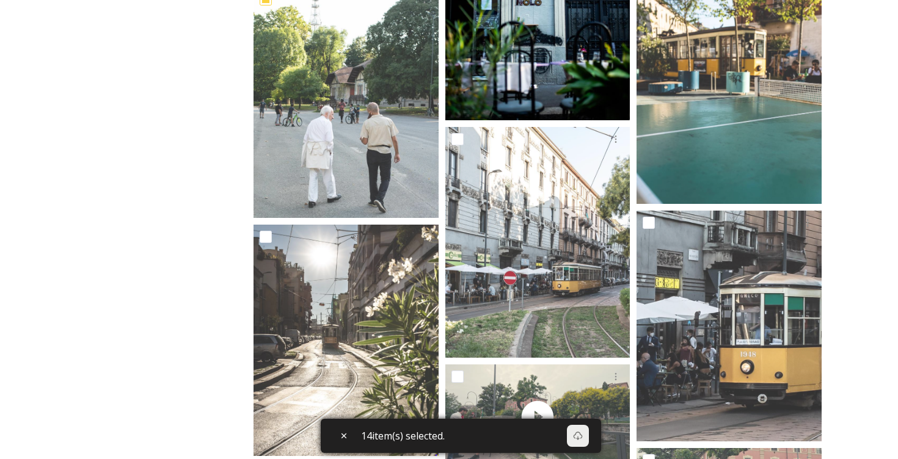
scroll to position [907, 0]
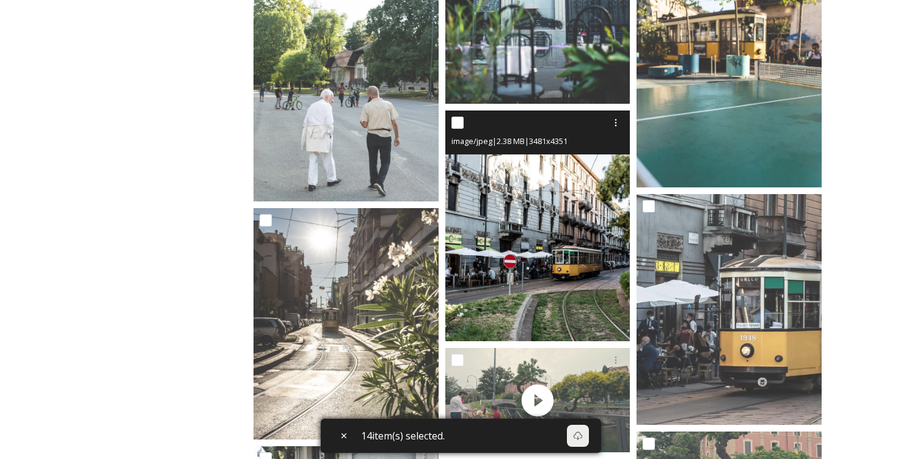
click at [461, 122] on input "checkbox" at bounding box center [458, 123] width 12 height 12
checkbox input "true"
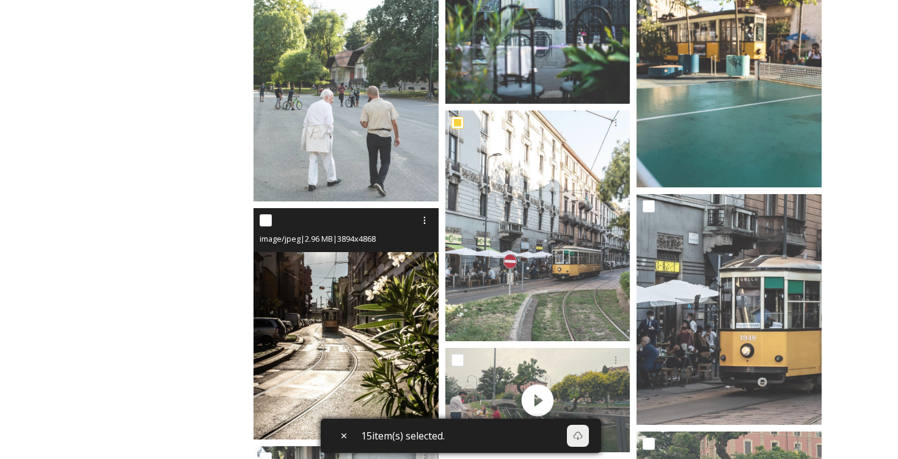
click at [270, 222] on input "checkbox" at bounding box center [266, 220] width 12 height 12
checkbox input "true"
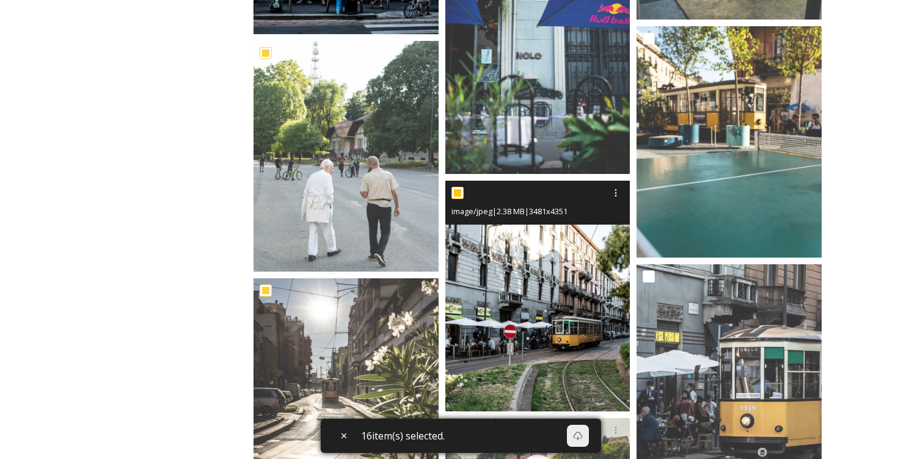
scroll to position [821, 0]
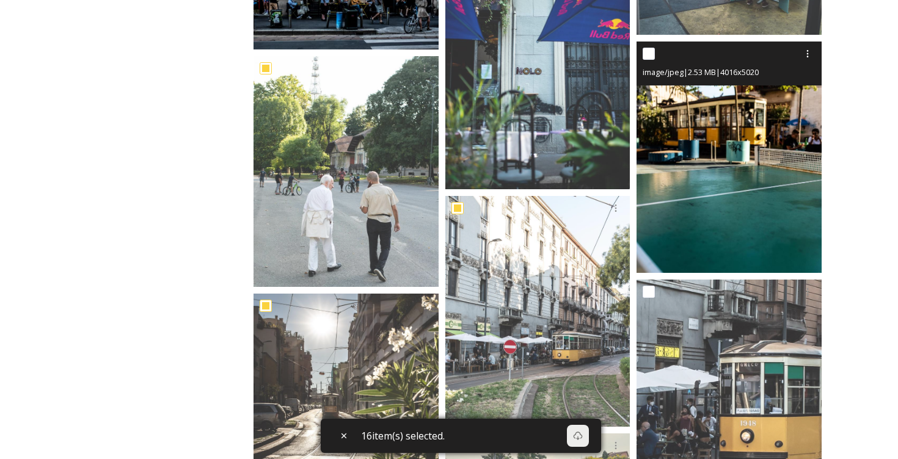
click at [651, 58] on input "checkbox" at bounding box center [649, 54] width 12 height 12
checkbox input "true"
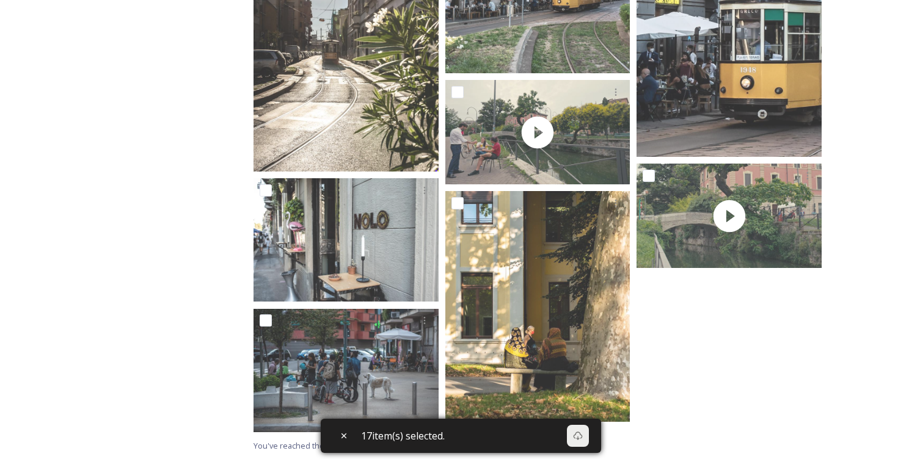
scroll to position [1175, 0]
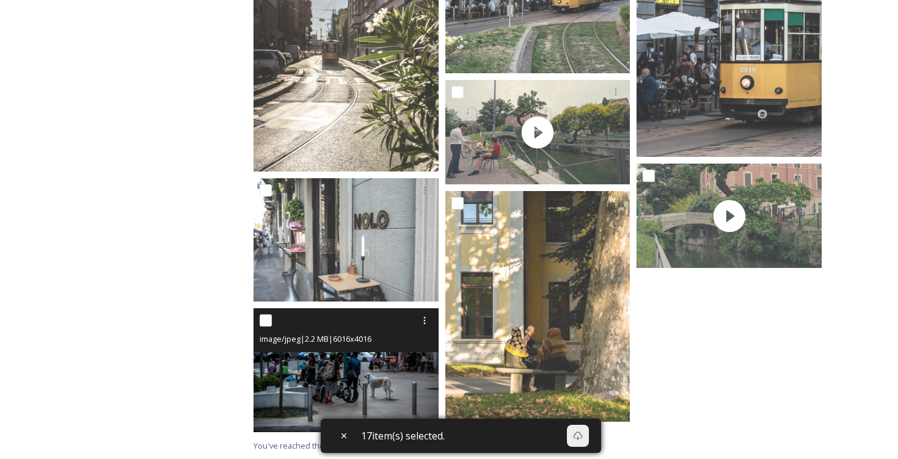
click at [270, 326] on input "checkbox" at bounding box center [266, 321] width 12 height 12
checkbox input "true"
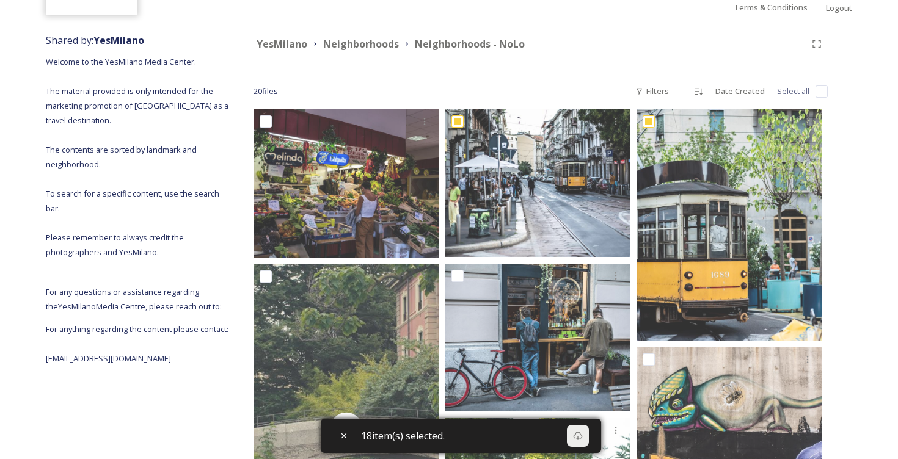
scroll to position [121, 0]
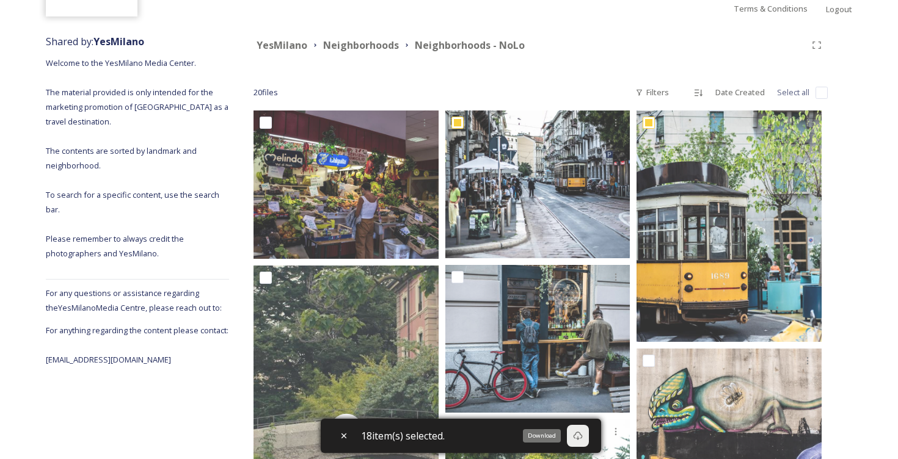
click at [582, 434] on icon at bounding box center [578, 436] width 10 height 10
click at [364, 49] on strong "Neighborhoods" at bounding box center [361, 44] width 76 height 13
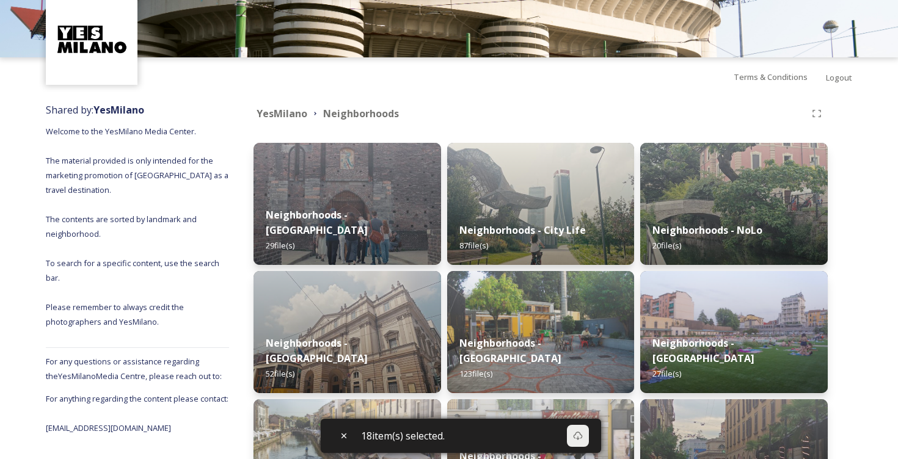
scroll to position [54, 0]
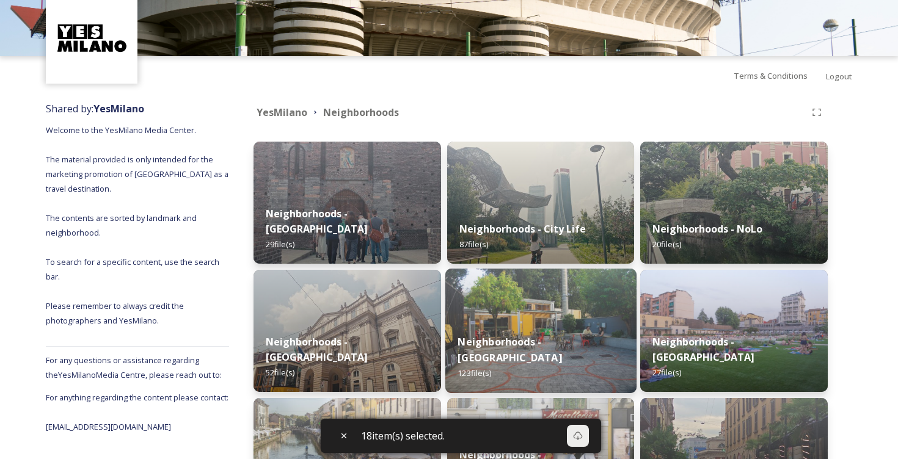
click at [542, 335] on img at bounding box center [540, 331] width 191 height 125
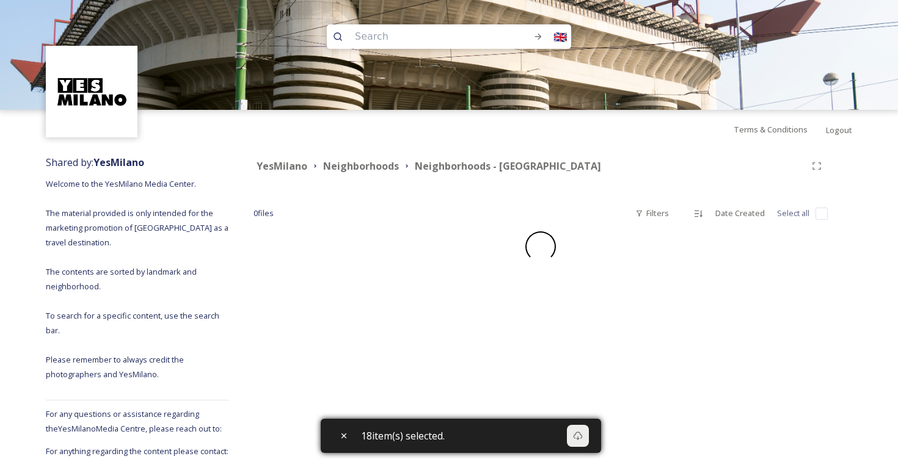
checkbox input "false"
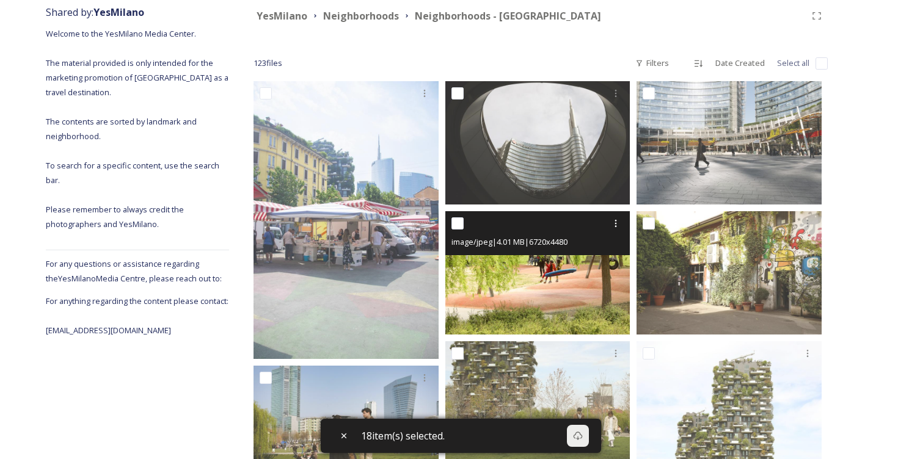
scroll to position [154, 0]
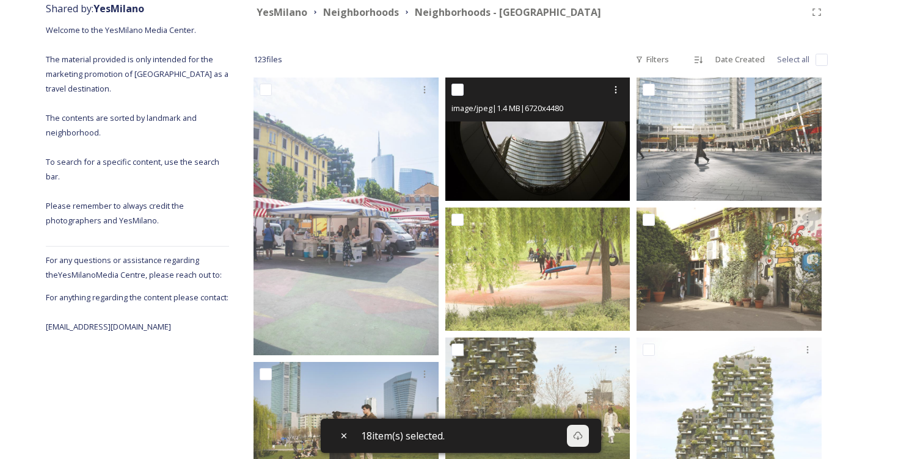
click at [460, 89] on input "checkbox" at bounding box center [458, 90] width 12 height 12
checkbox input "true"
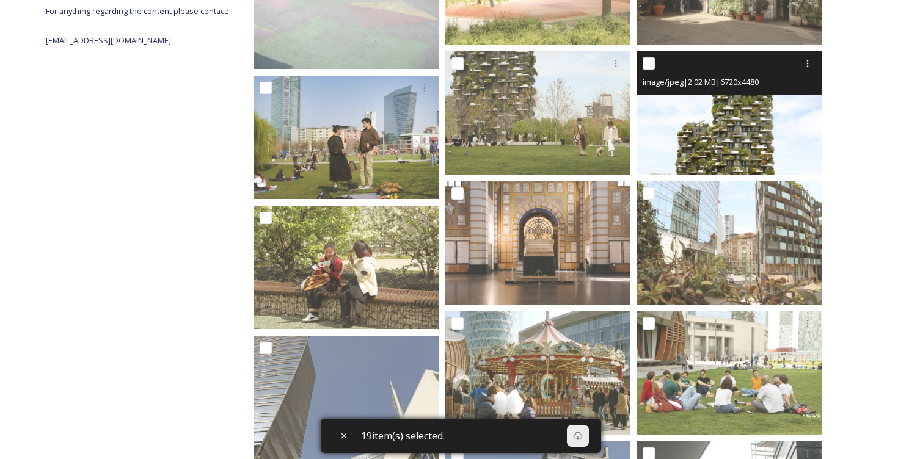
scroll to position [455, 0]
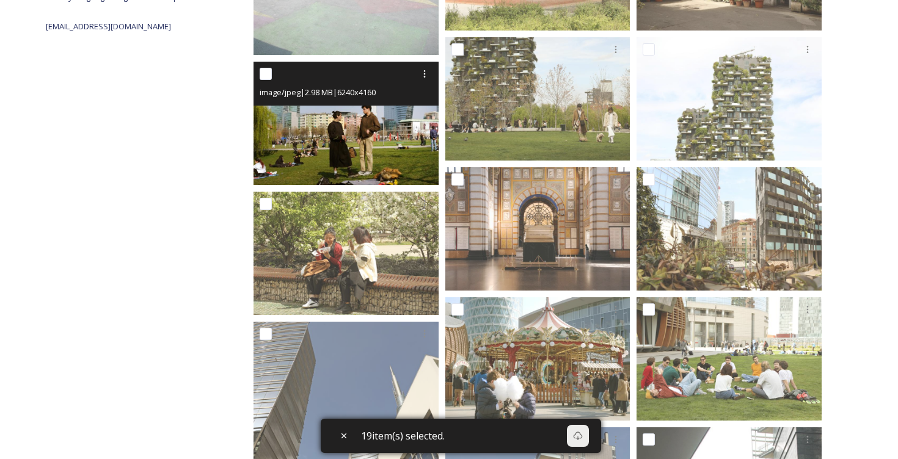
click at [267, 75] on input "checkbox" at bounding box center [266, 74] width 12 height 12
checkbox input "true"
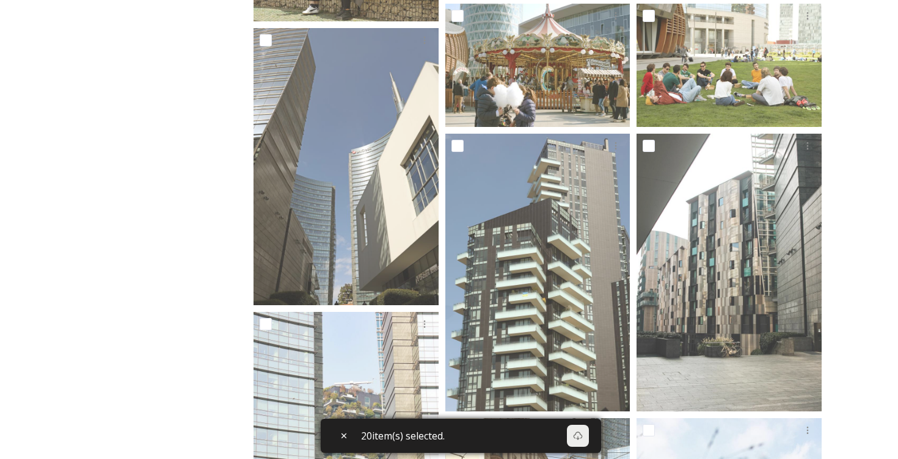
scroll to position [708, 0]
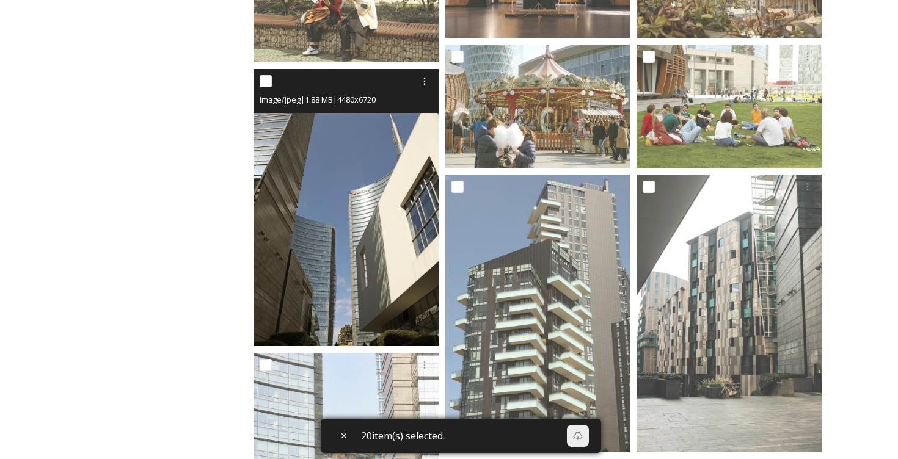
click at [271, 84] on input "checkbox" at bounding box center [266, 81] width 12 height 12
checkbox input "true"
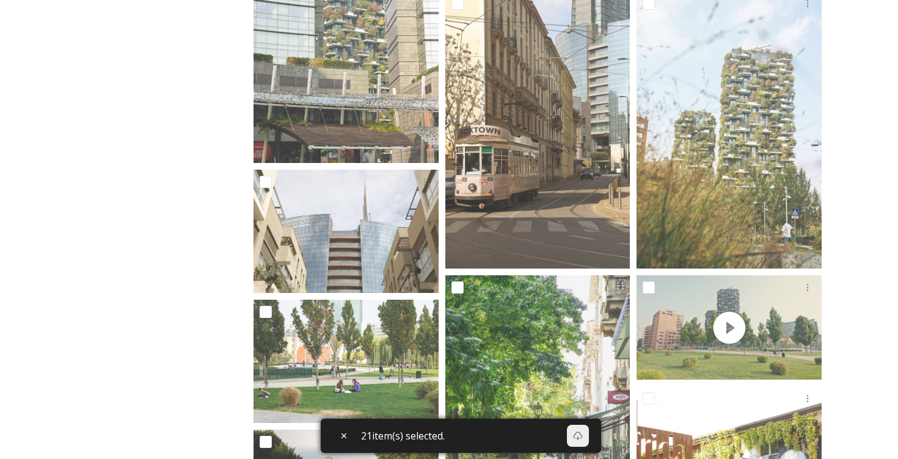
scroll to position [1104, 0]
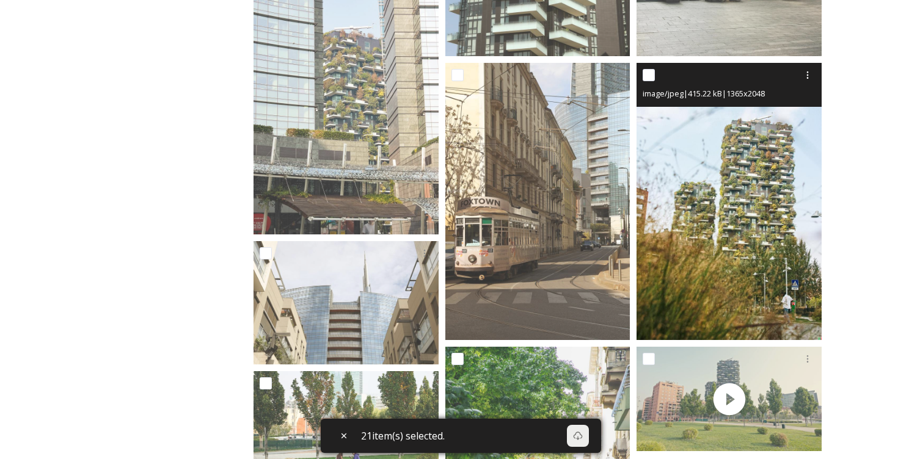
click at [646, 76] on input "checkbox" at bounding box center [649, 75] width 12 height 12
checkbox input "true"
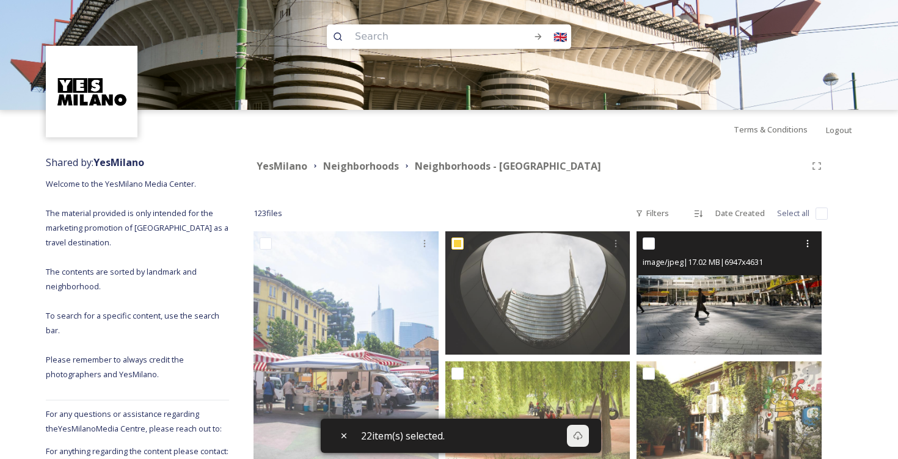
scroll to position [0, 0]
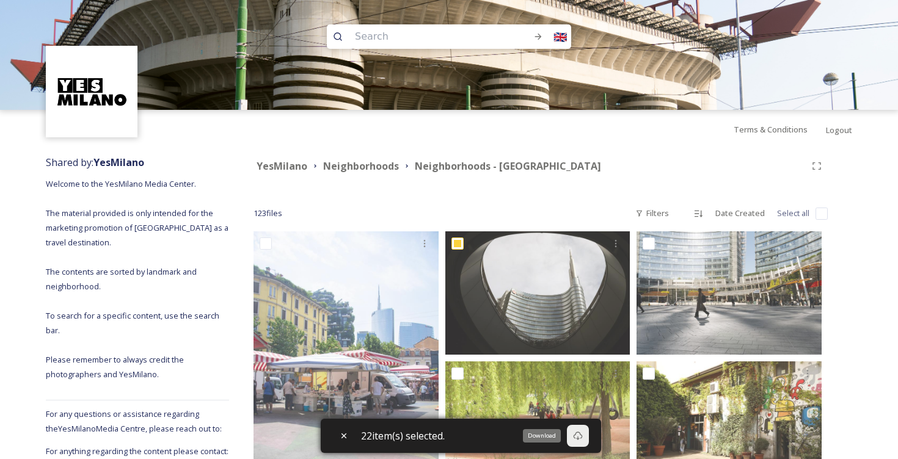
click at [580, 434] on icon at bounding box center [578, 436] width 10 height 10
click at [367, 165] on strong "Neighborhoods" at bounding box center [361, 165] width 76 height 13
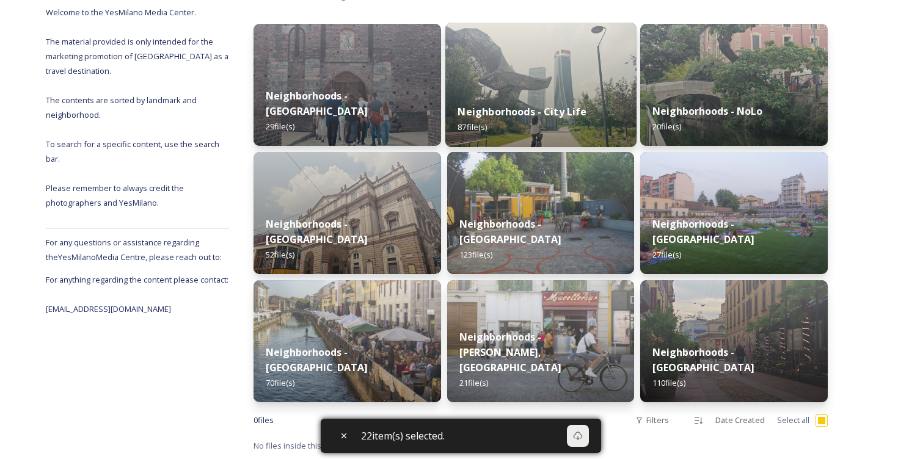
scroll to position [172, 0]
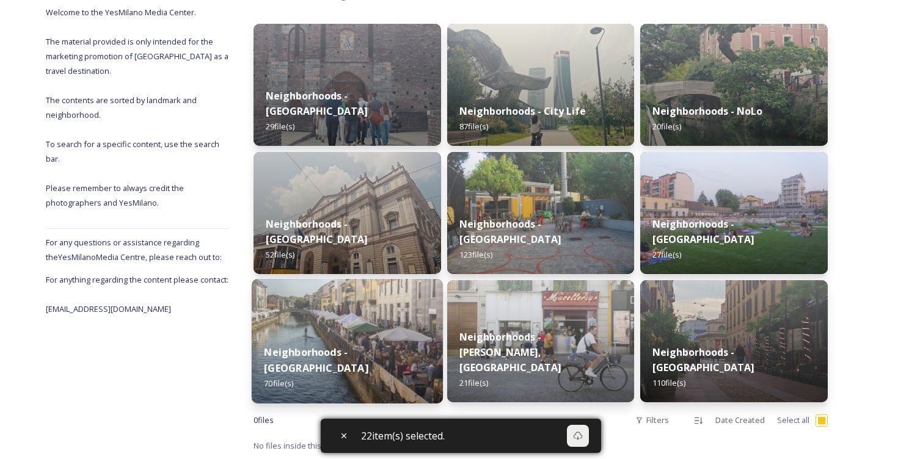
click at [376, 323] on img at bounding box center [347, 341] width 191 height 125
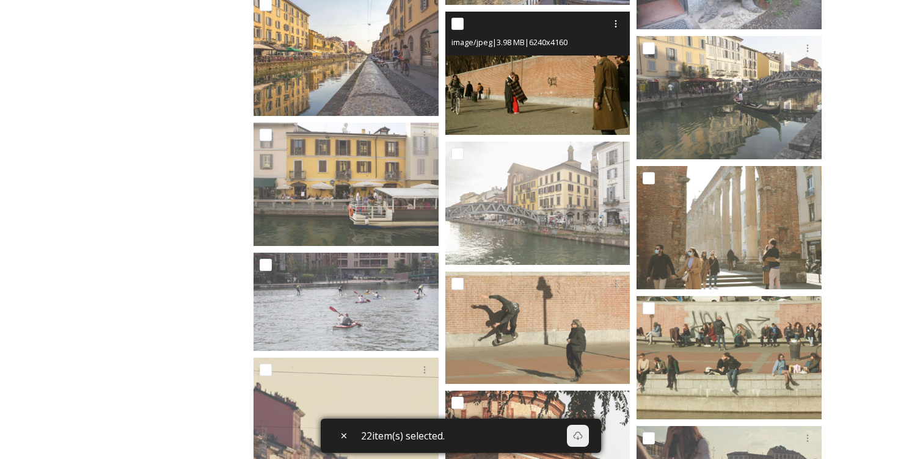
scroll to position [872, 0]
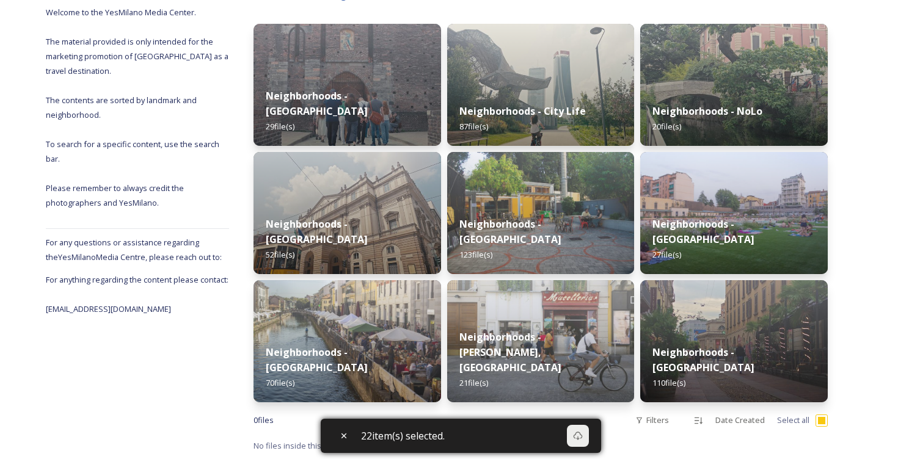
scroll to position [172, 0]
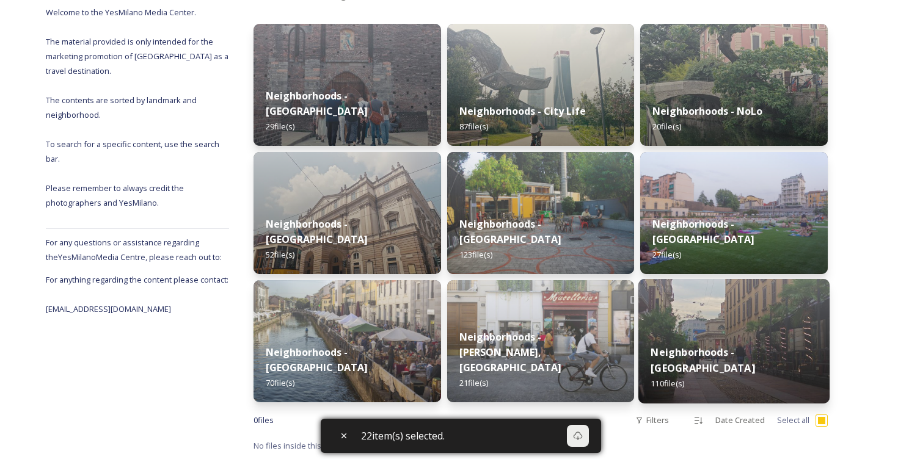
click at [683, 340] on img at bounding box center [733, 341] width 191 height 125
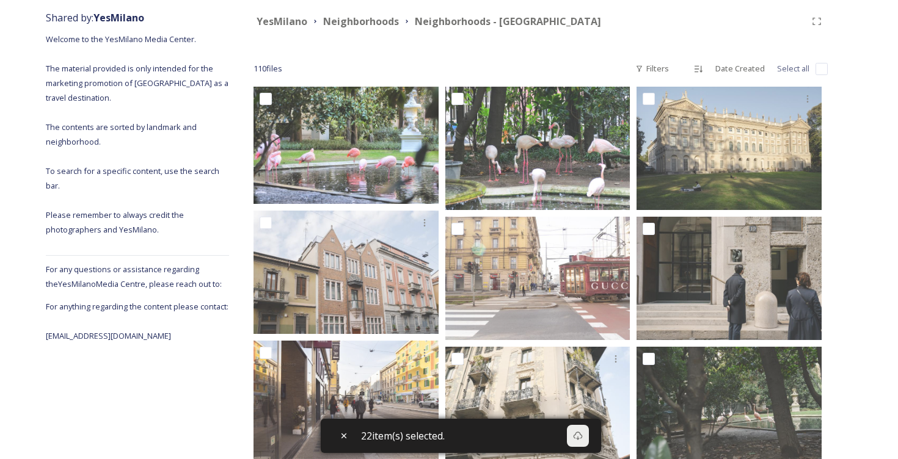
checkbox input "false"
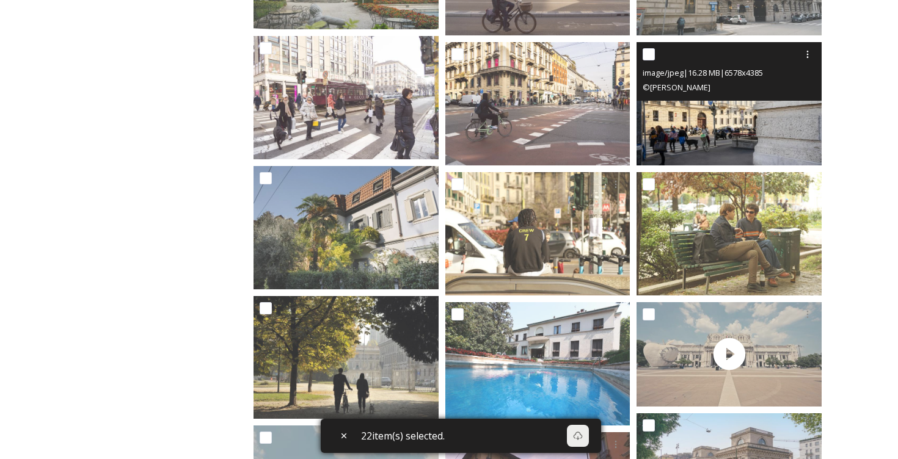
scroll to position [837, 0]
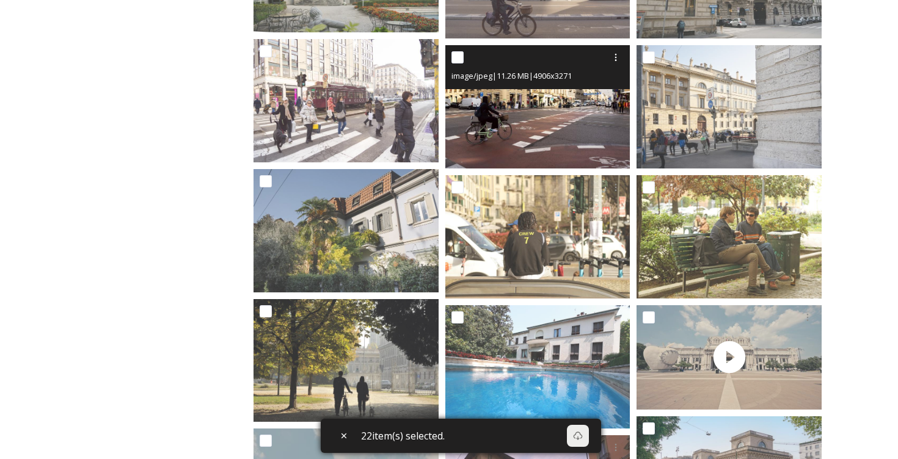
click at [458, 56] on input "checkbox" at bounding box center [458, 57] width 12 height 12
checkbox input "true"
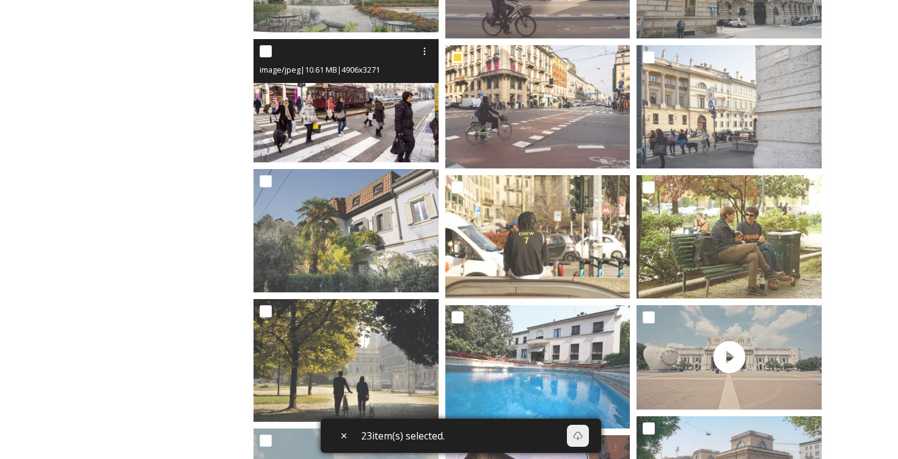
click at [264, 53] on input "checkbox" at bounding box center [266, 51] width 12 height 12
checkbox input "true"
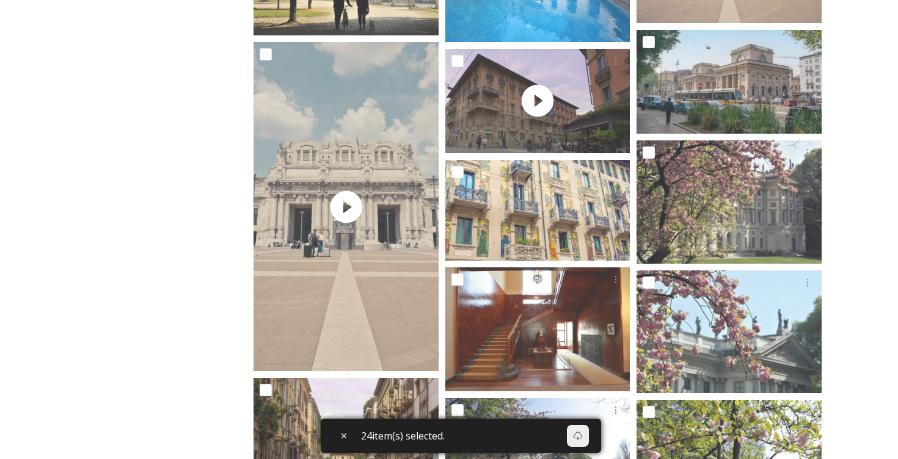
scroll to position [1225, 0]
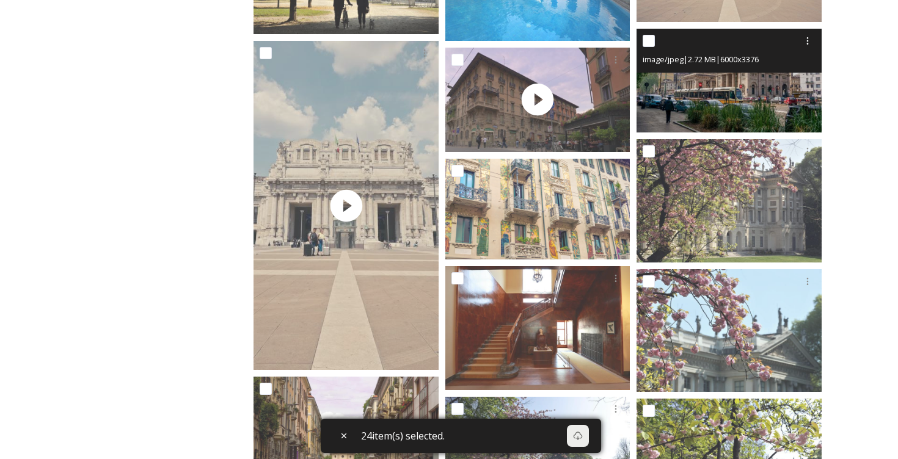
click at [646, 45] on input "checkbox" at bounding box center [649, 41] width 12 height 12
checkbox input "true"
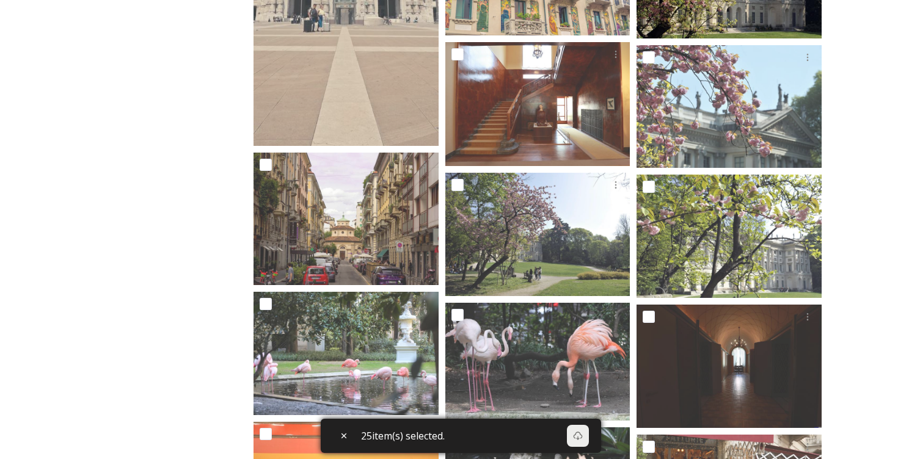
scroll to position [1451, 0]
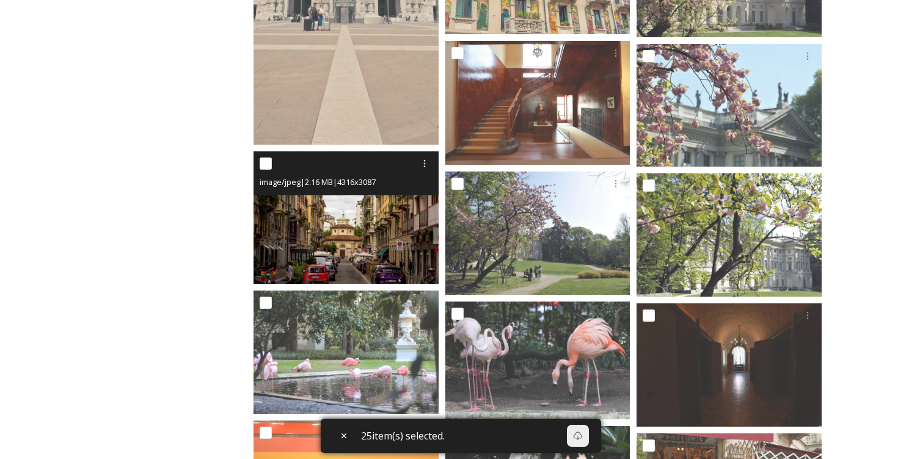
click at [265, 161] on input "checkbox" at bounding box center [266, 164] width 12 height 12
checkbox input "true"
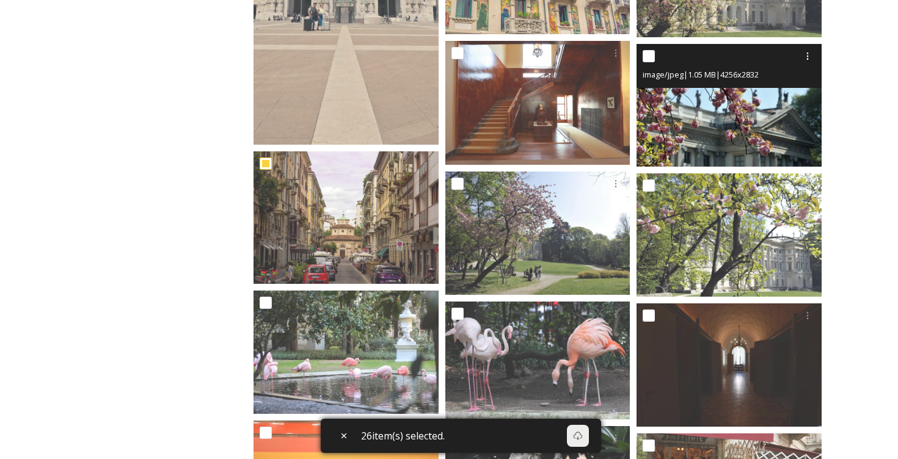
click at [643, 51] on input "checkbox" at bounding box center [649, 56] width 12 height 12
checkbox input "true"
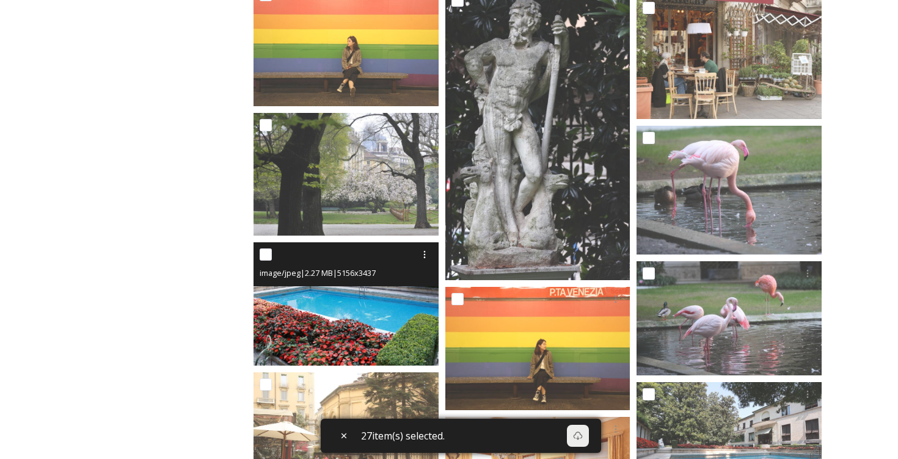
scroll to position [1824, 0]
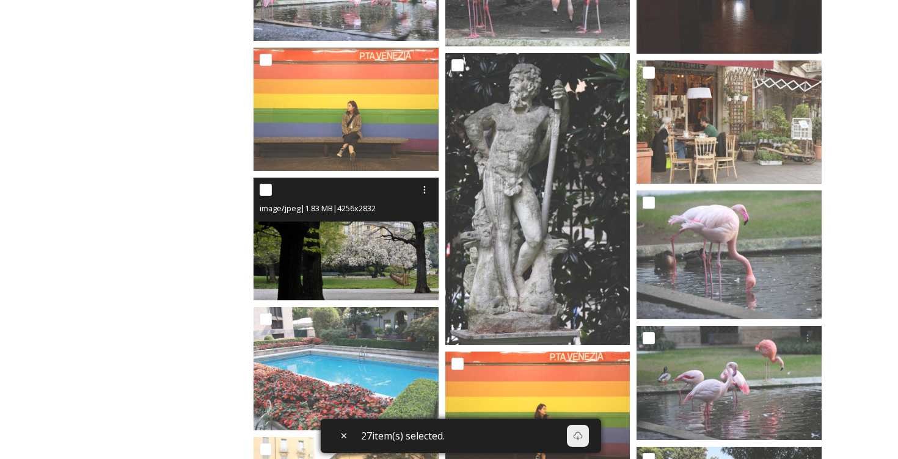
click at [264, 193] on input "checkbox" at bounding box center [266, 190] width 12 height 12
checkbox input "true"
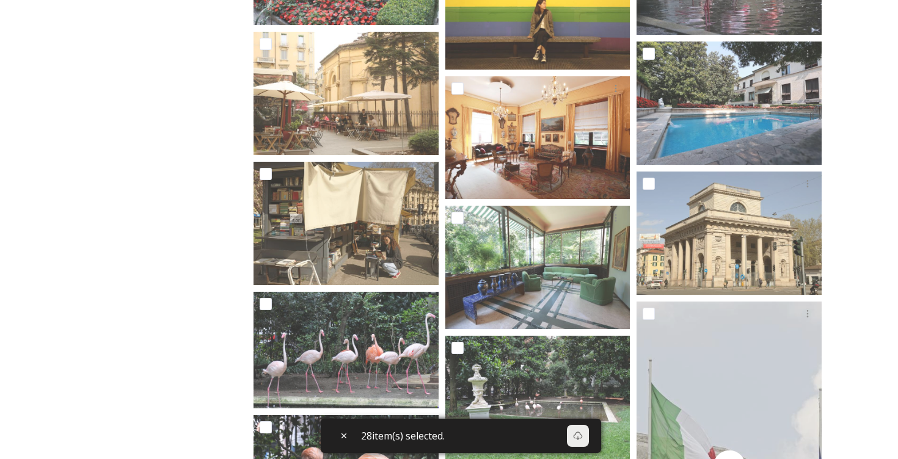
scroll to position [2227, 0]
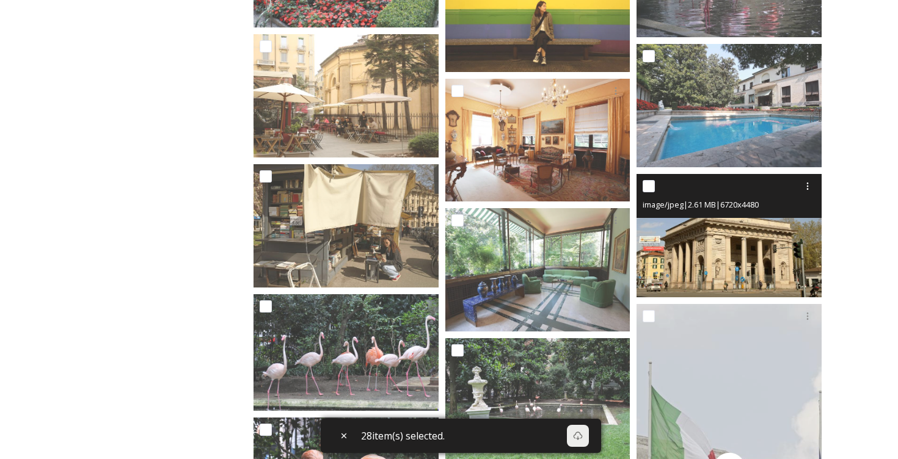
click at [648, 186] on input "checkbox" at bounding box center [649, 186] width 12 height 12
checkbox input "true"
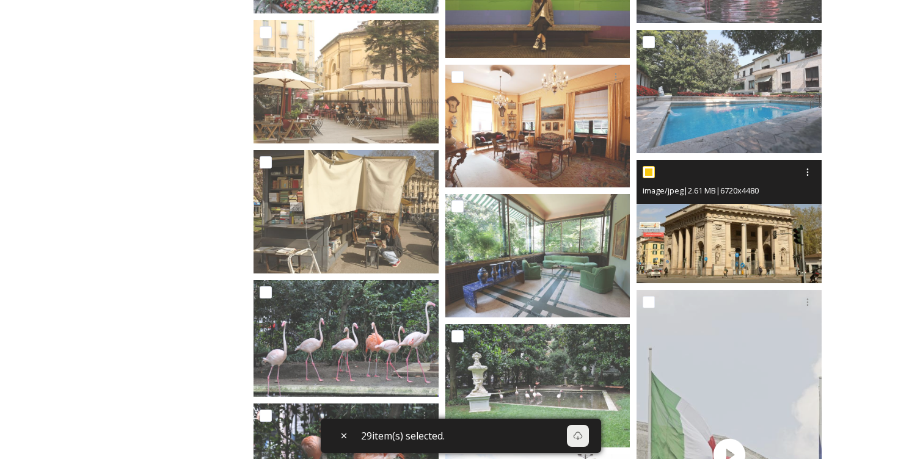
scroll to position [2244, 0]
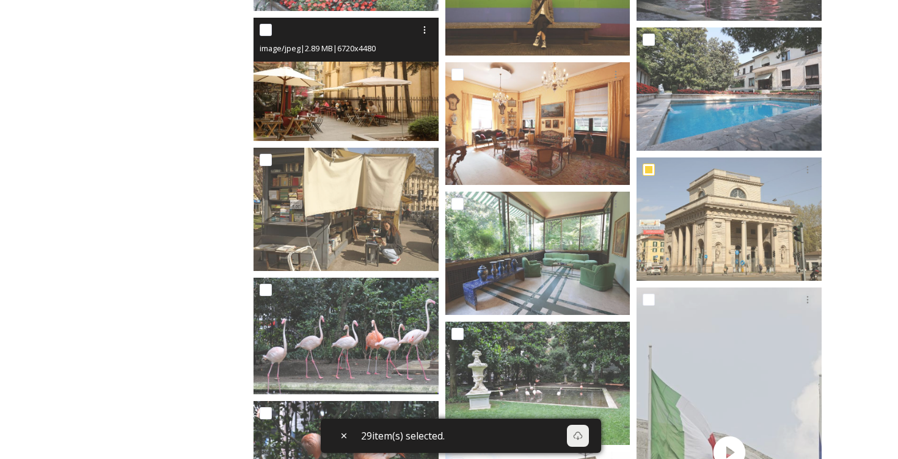
click at [268, 32] on input "checkbox" at bounding box center [266, 30] width 12 height 12
checkbox input "true"
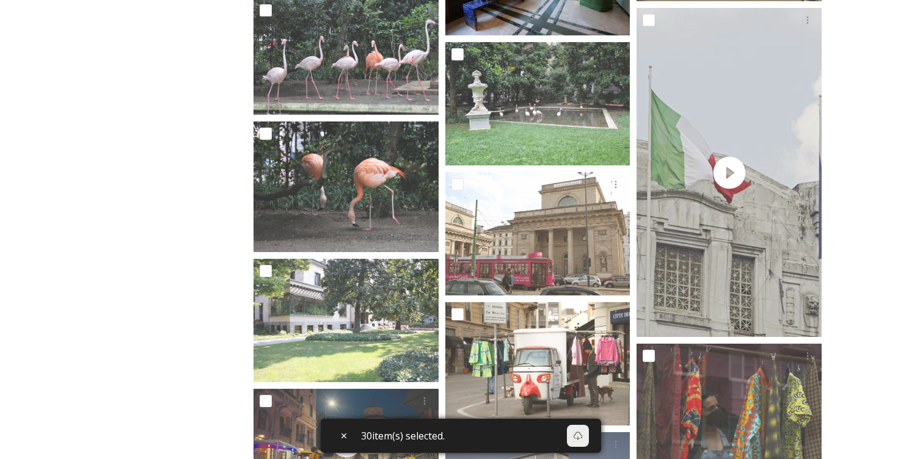
scroll to position [2561, 0]
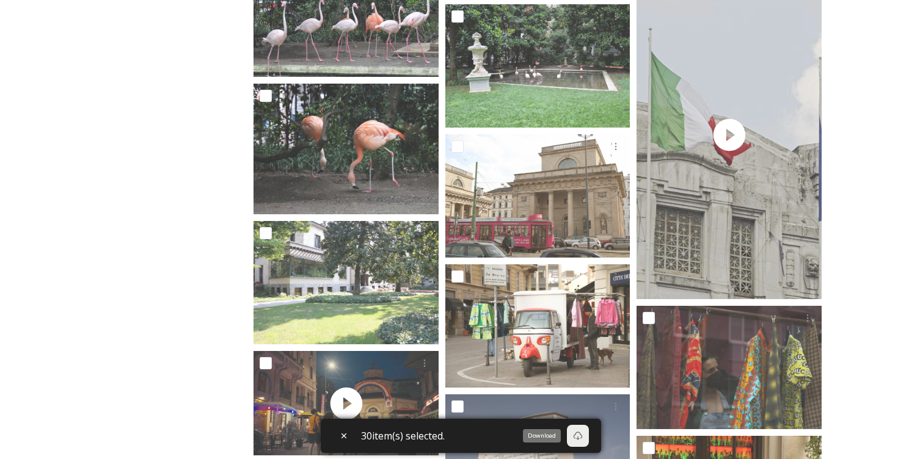
click at [583, 440] on icon at bounding box center [578, 436] width 10 height 10
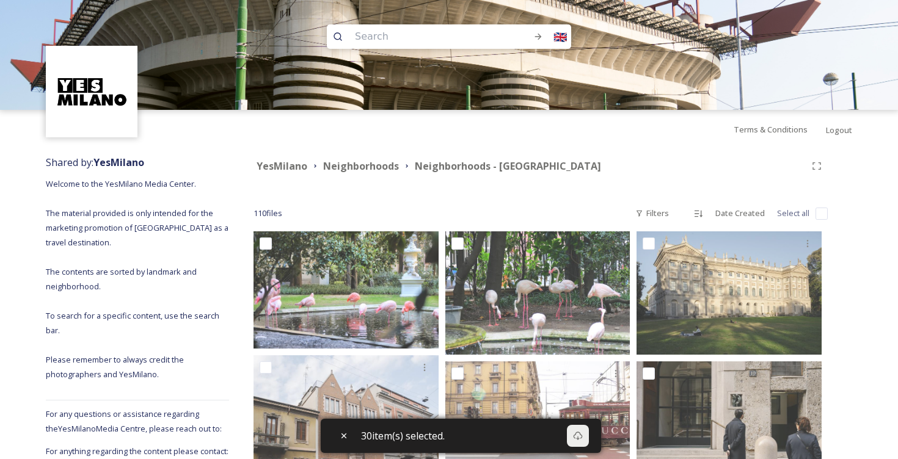
scroll to position [0, 0]
drag, startPoint x: 104, startPoint y: 184, endPoint x: 141, endPoint y: 185, distance: 36.1
click at [141, 184] on span "Welcome to the YesMilano Media Center. The material provided is only intended f…" at bounding box center [138, 279] width 185 height 202
copy span "YesMilano"
click at [748, 125] on span "Terms & Conditions" at bounding box center [771, 129] width 74 height 11
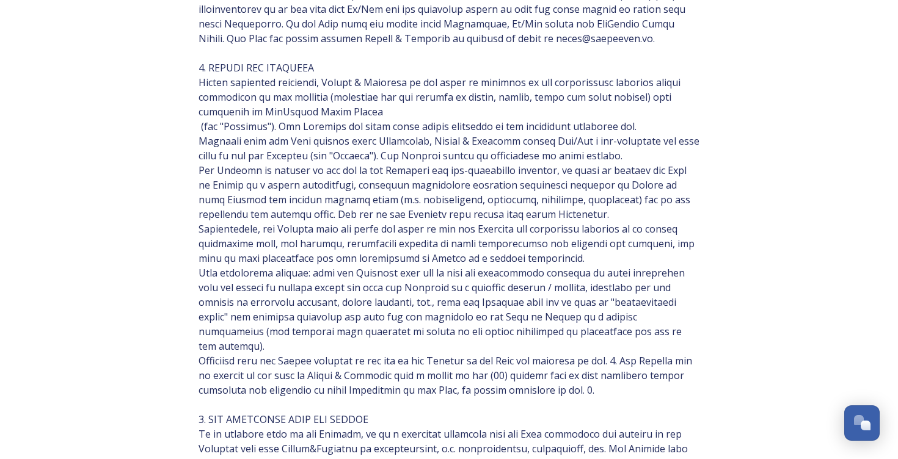
scroll to position [378, 0]
drag, startPoint x: 213, startPoint y: 111, endPoint x: 334, endPoint y: 110, distance: 120.4
copy span "YesMilano Media Center"
